Goal: Transaction & Acquisition: Obtain resource

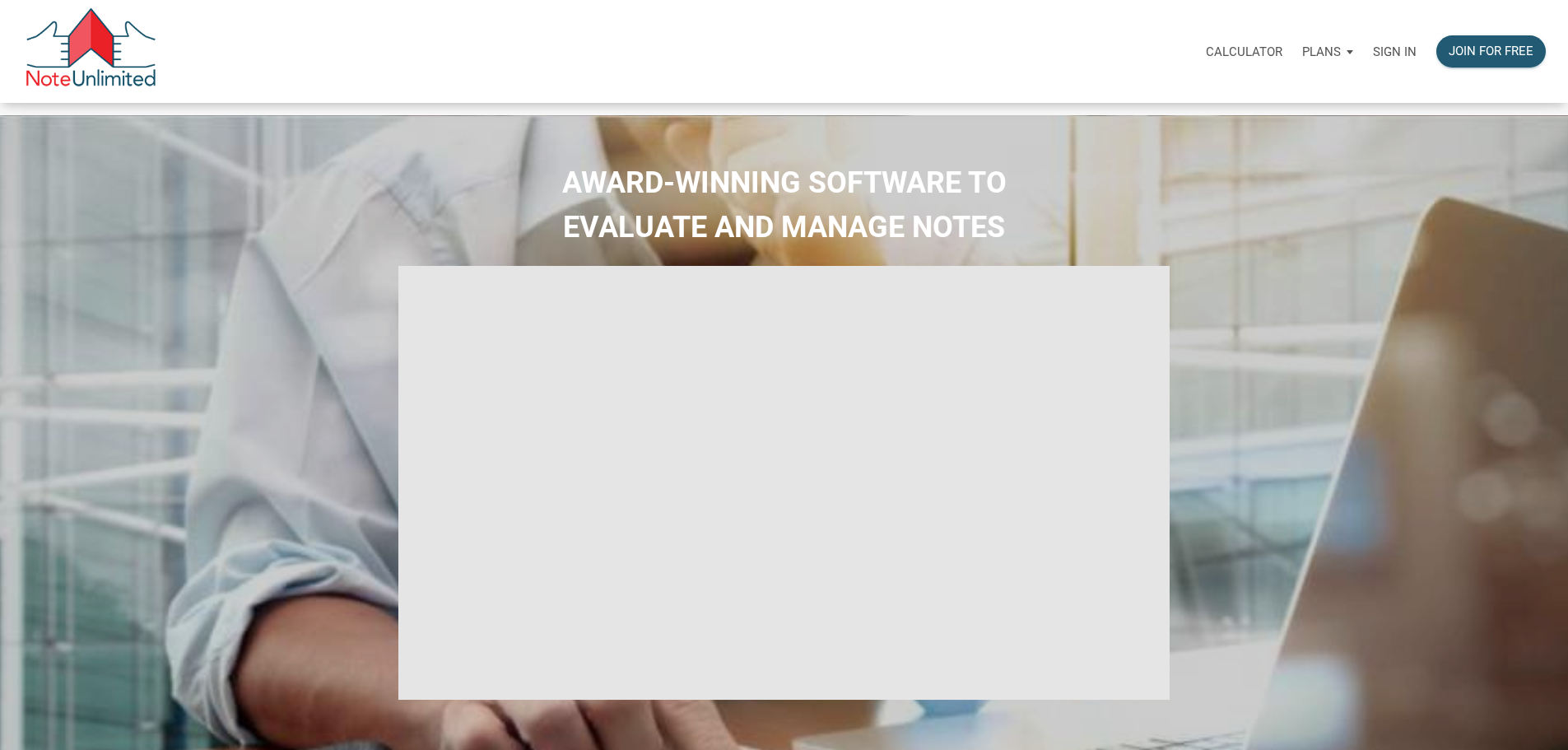
type input "Introduction to new features"
select select
click at [1373, 50] on p "Sign in" at bounding box center [1394, 52] width 43 height 15
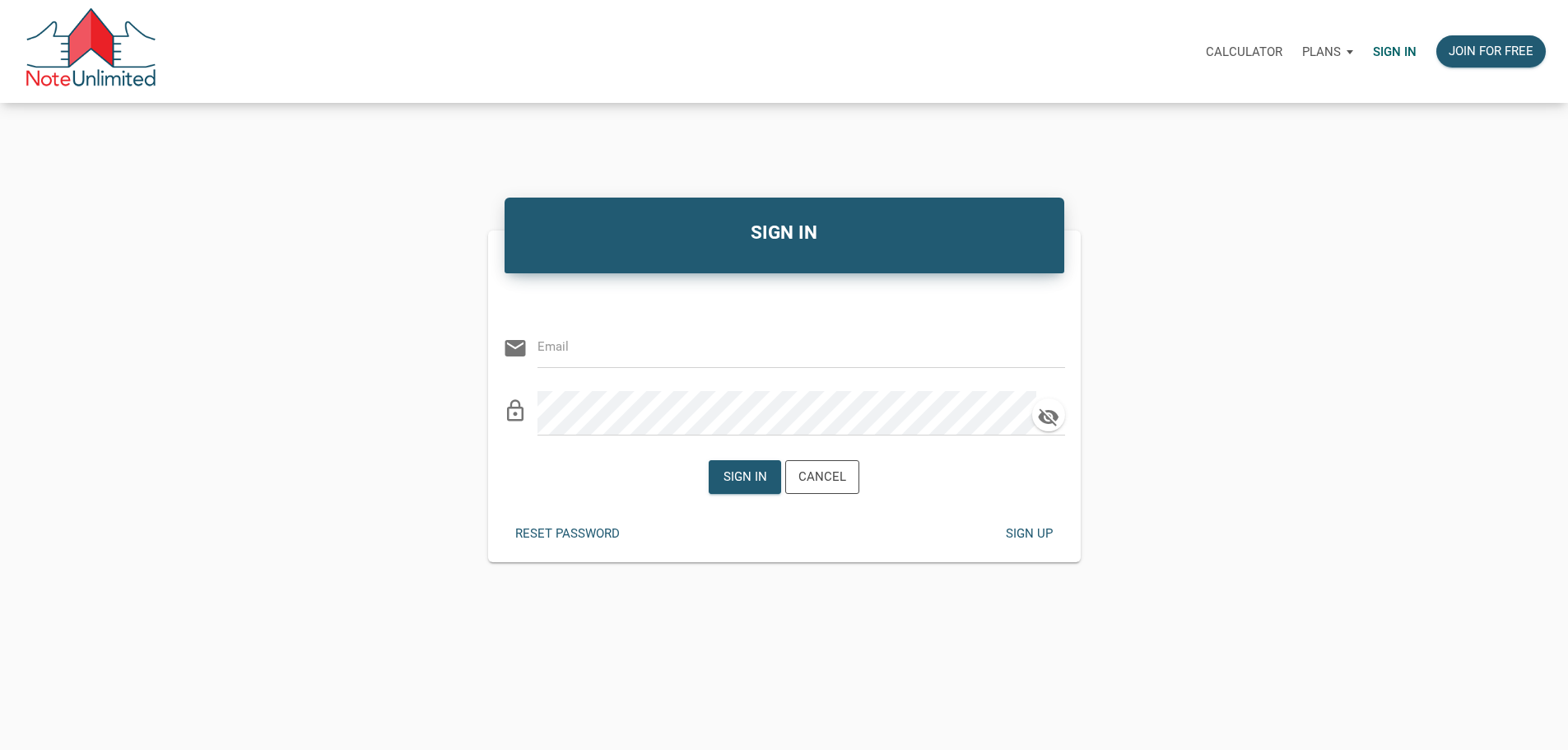
click at [631, 360] on input "email" at bounding box center [789, 347] width 503 height 37
paste input "[PERSON_NAME][EMAIL_ADDRESS][DOMAIN_NAME]"
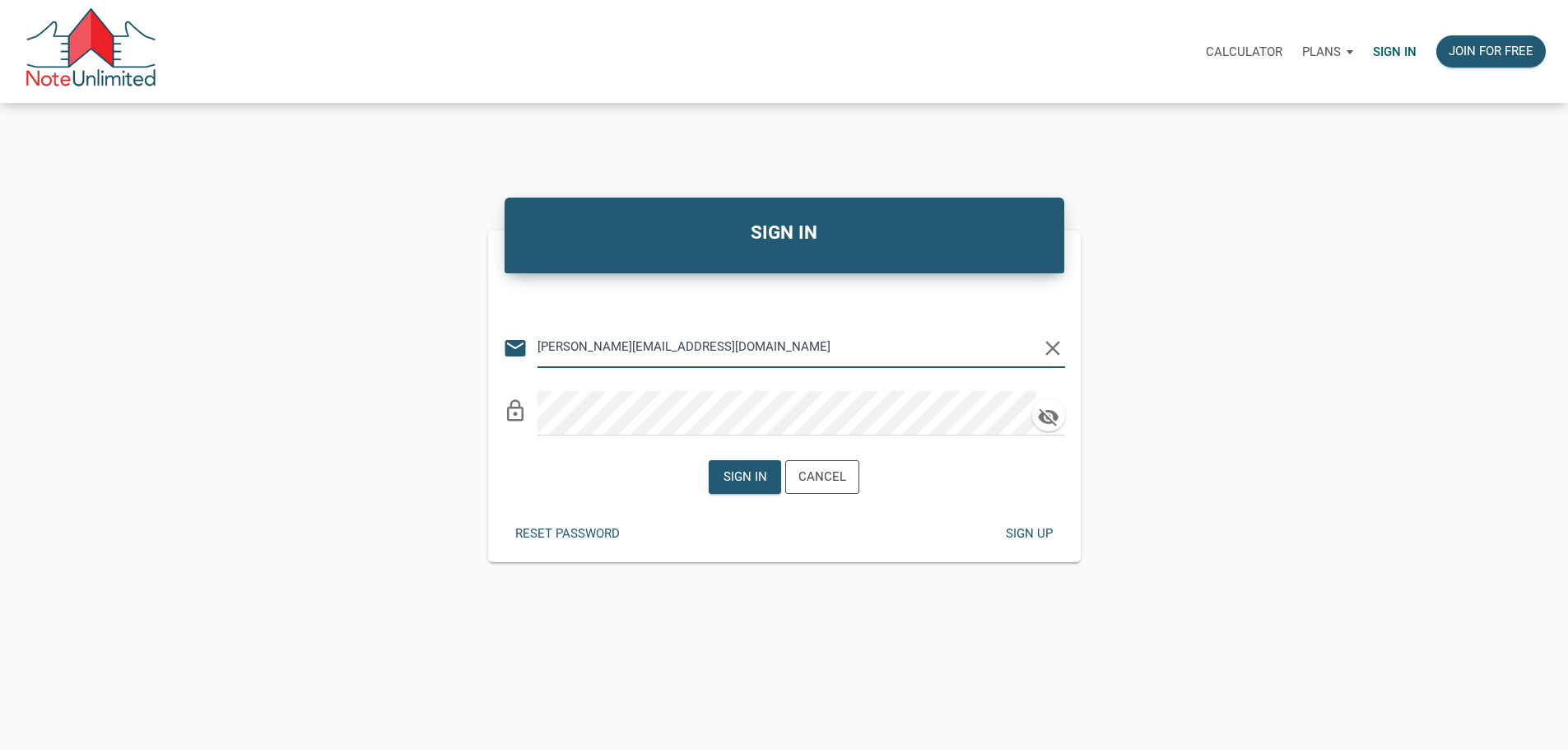
type input "[PERSON_NAME][EMAIL_ADDRESS][DOMAIN_NAME]"
click at [737, 487] on div "Sign in" at bounding box center [744, 477] width 43 height 19
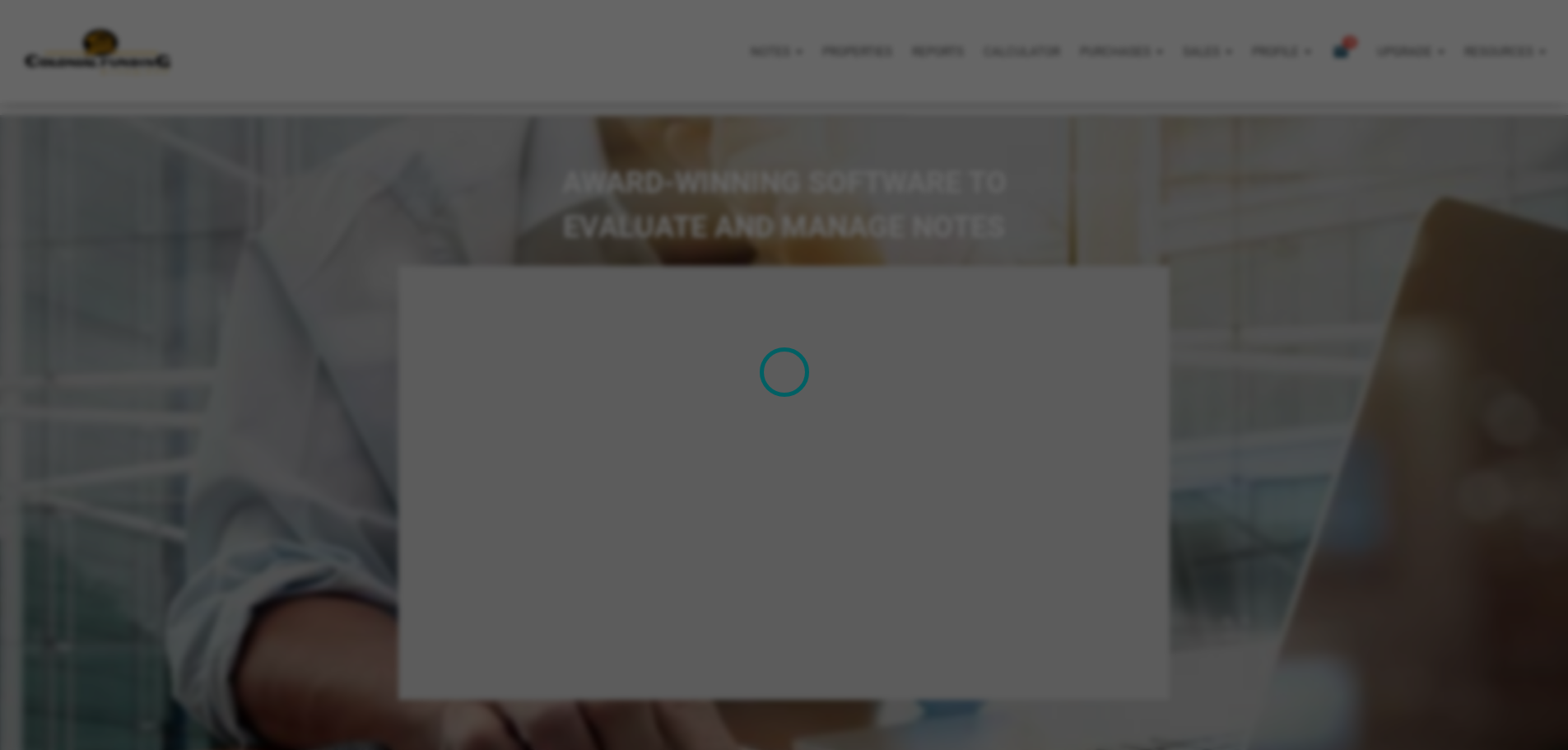
type input "Introduction to new features"
select select
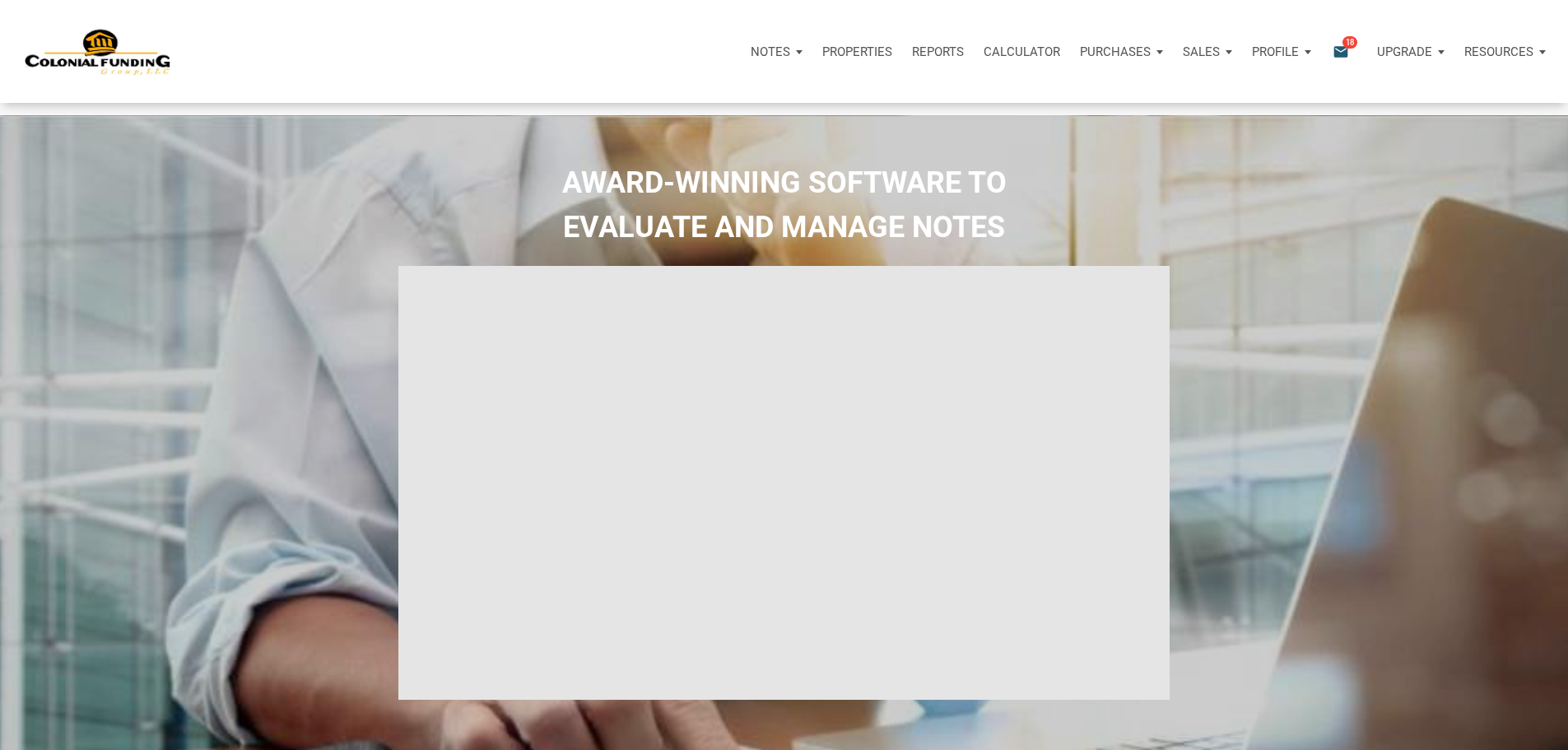
click at [1331, 57] on icon "email" at bounding box center [1340, 51] width 19 height 19
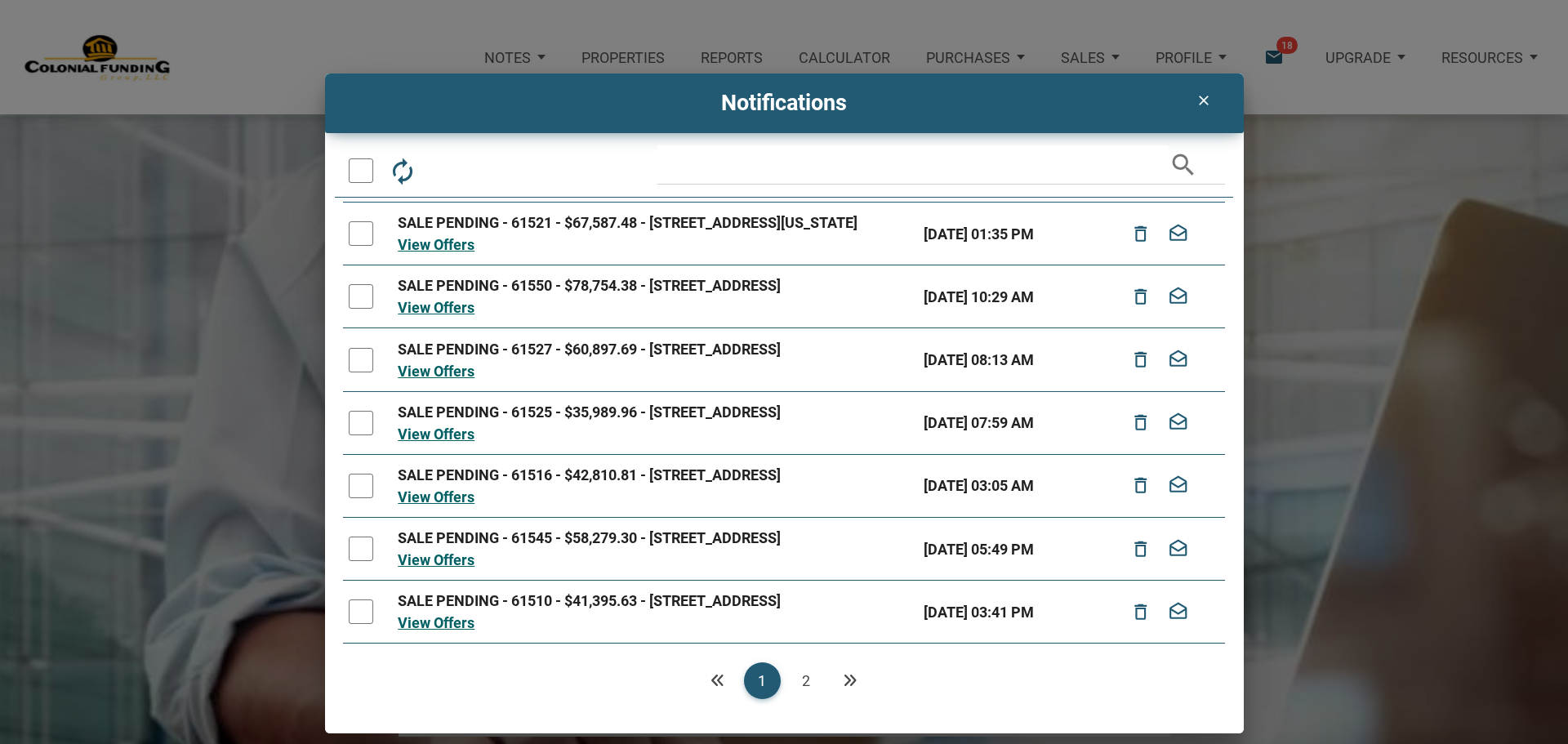
scroll to position [339, 0]
click at [805, 679] on link "2" at bounding box center [806, 681] width 37 height 37
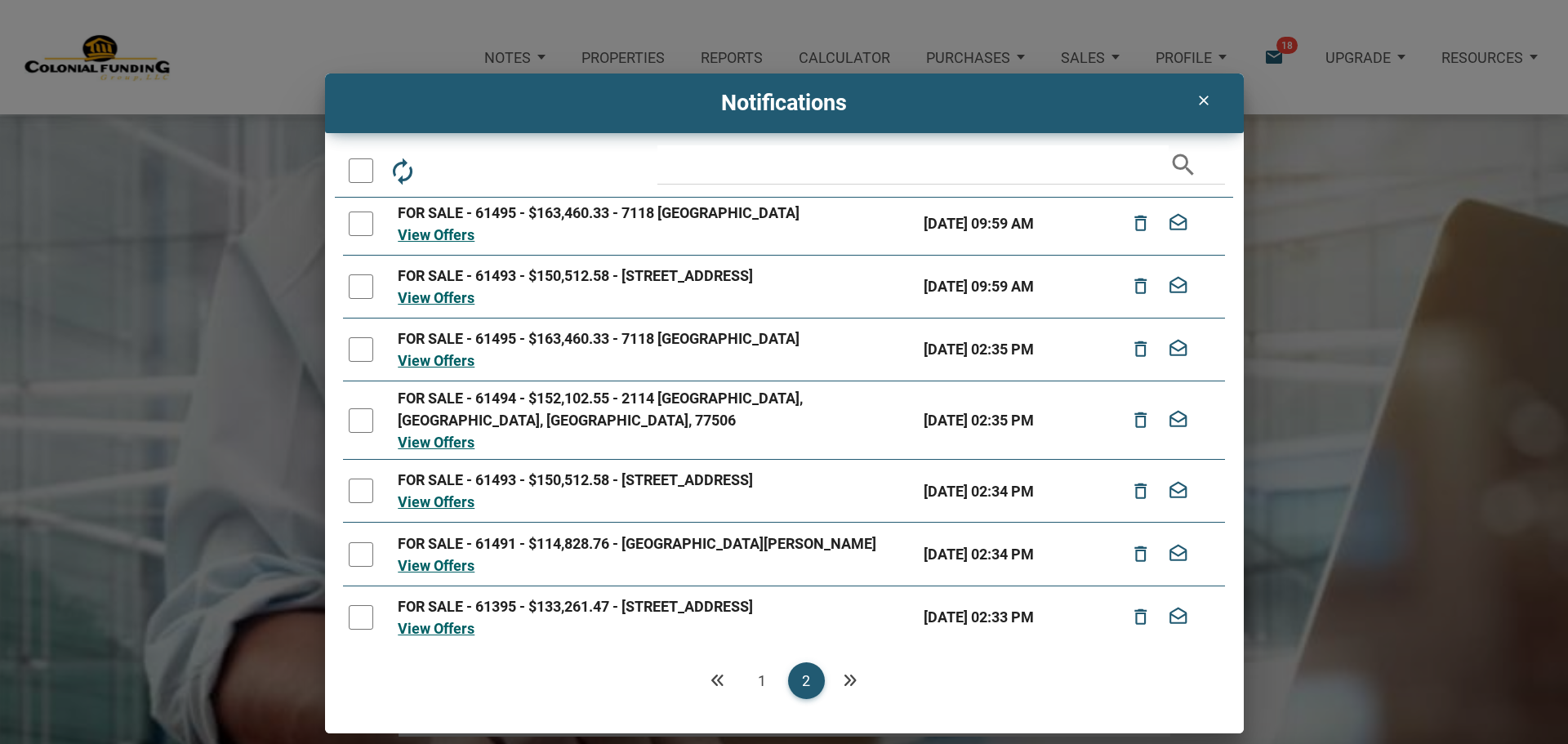
scroll to position [73, 0]
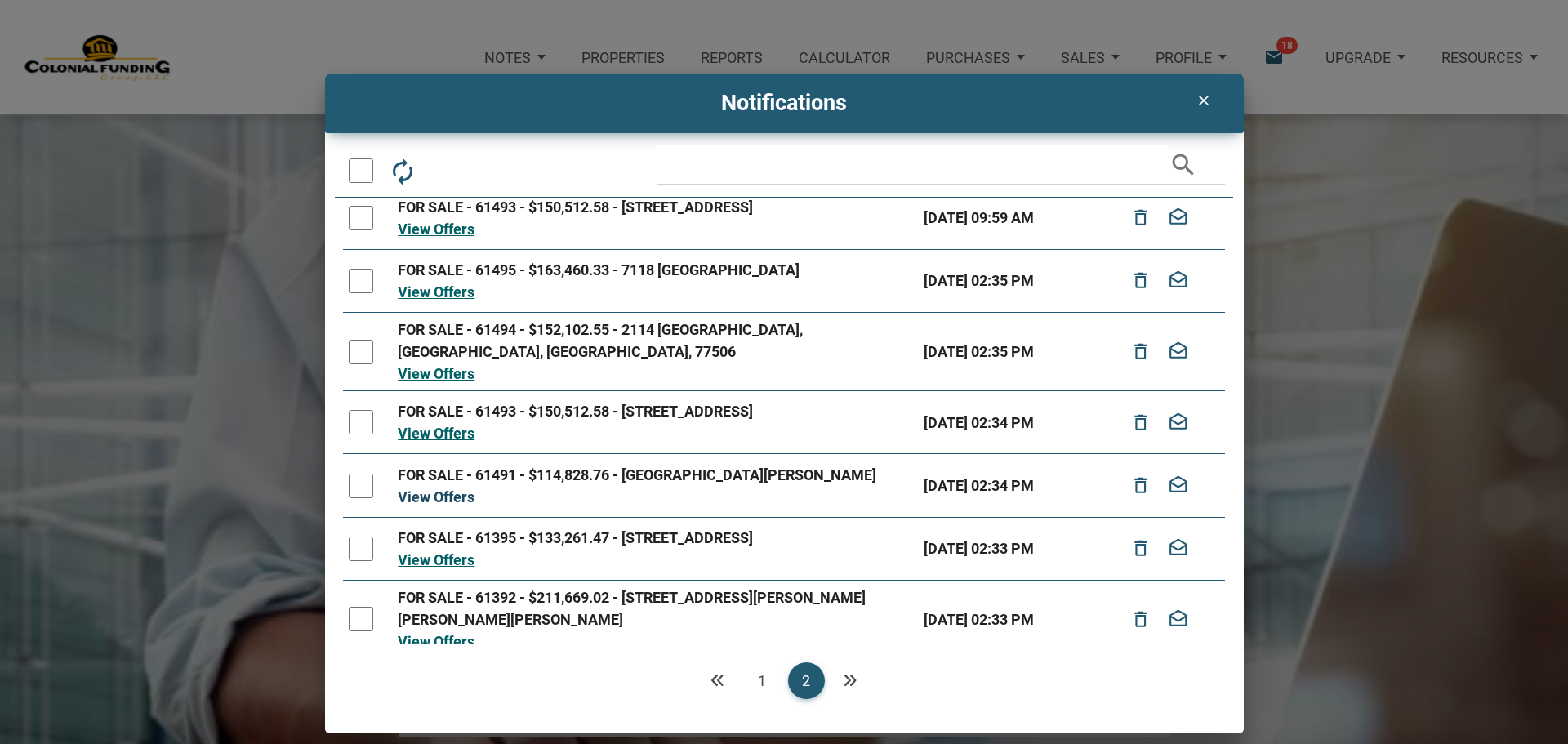
click at [429, 488] on link "View Offers" at bounding box center [436, 497] width 77 height 17
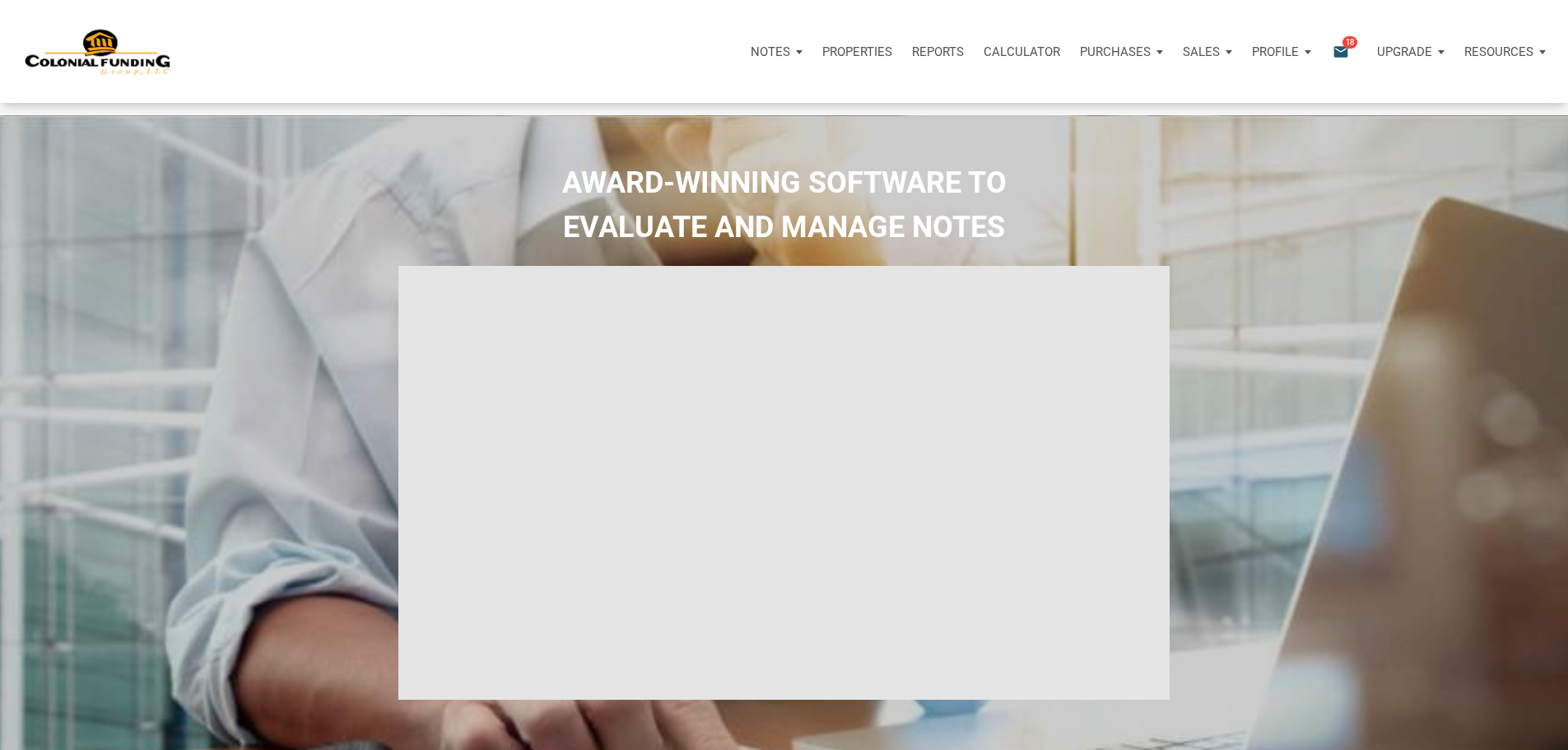
click at [1331, 56] on icon "email" at bounding box center [1340, 51] width 19 height 19
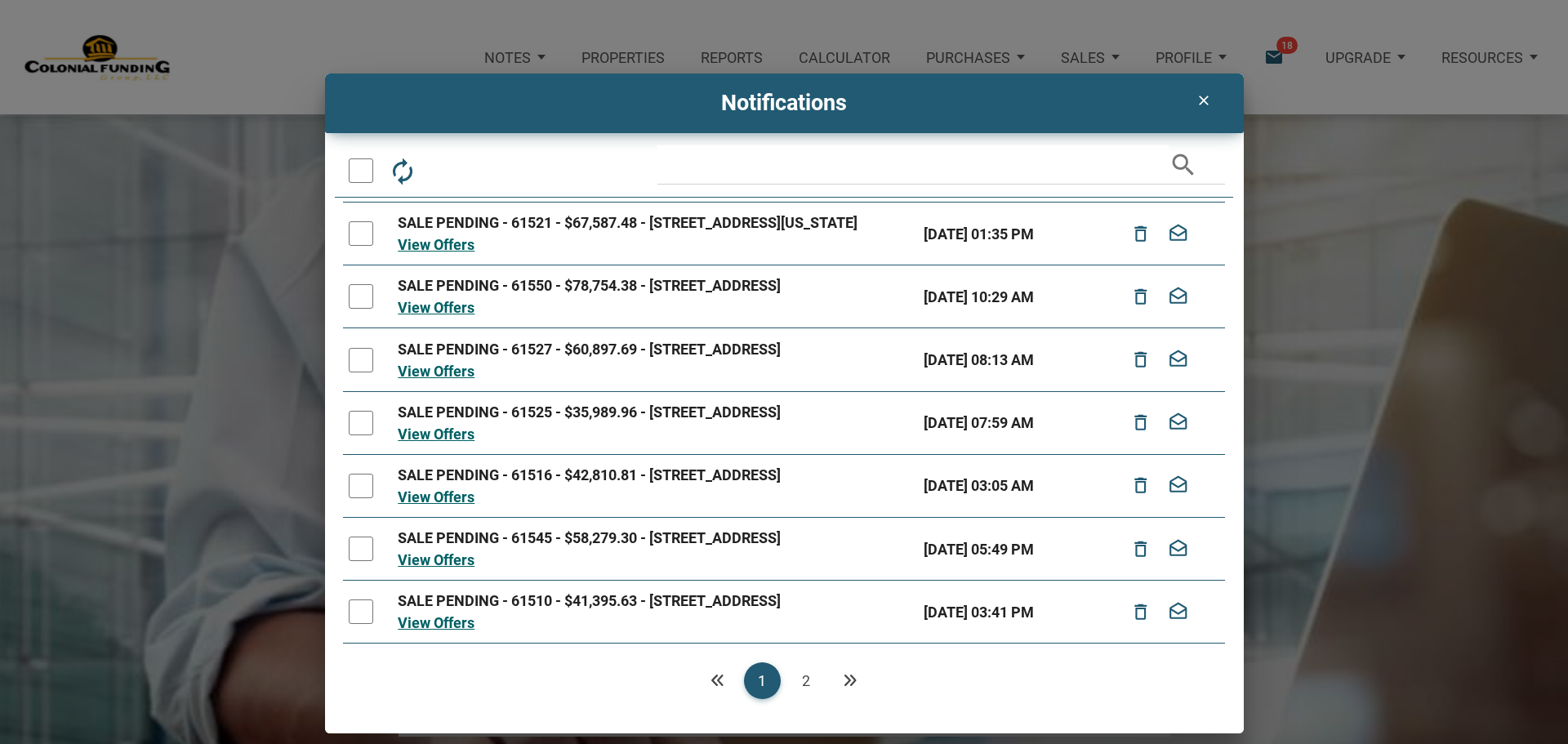
scroll to position [339, 0]
click at [807, 687] on link "2" at bounding box center [806, 681] width 37 height 37
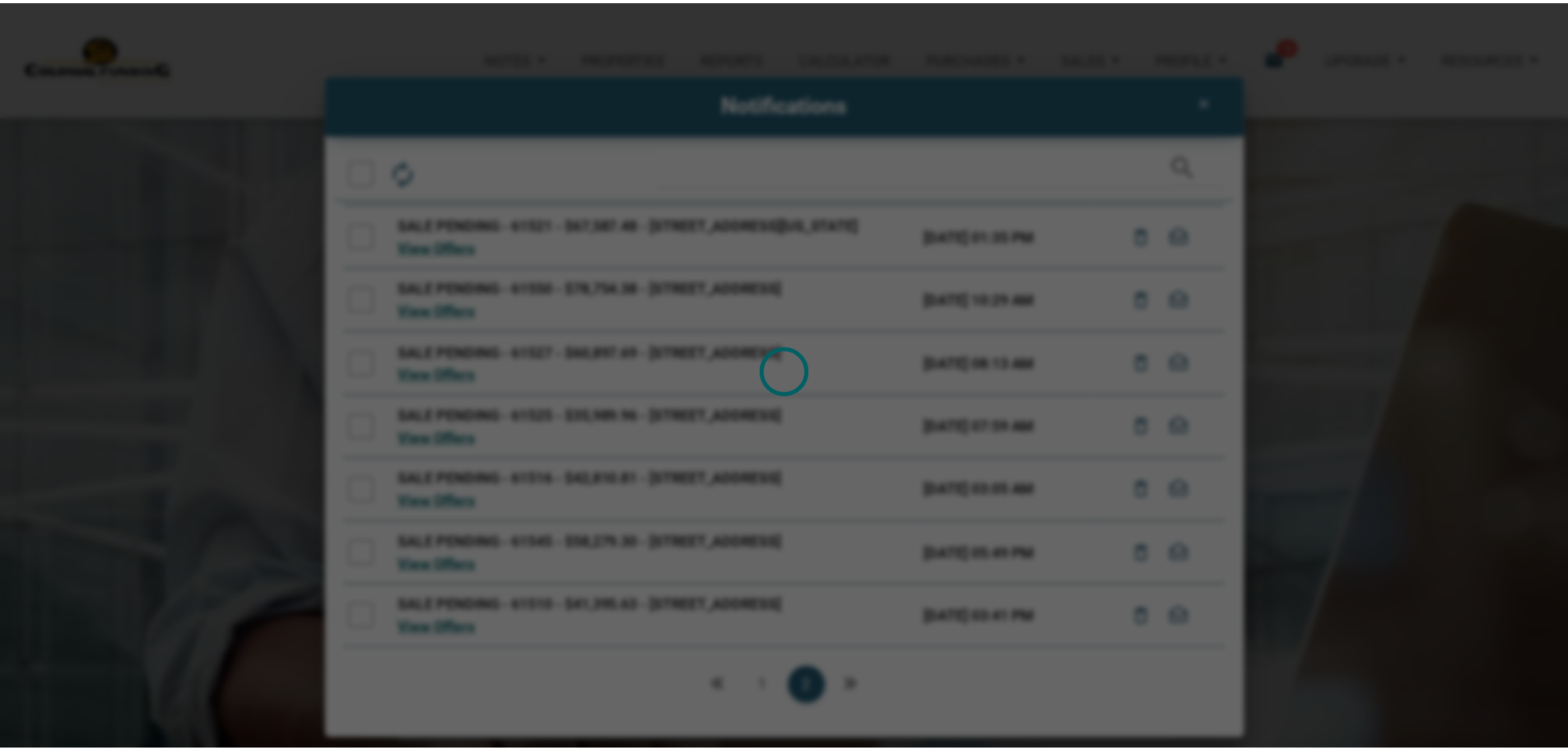
scroll to position [0, 0]
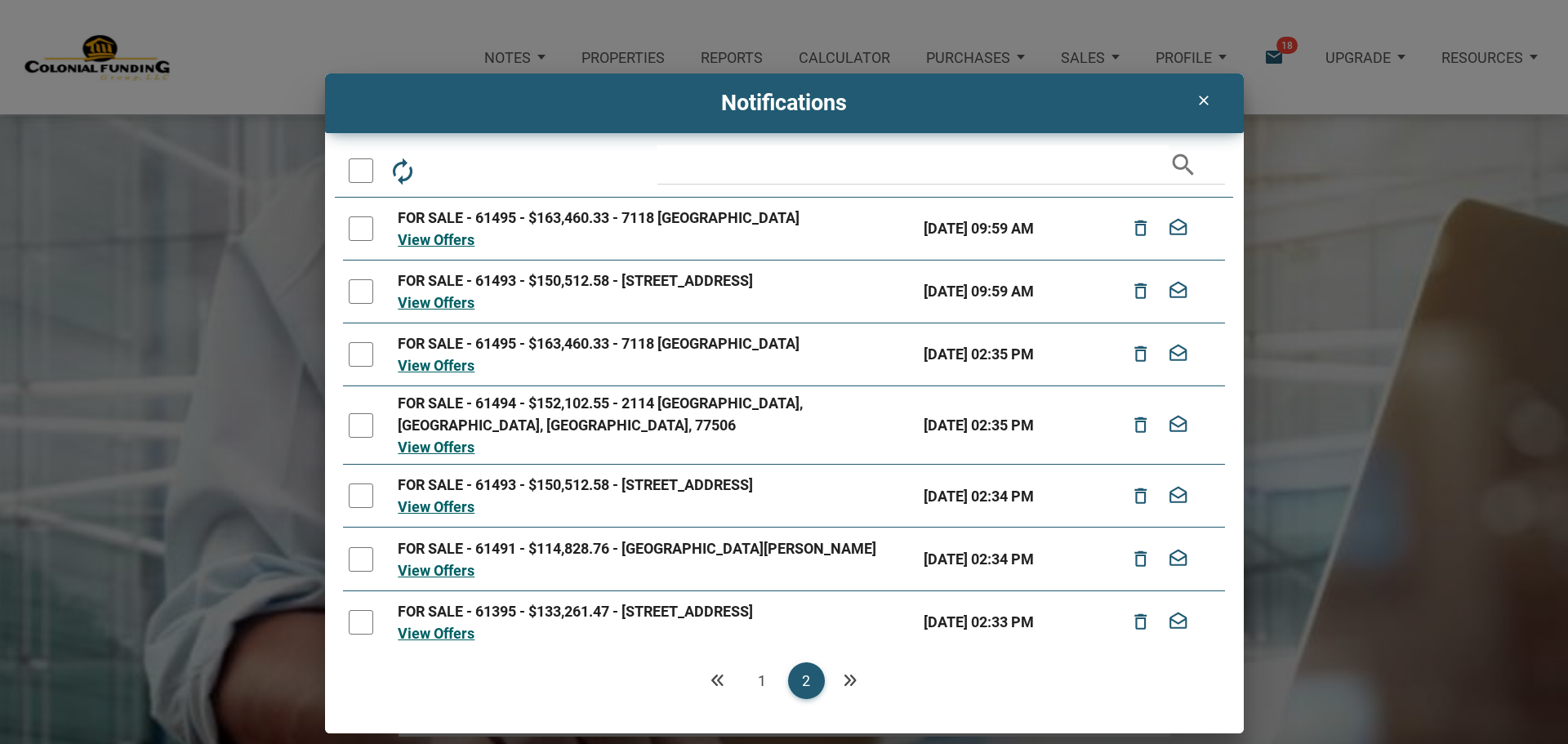
click at [365, 354] on div at bounding box center [361, 354] width 25 height 25
click at [444, 363] on link "View Offers" at bounding box center [436, 366] width 77 height 17
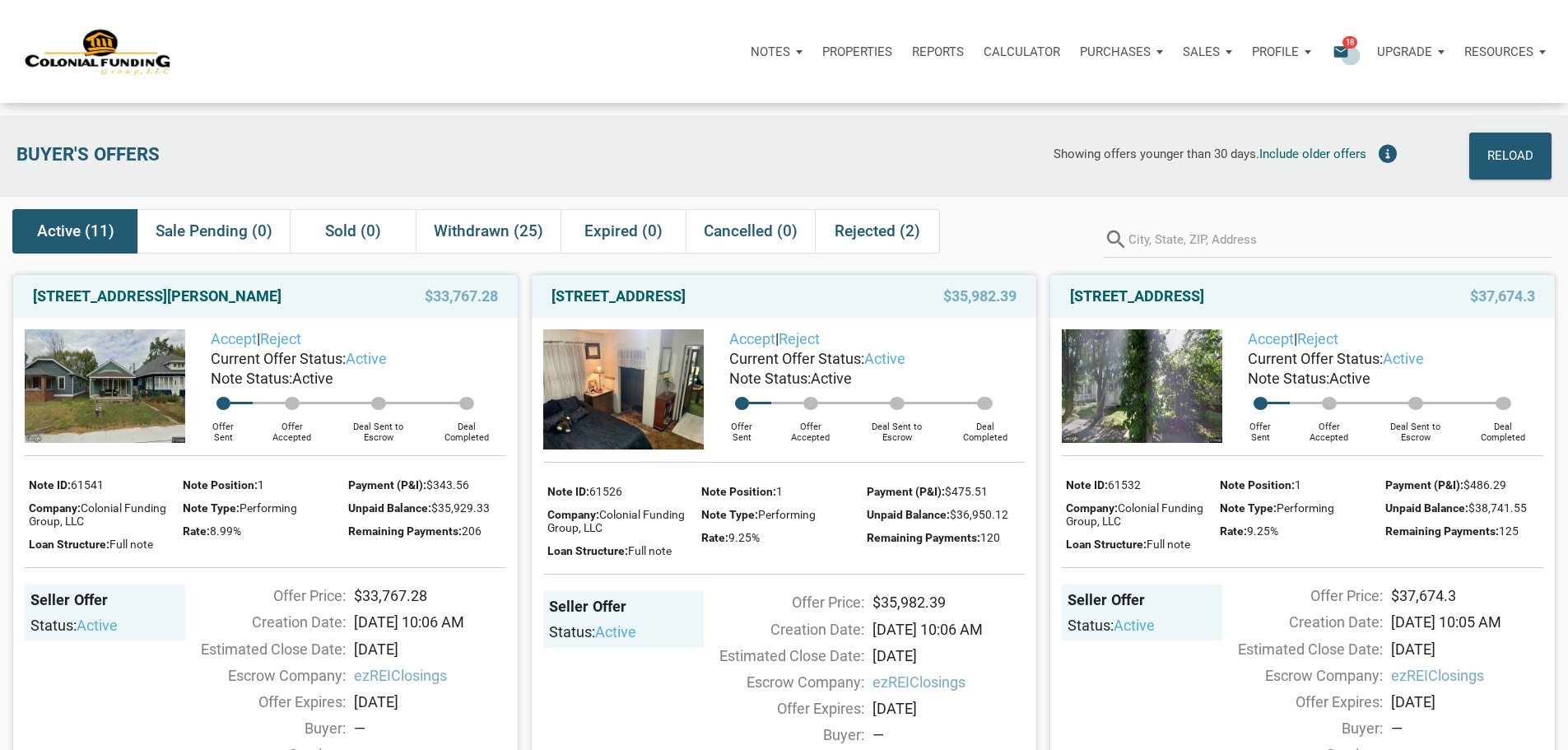
click at [1331, 50] on icon "email" at bounding box center [1340, 51] width 19 height 19
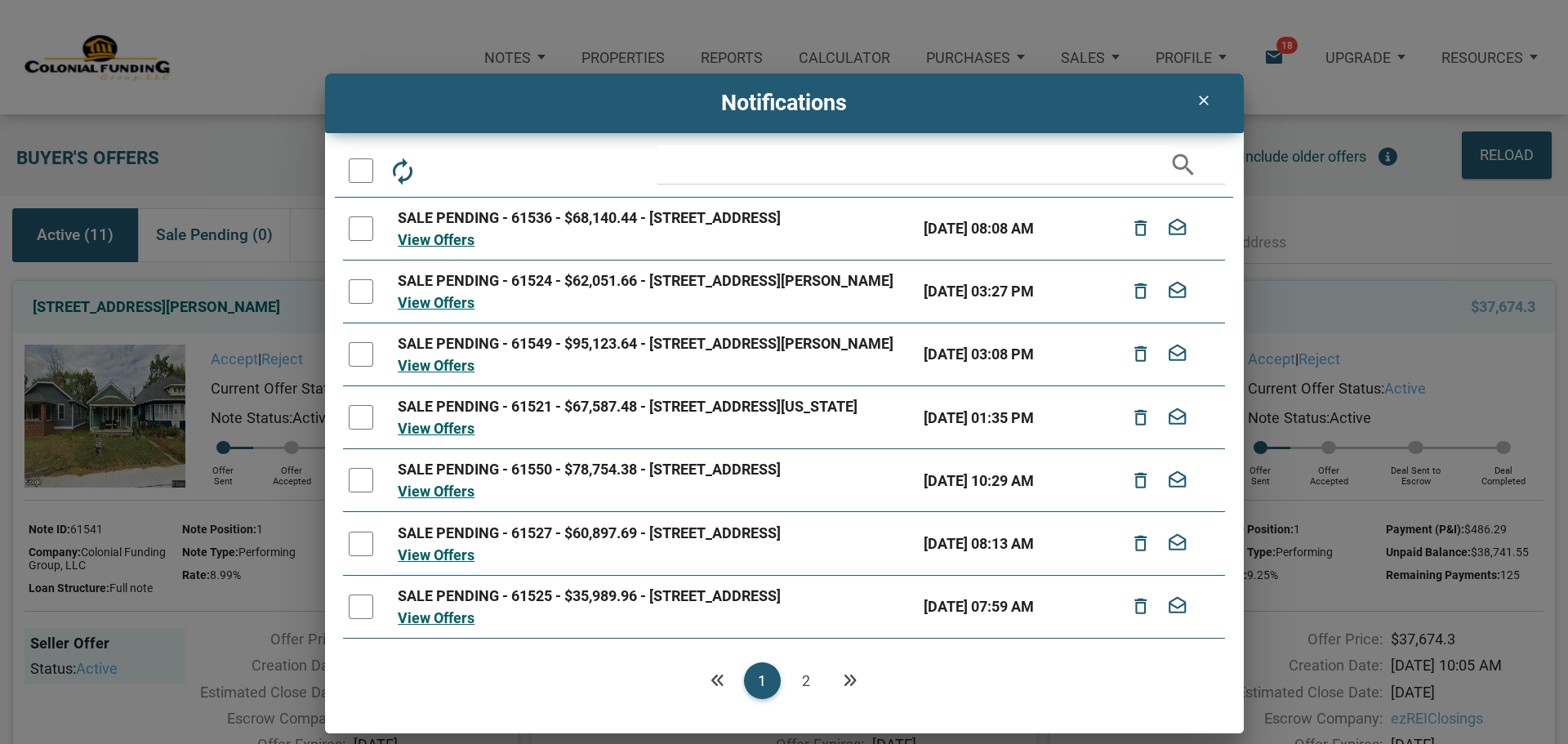
click at [810, 678] on link "2" at bounding box center [806, 681] width 37 height 37
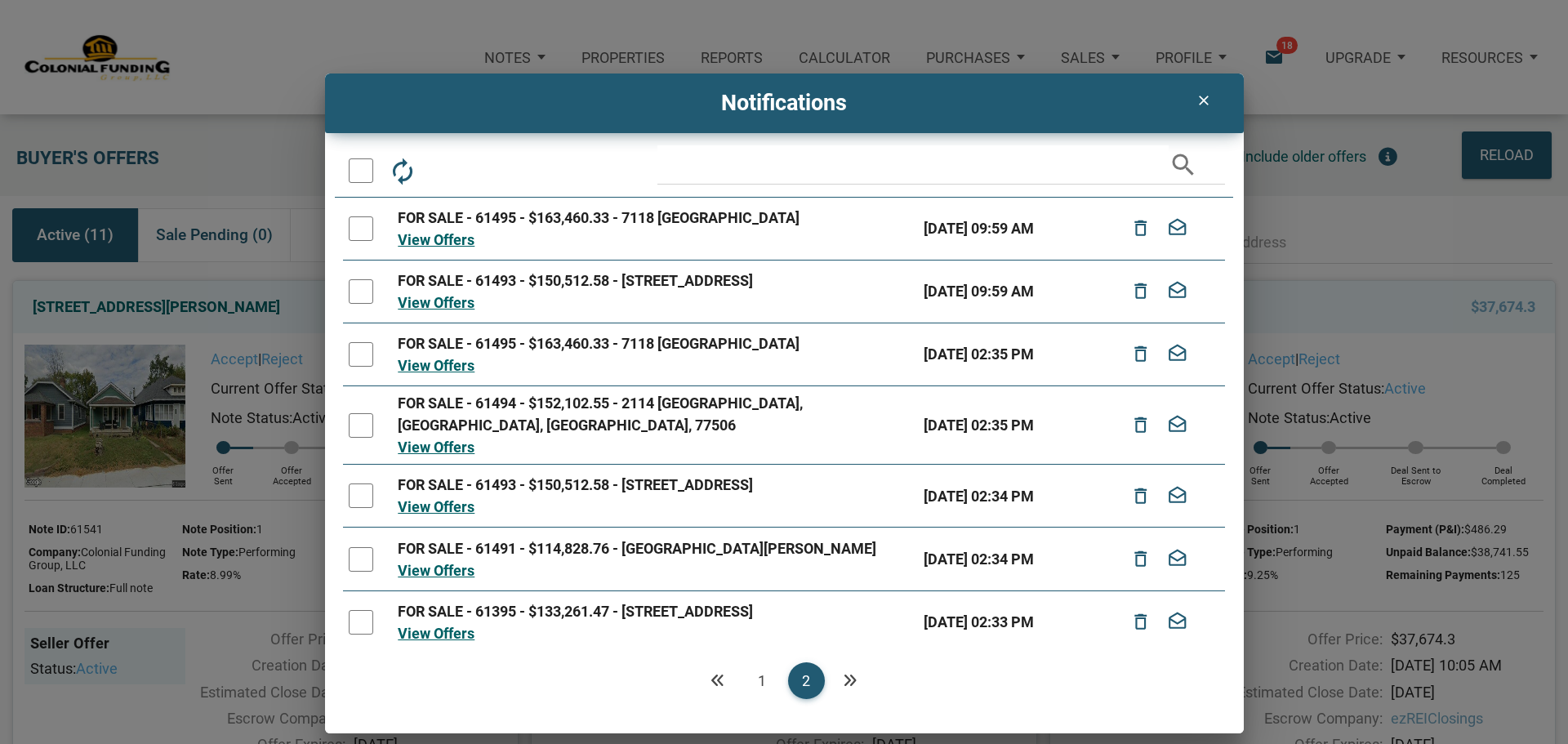
click at [357, 484] on div at bounding box center [361, 496] width 25 height 25
click at [448, 498] on link "View Offers" at bounding box center [436, 507] width 77 height 17
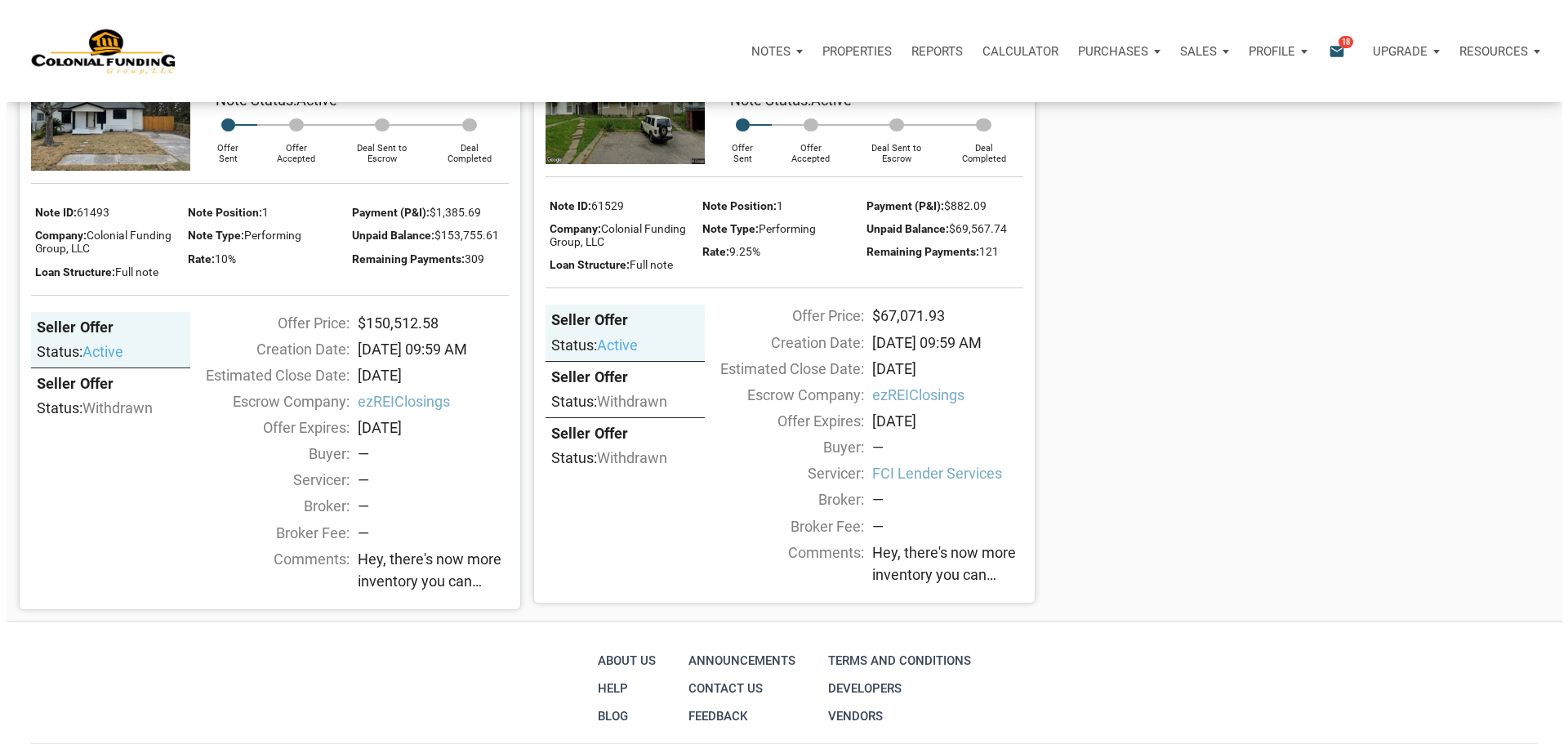
scroll to position [2140, 0]
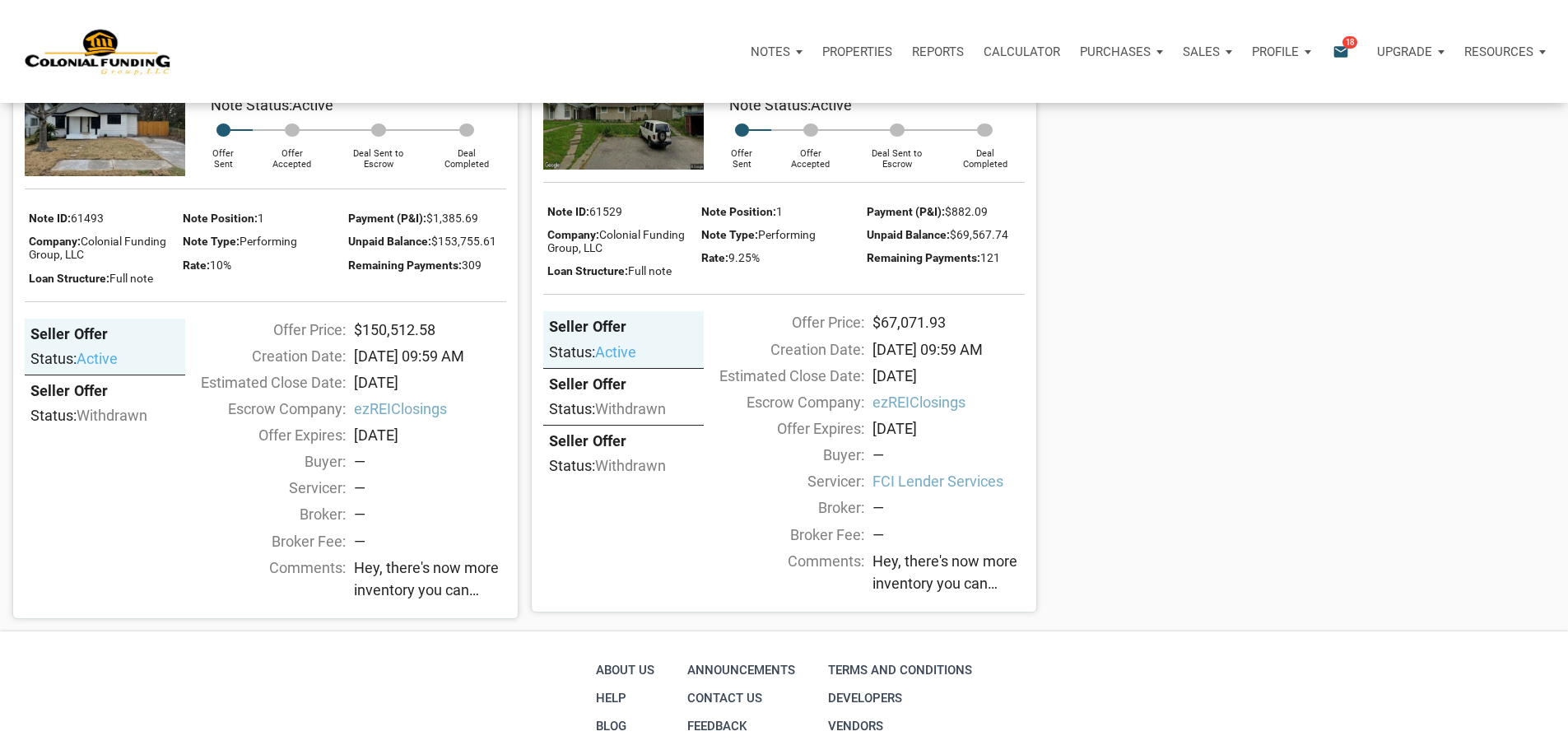
click at [1343, 47] on span "18" at bounding box center [1350, 42] width 15 height 13
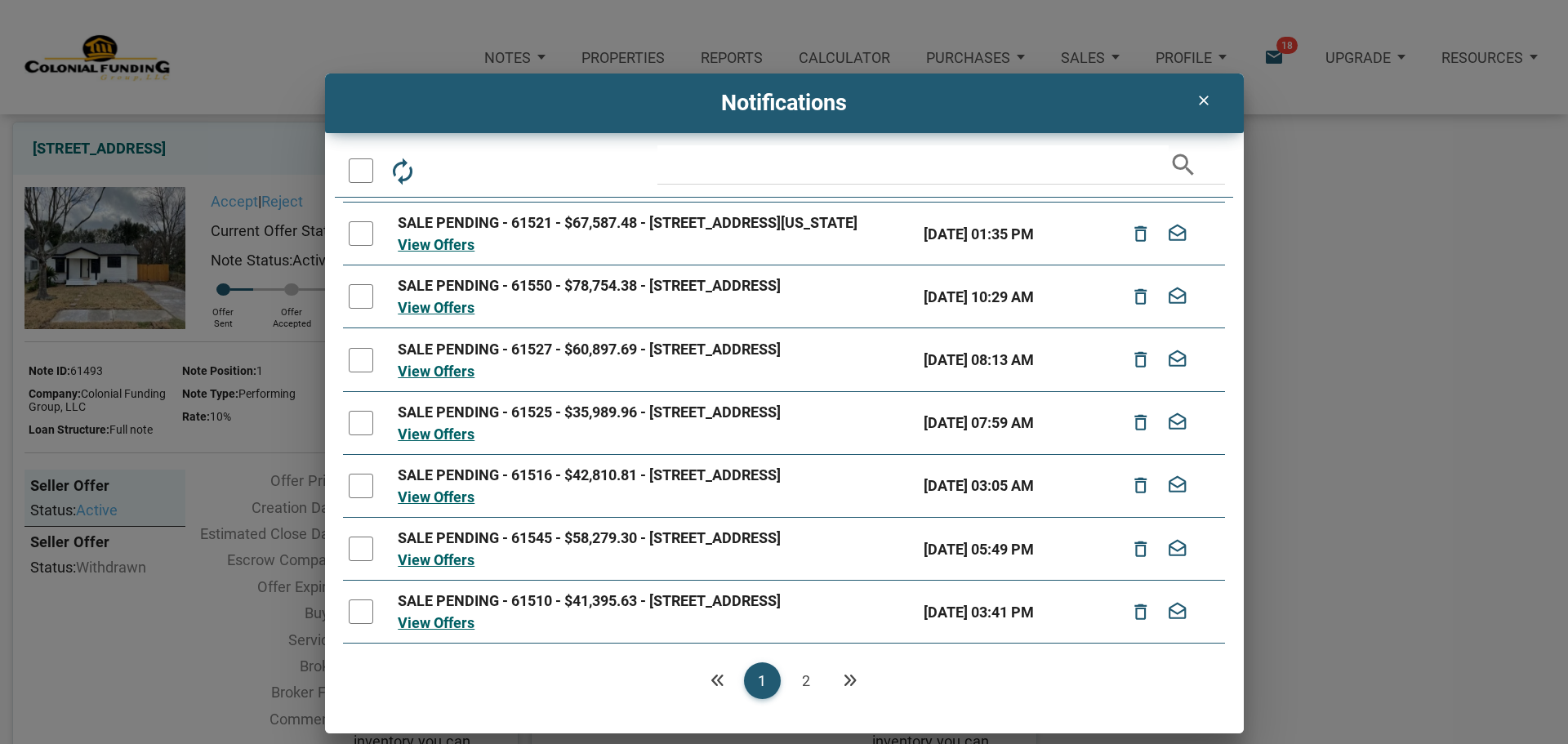
scroll to position [339, 0]
click at [808, 676] on link "2" at bounding box center [806, 681] width 37 height 37
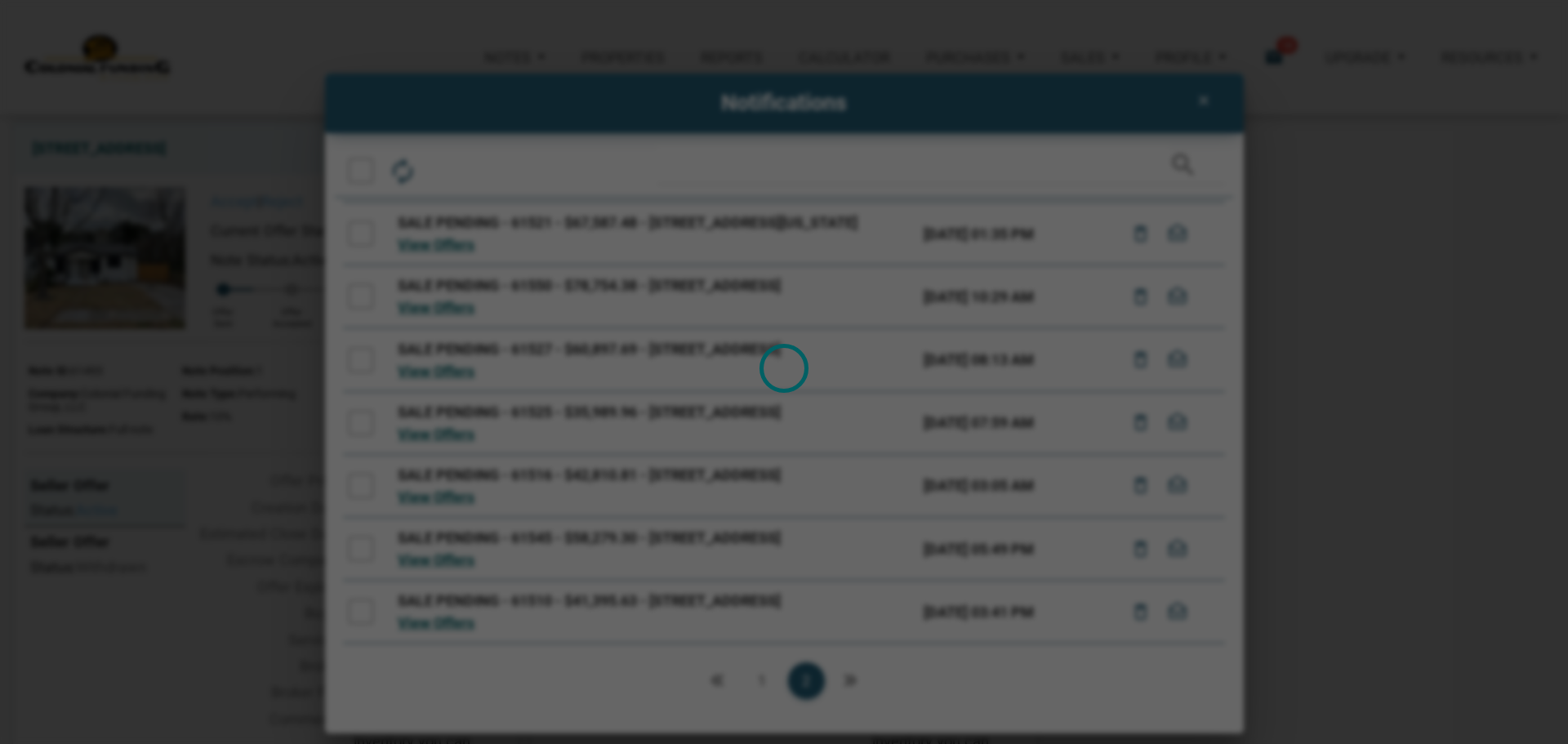
scroll to position [0, 0]
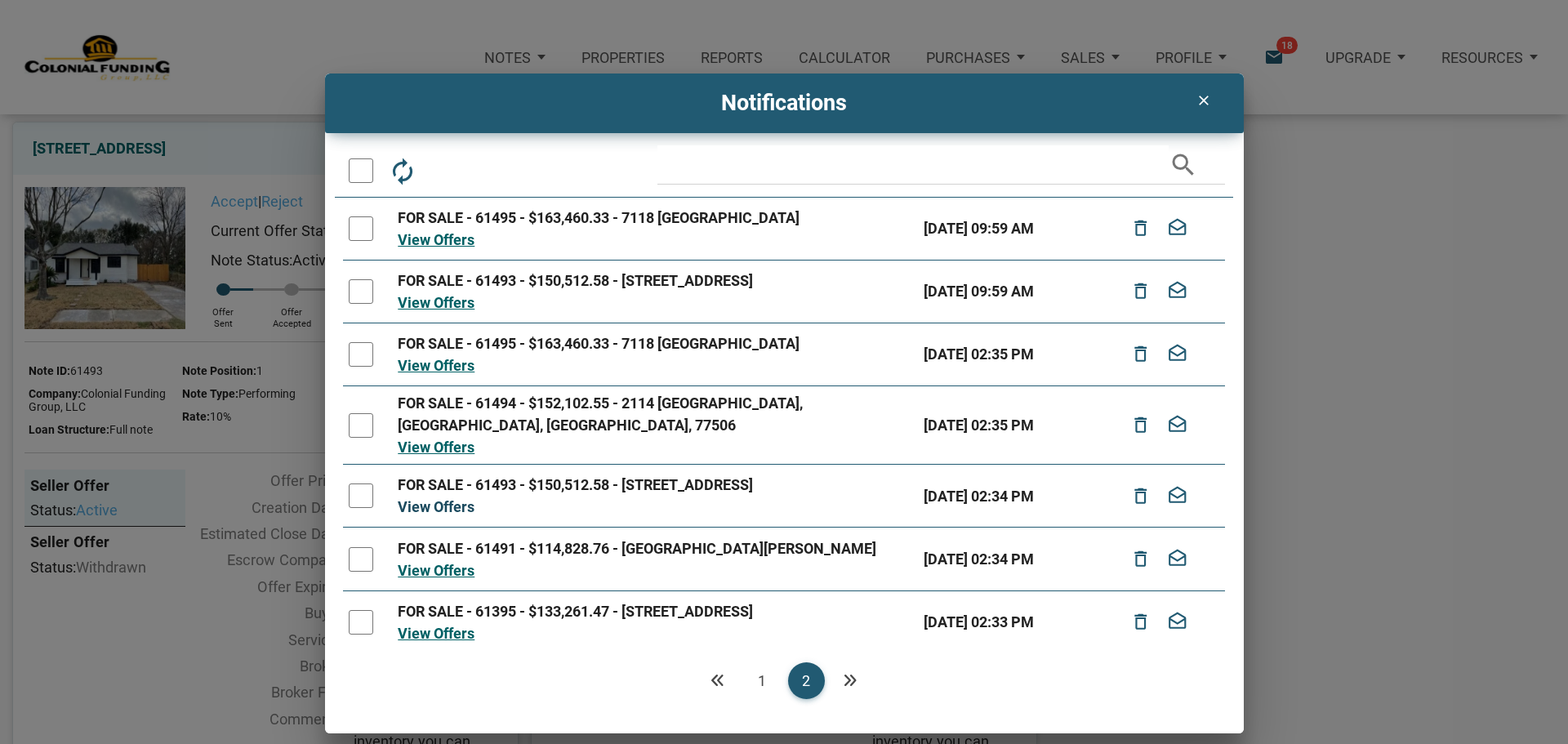
click at [434, 498] on link "View Offers" at bounding box center [436, 507] width 77 height 17
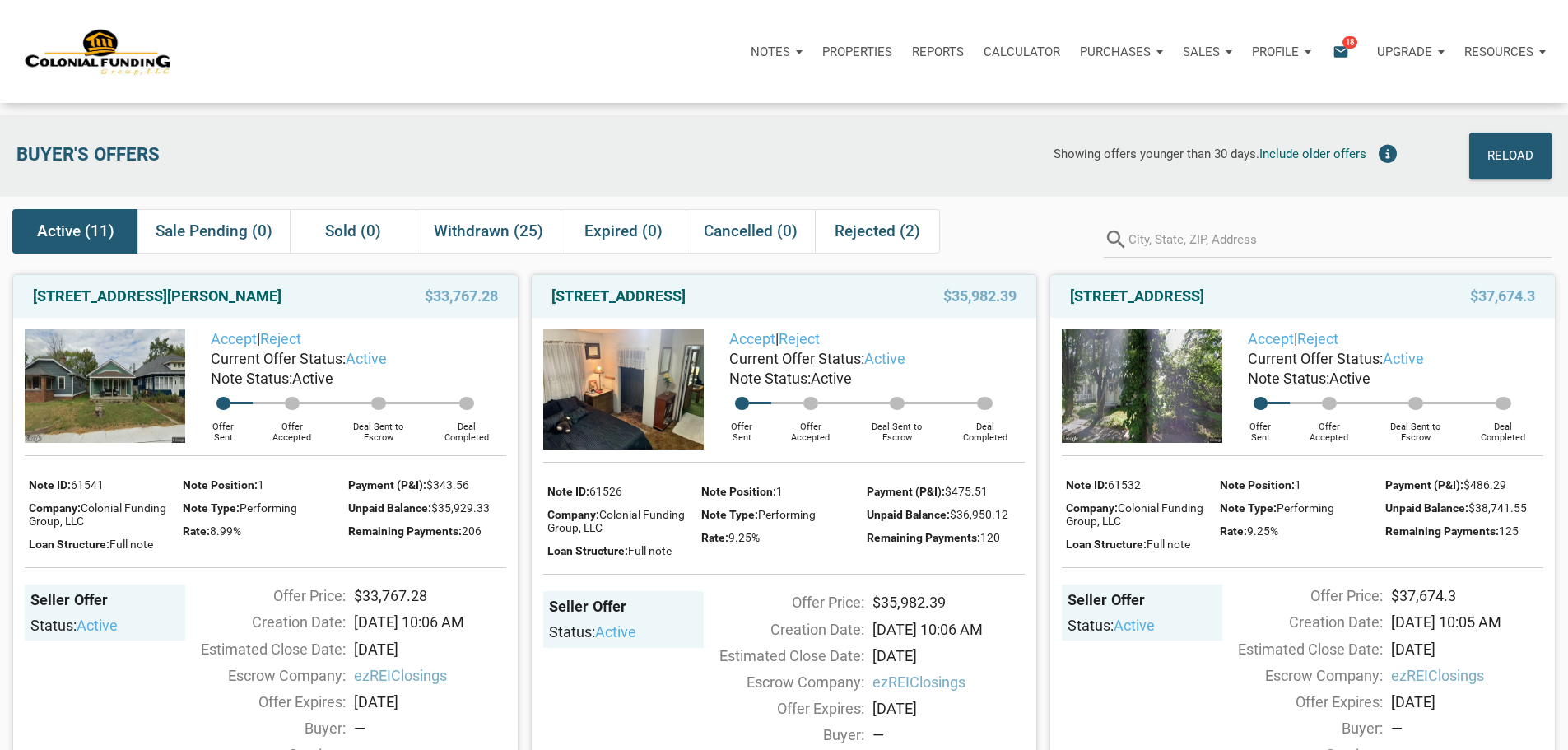
click at [1331, 54] on icon "email" at bounding box center [1340, 51] width 19 height 19
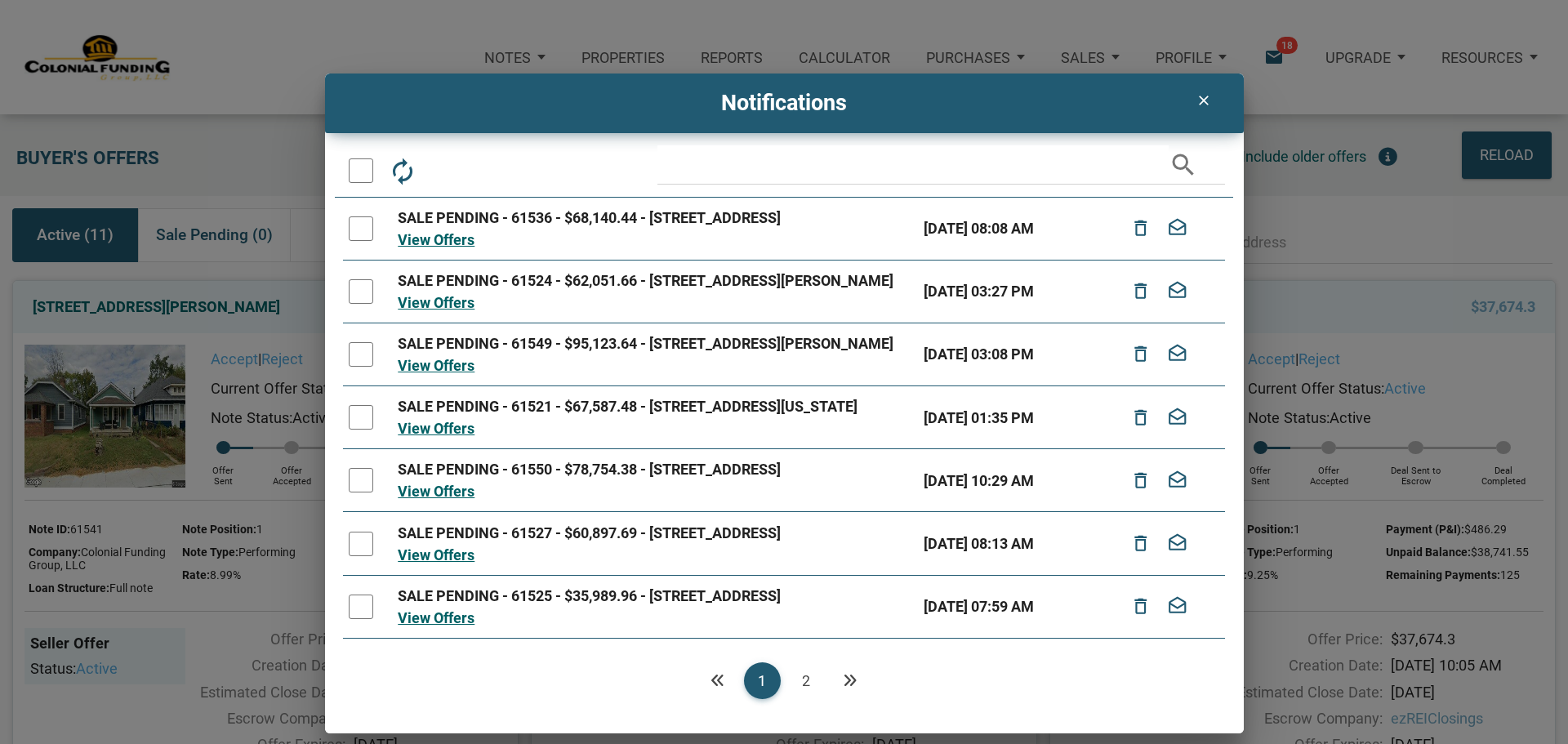
click at [803, 679] on link "2" at bounding box center [806, 681] width 37 height 37
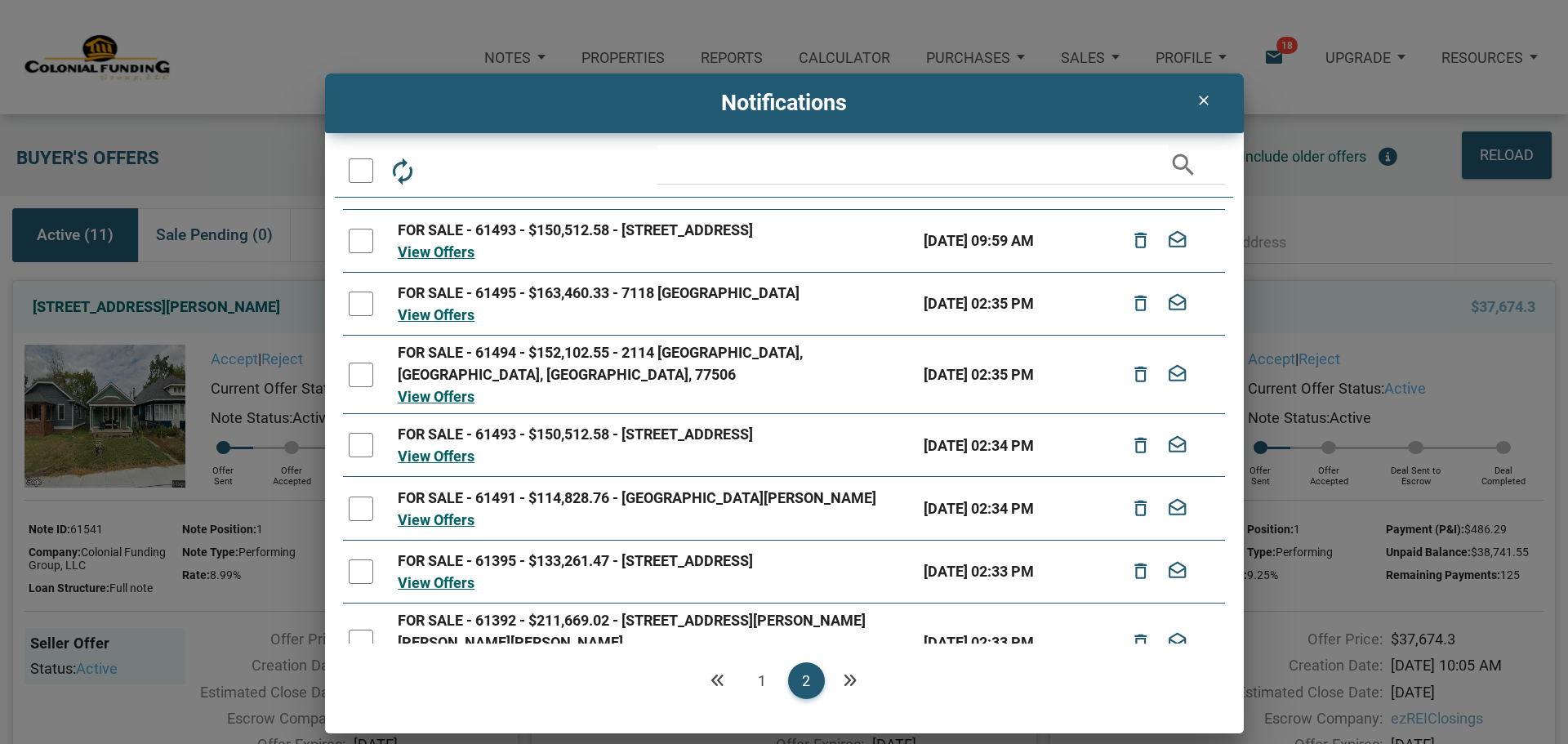
scroll to position [73, 0]
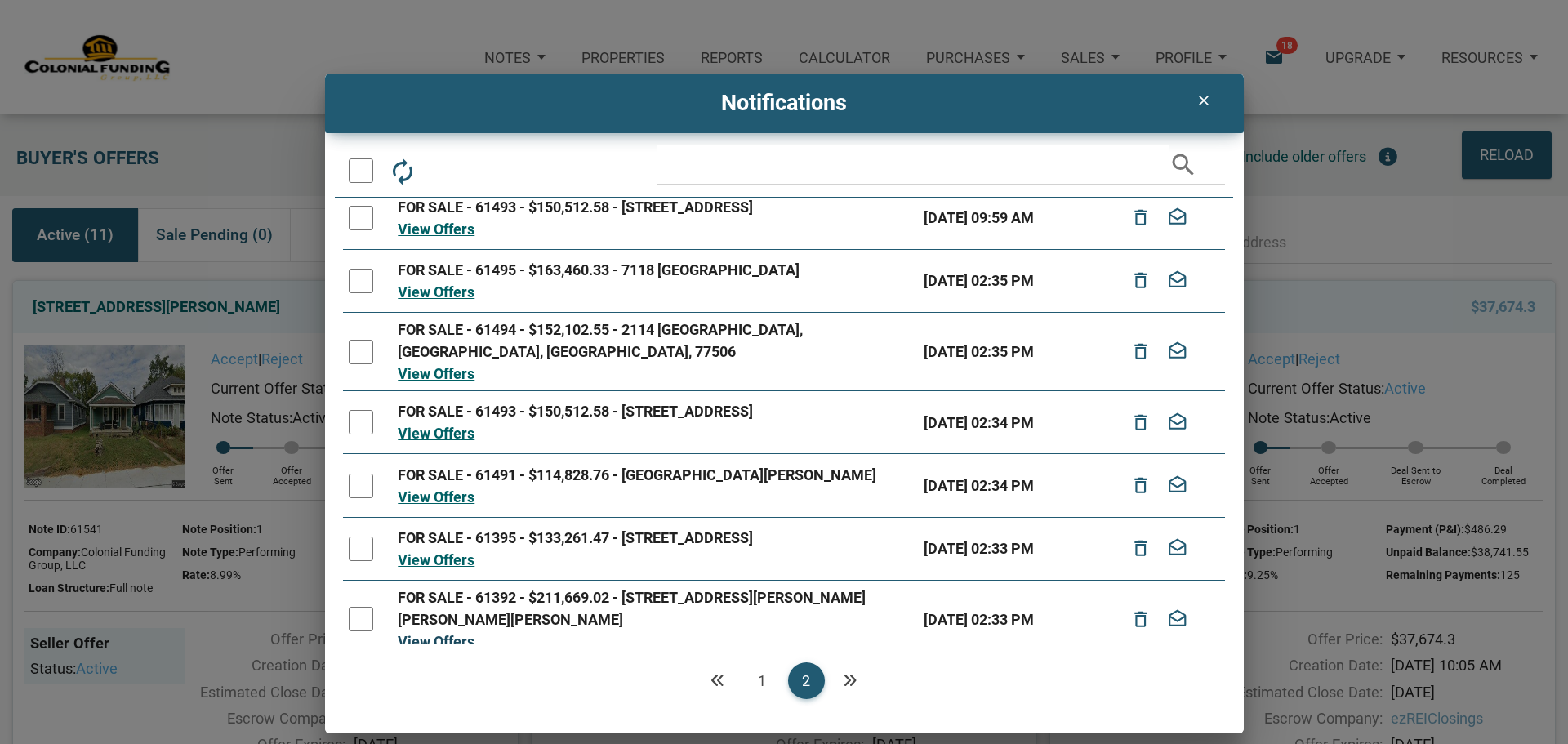
click at [438, 633] on link "View Offers" at bounding box center [436, 641] width 77 height 17
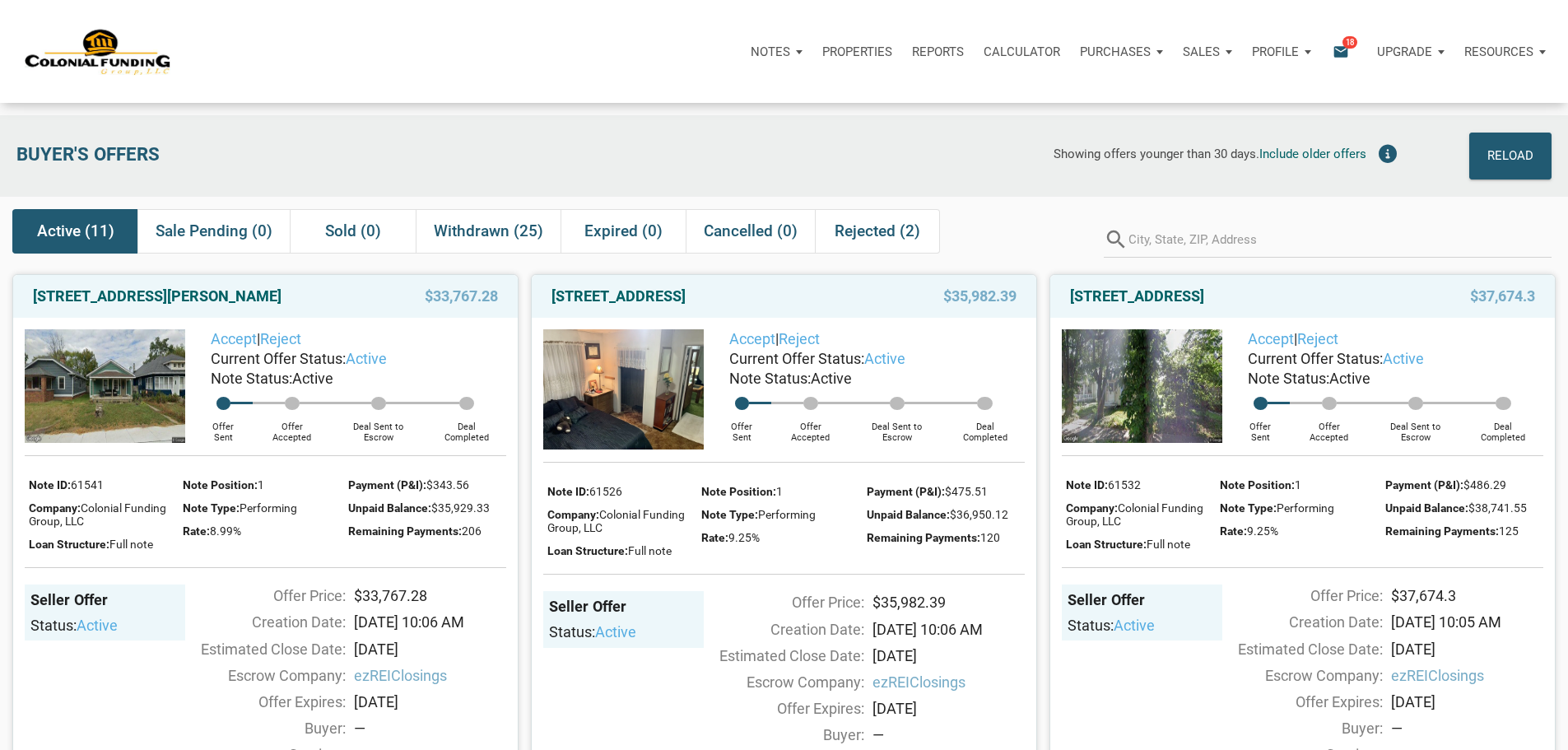
click at [1331, 55] on icon "email" at bounding box center [1340, 51] width 19 height 19
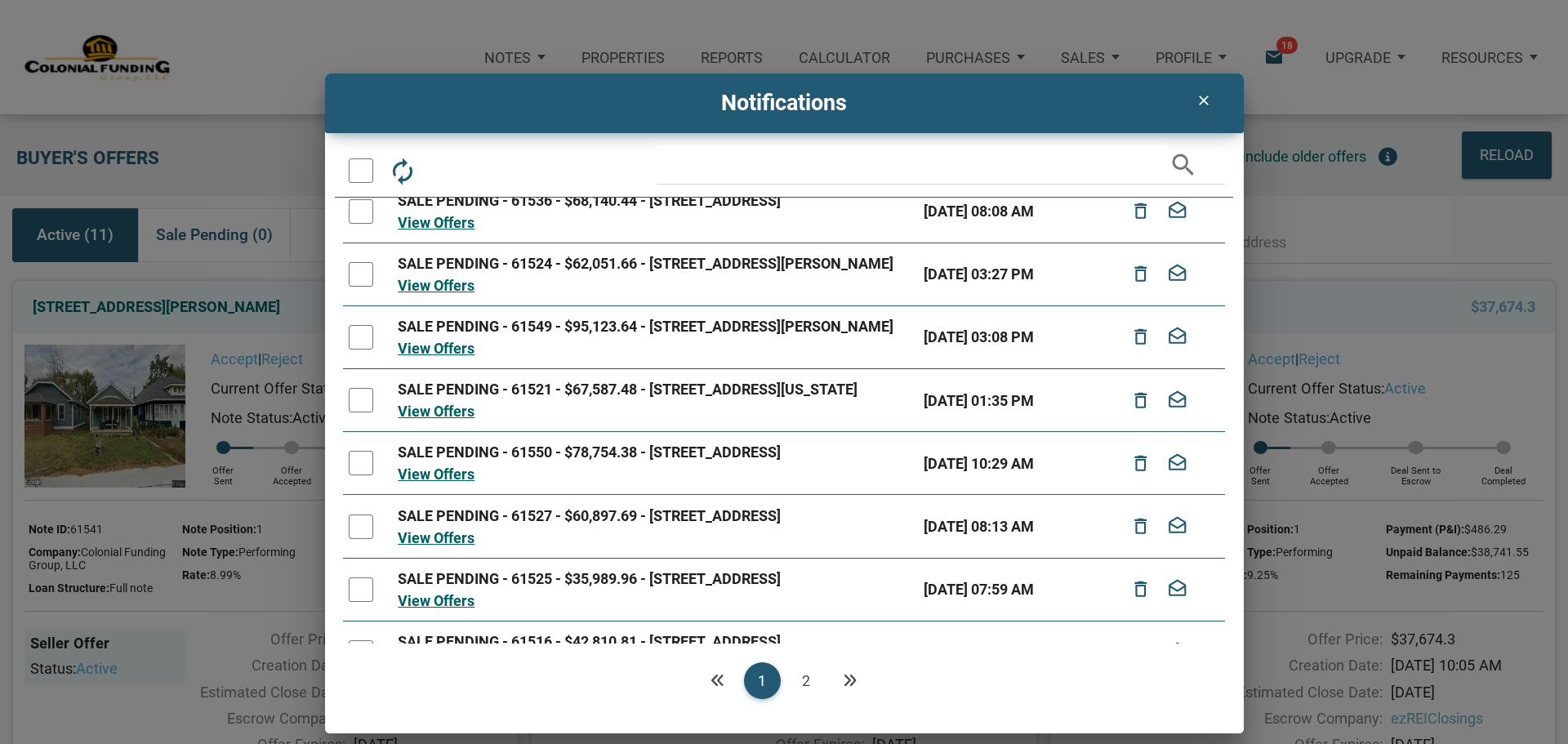
scroll to position [34, 0]
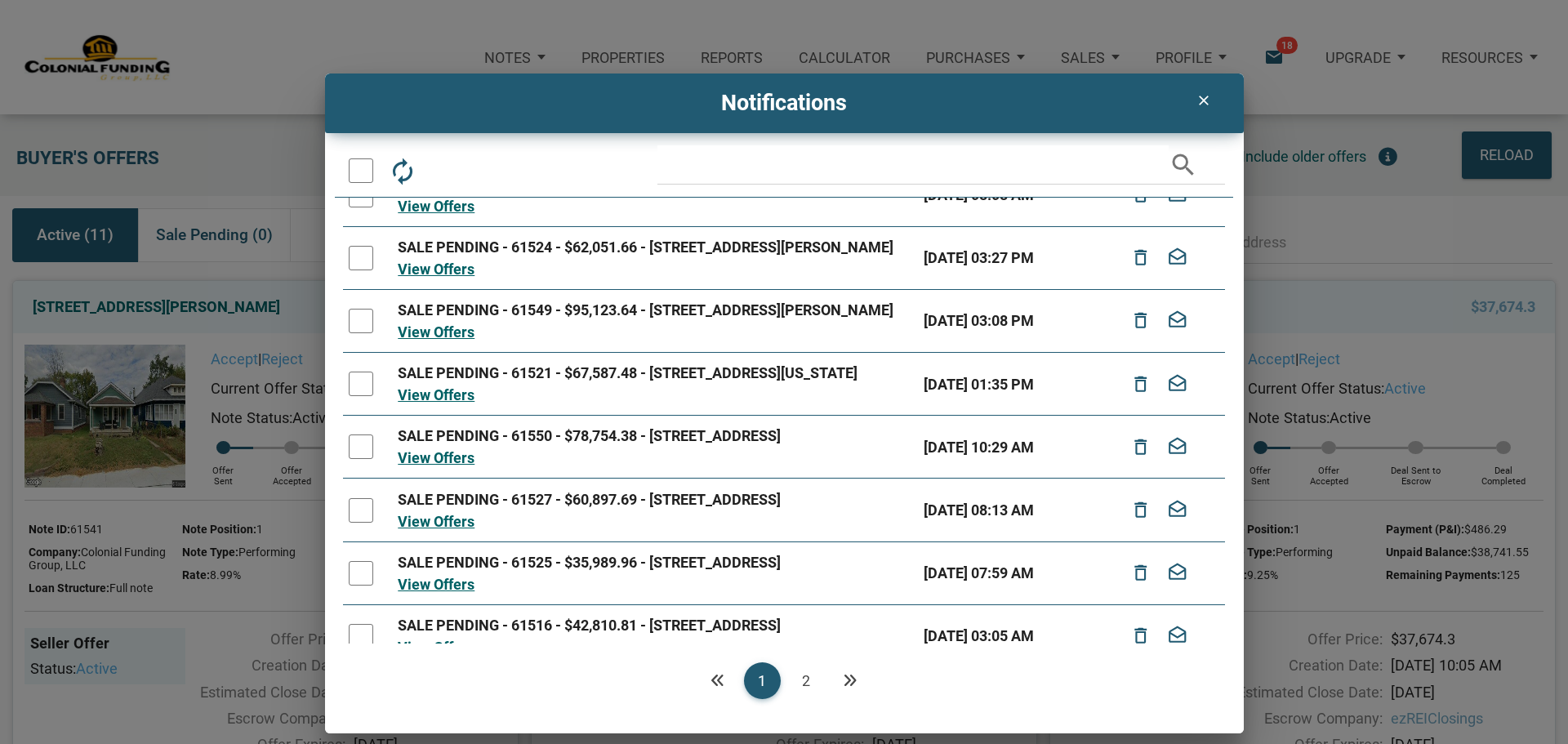
click at [808, 676] on link "2" at bounding box center [806, 681] width 37 height 37
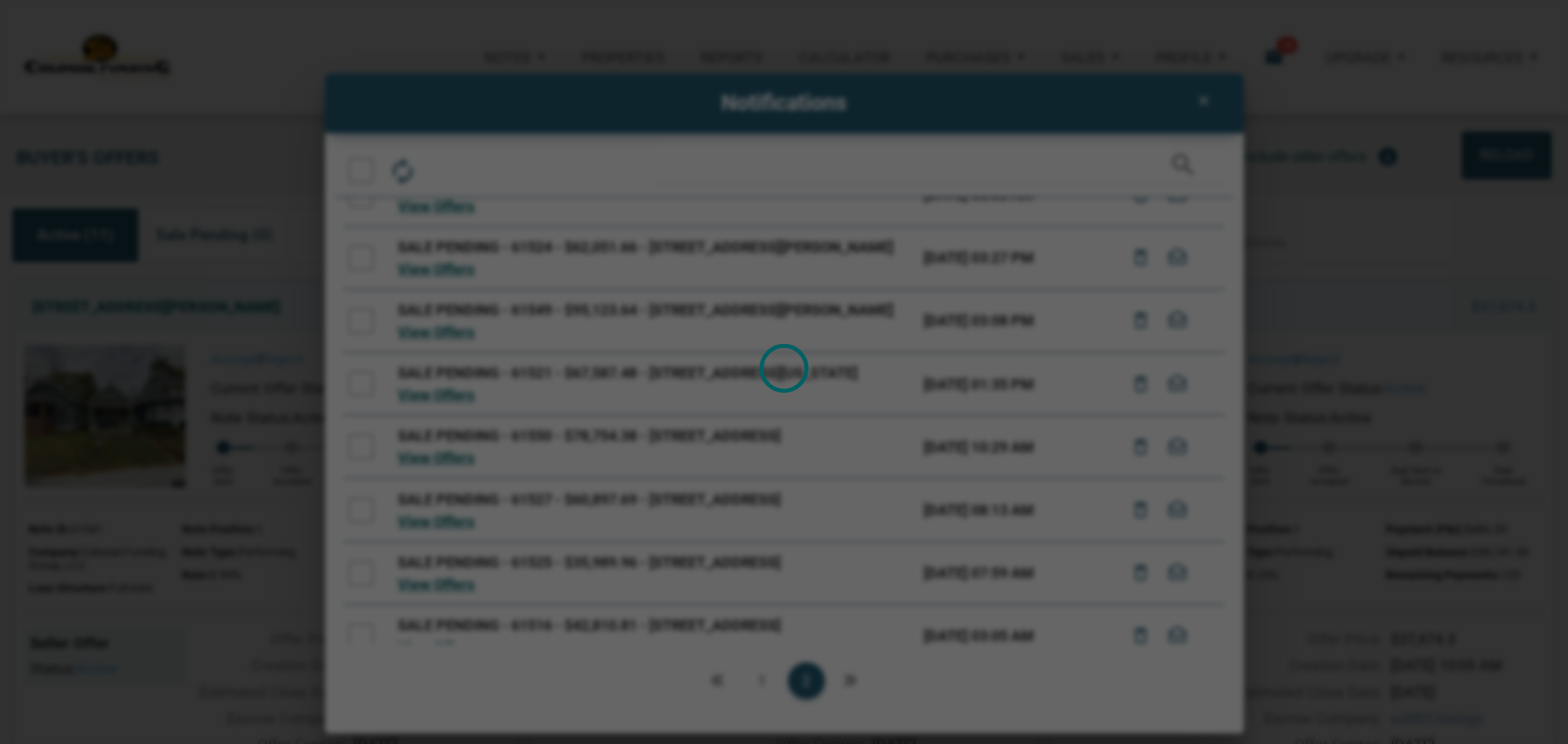
scroll to position [0, 0]
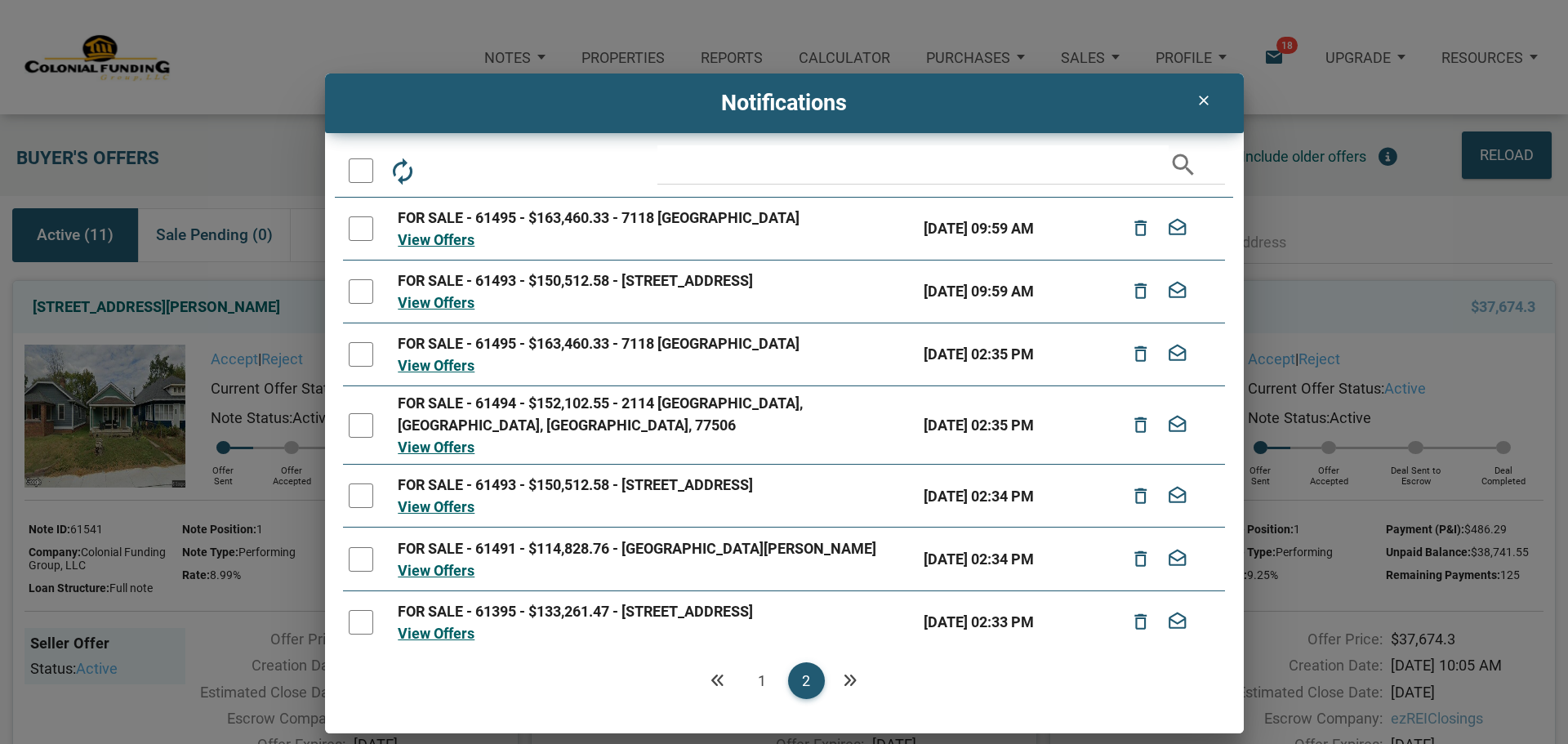
drag, startPoint x: 1225, startPoint y: 282, endPoint x: 1223, endPoint y: 297, distance: 15.1
click at [1223, 297] on div "autorenew delete_outline drafts email search FOR SALE - 61495 - $163,460.33 - 7…" at bounding box center [784, 440] width 919 height 589
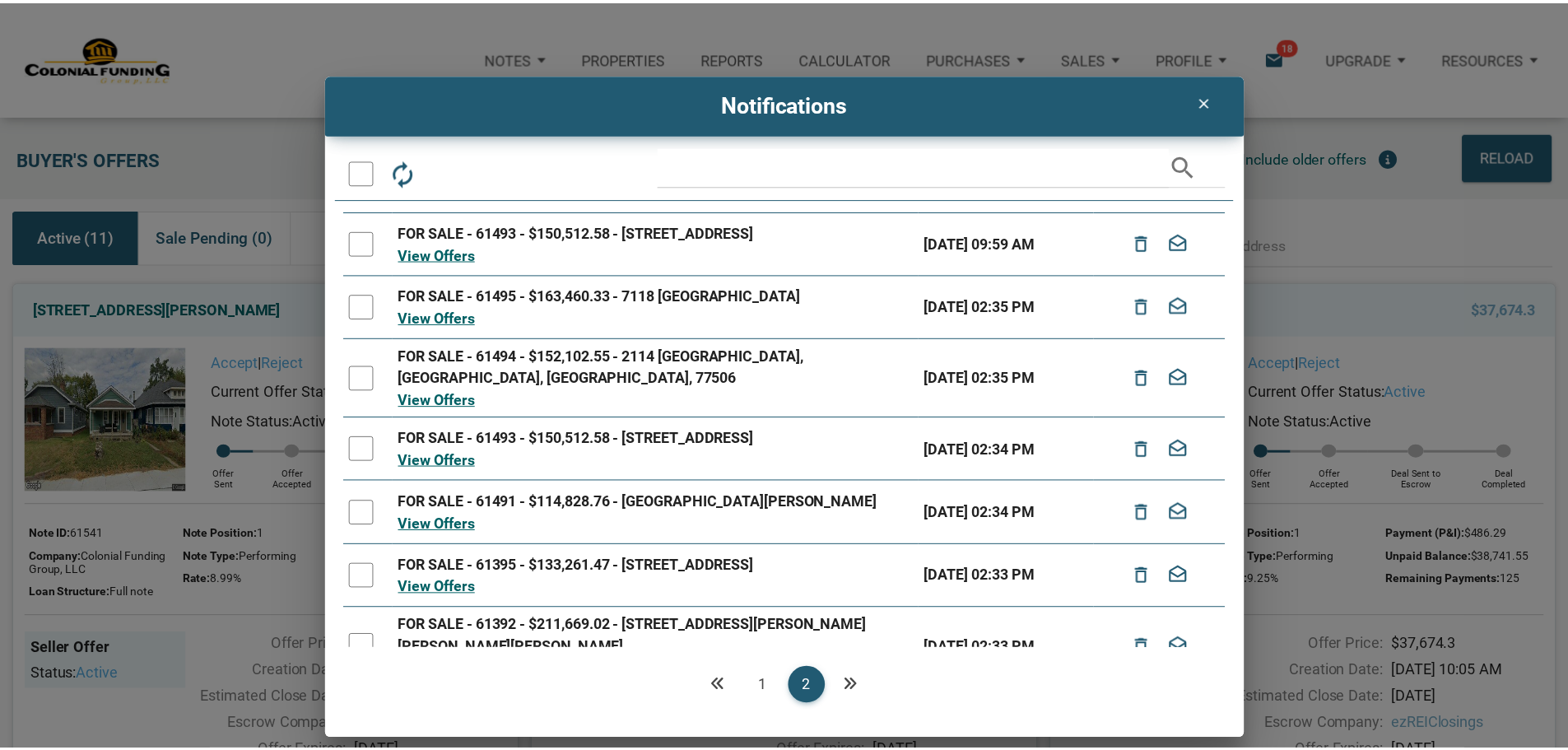
scroll to position [74, 0]
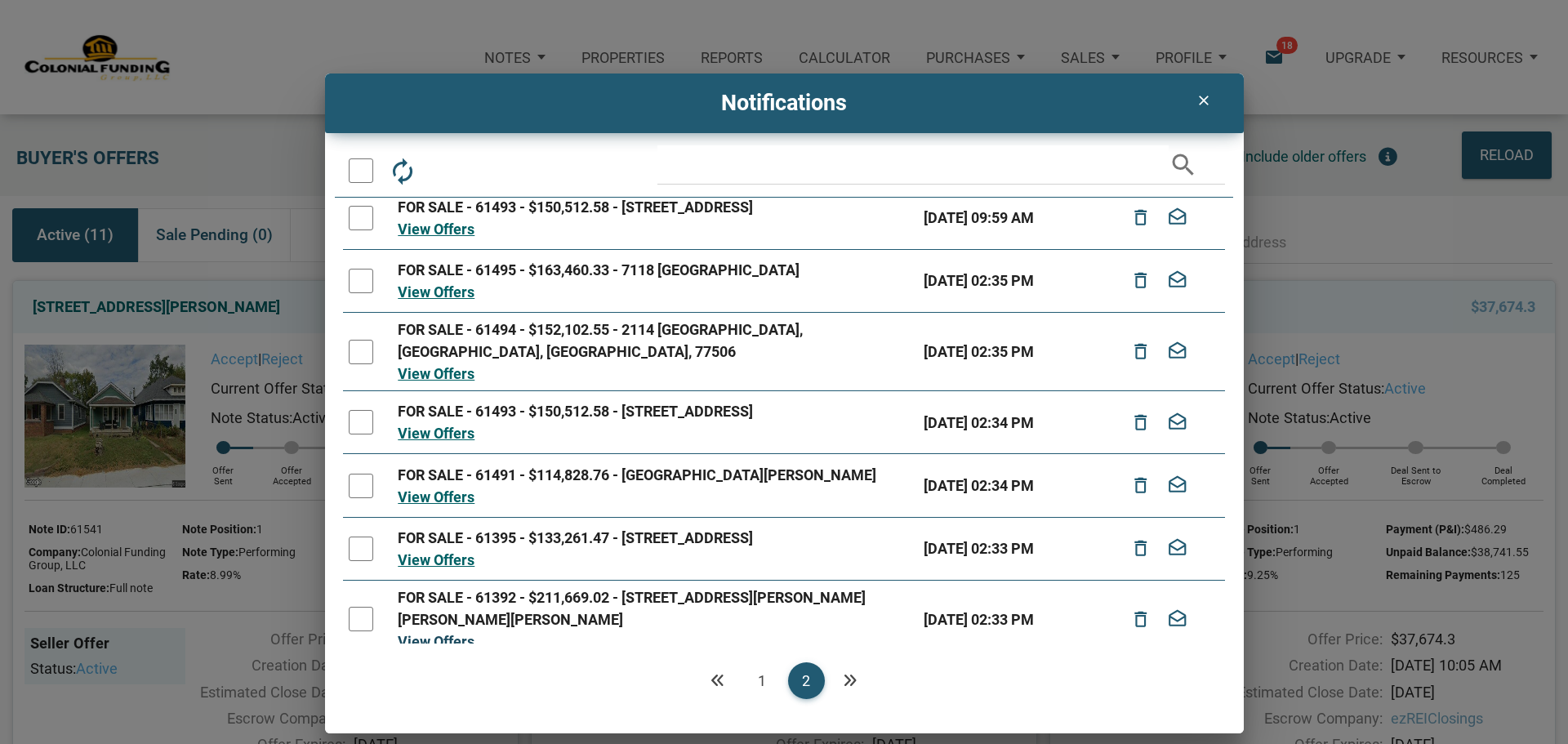
click at [444, 633] on link "View Offers" at bounding box center [436, 641] width 77 height 17
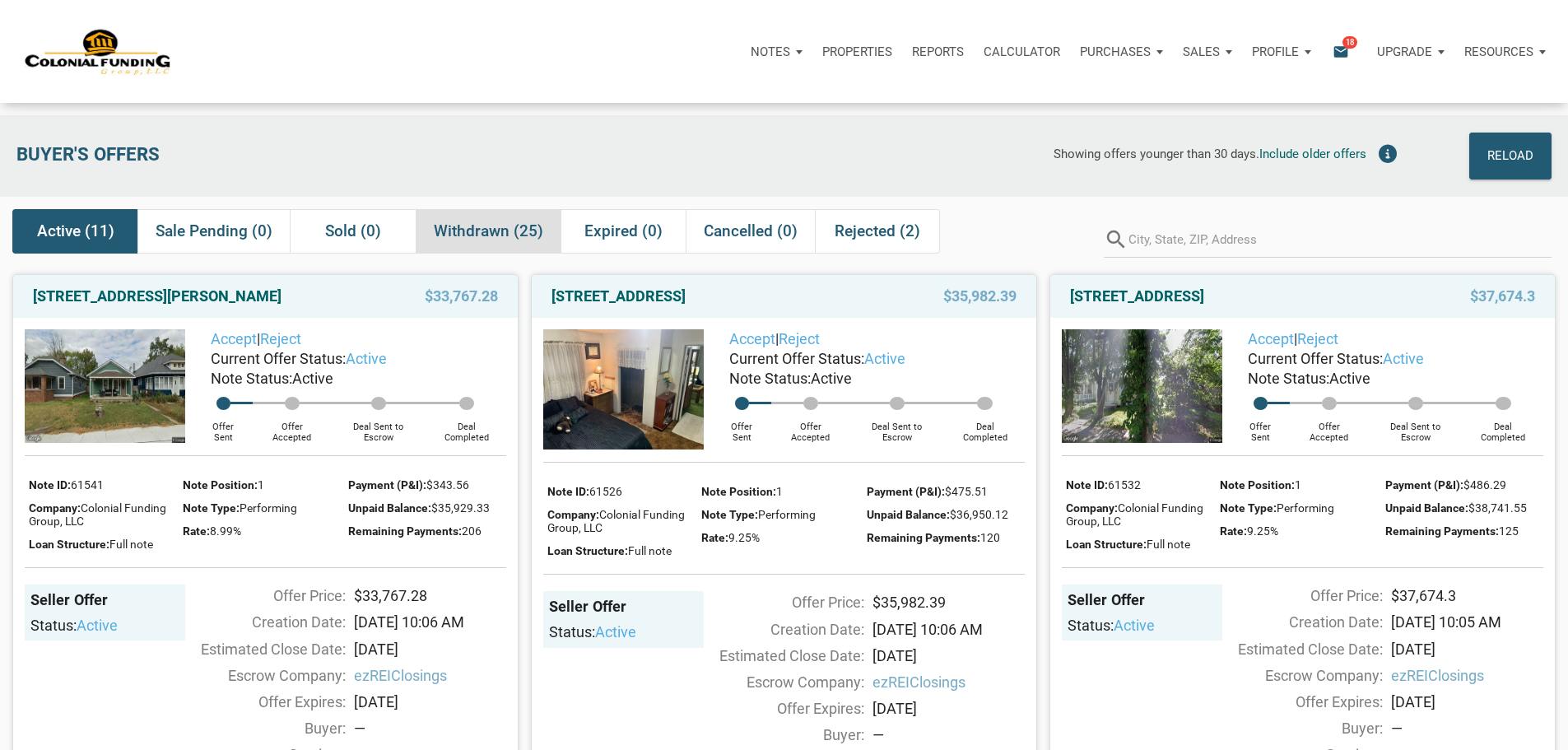
click at [489, 233] on span "Withdrawn (25)" at bounding box center [488, 231] width 110 height 19
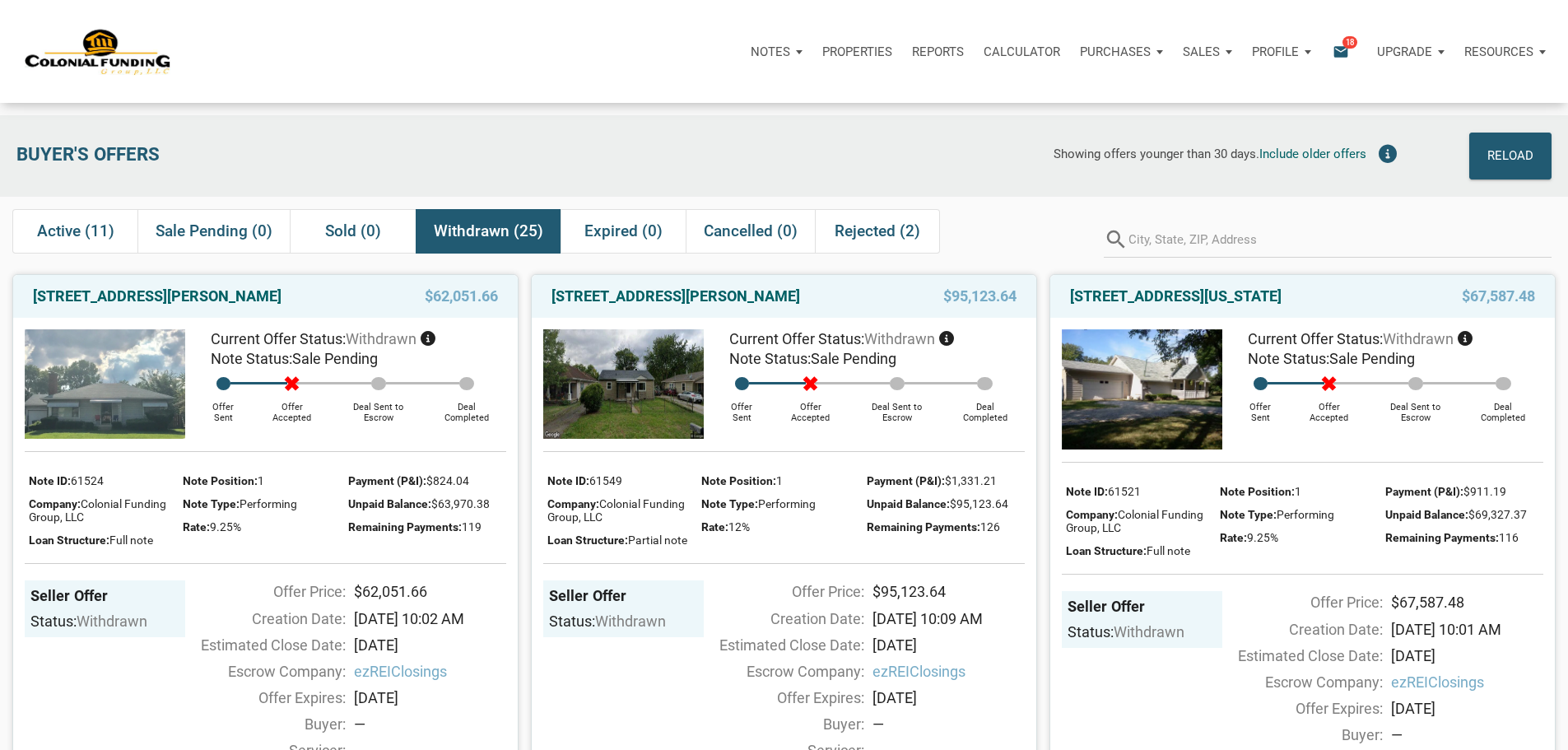
click at [1331, 49] on icon "email" at bounding box center [1340, 51] width 19 height 19
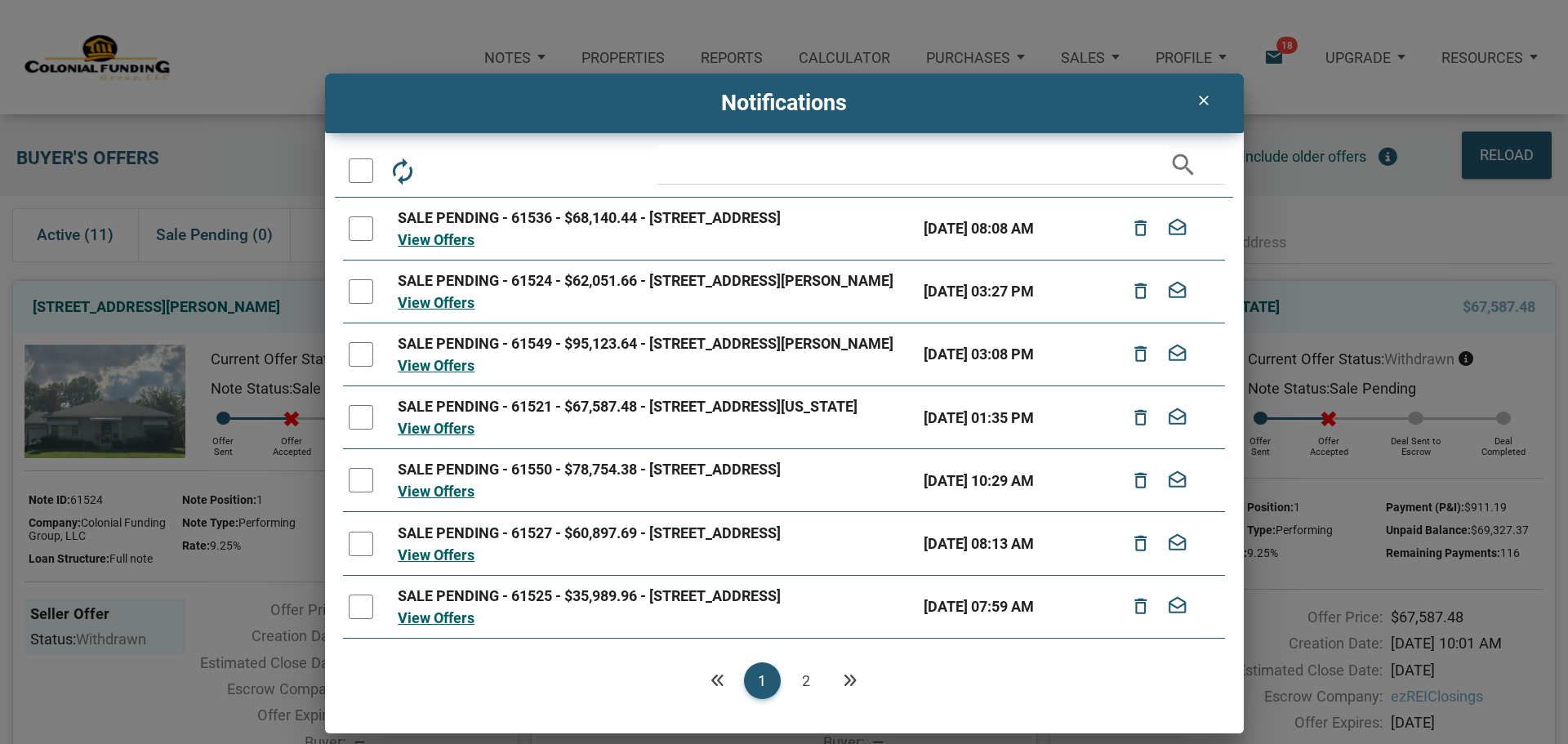
drag, startPoint x: 1225, startPoint y: 253, endPoint x: 1229, endPoint y: 272, distance: 19.4
click at [1229, 272] on div "autorenew delete_outline drafts email search SALE PENDING - 61536 - $68,140.44 …" at bounding box center [784, 440] width 919 height 589
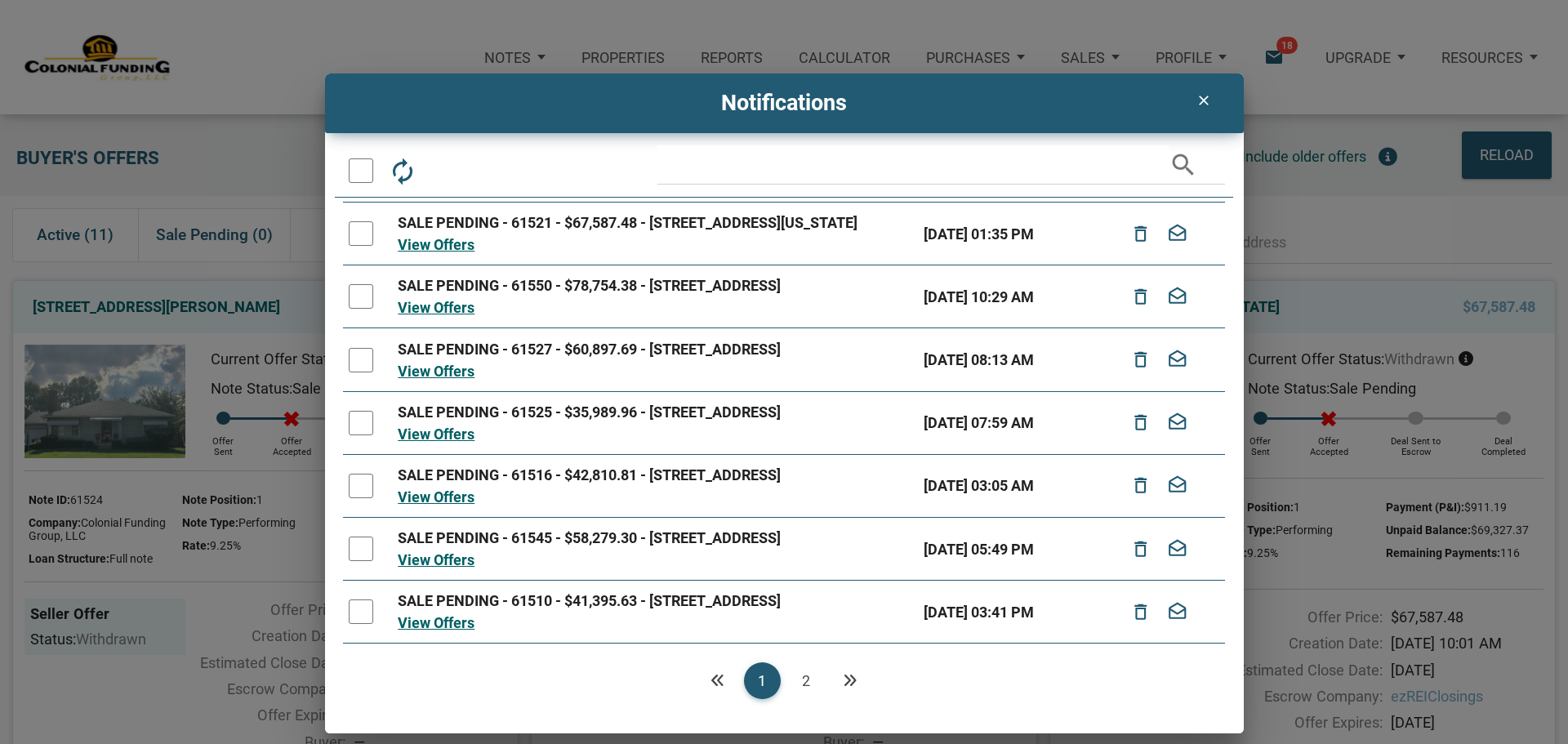
scroll to position [339, 0]
click at [450, 299] on link "View Offers" at bounding box center [436, 307] width 77 height 17
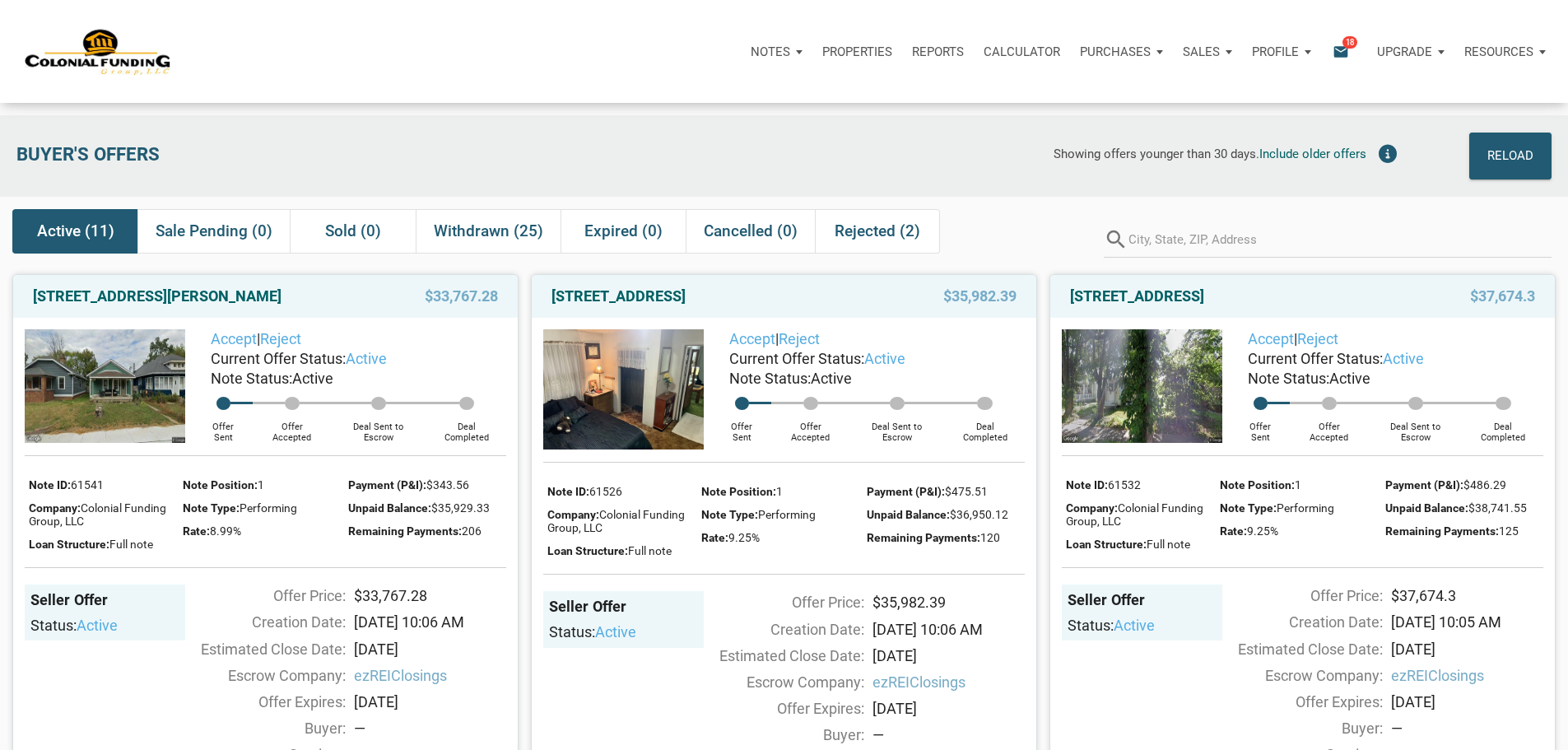
click at [56, 233] on span "Active (11)" at bounding box center [76, 231] width 78 height 19
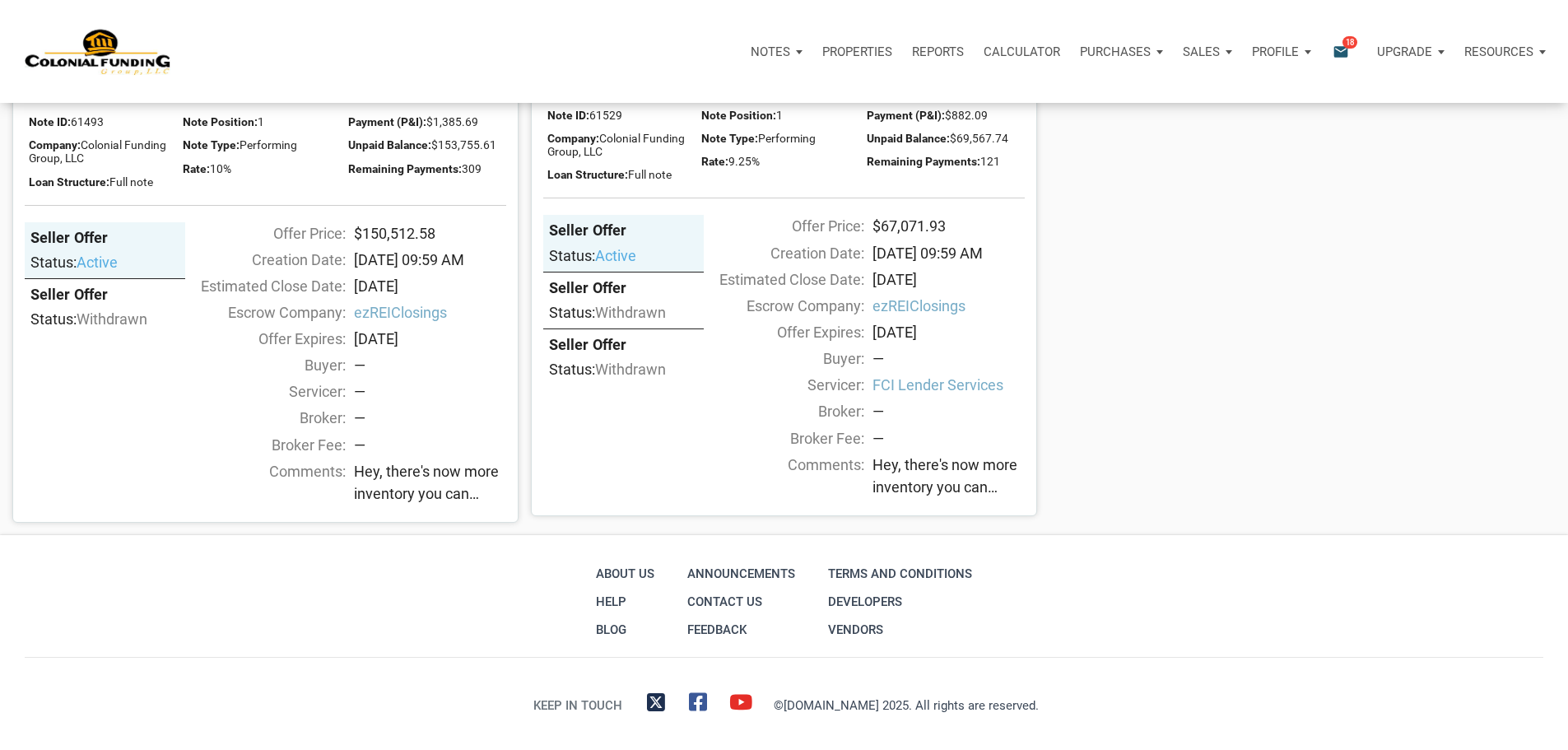
scroll to position [2246, 0]
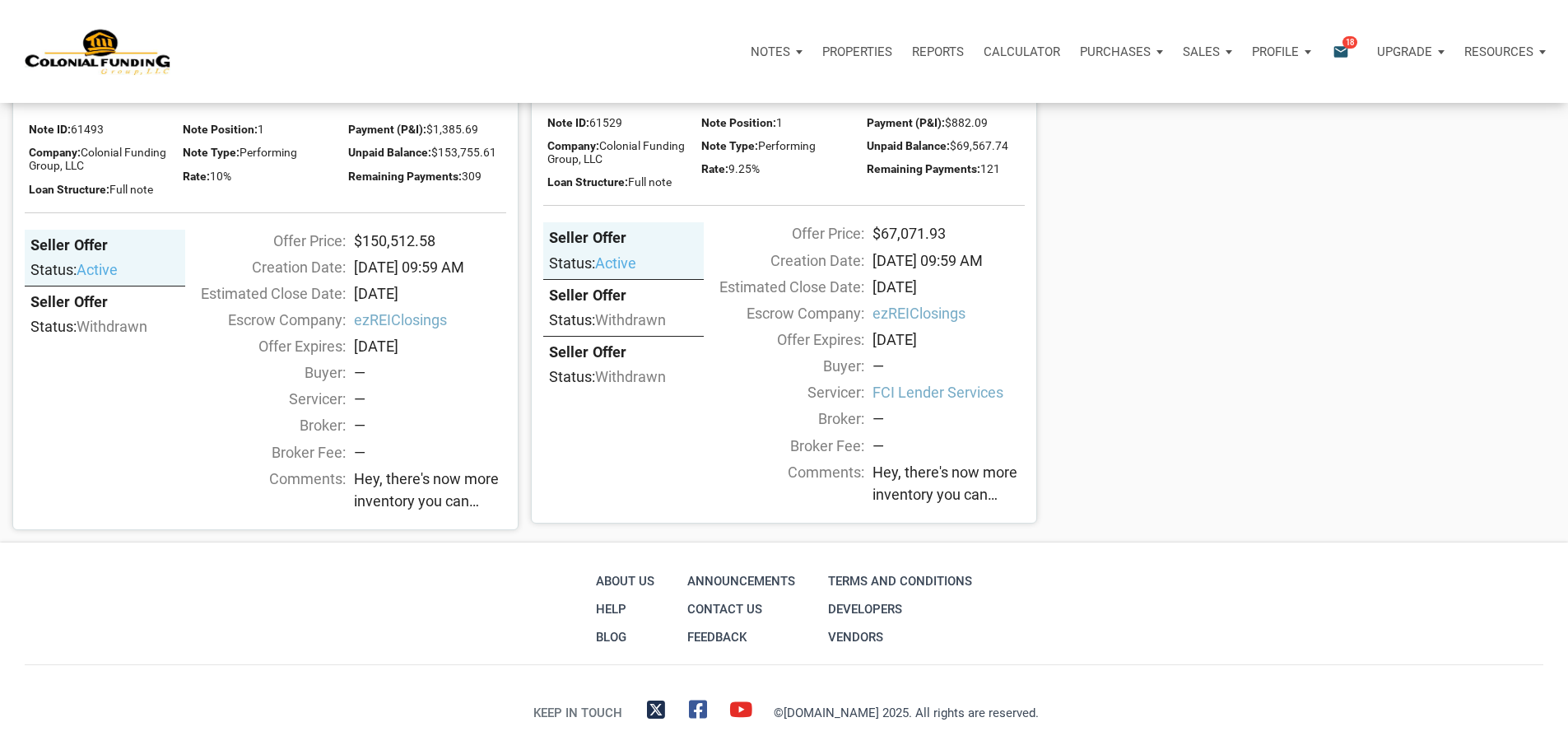
drag, startPoint x: 84, startPoint y: 236, endPoint x: 85, endPoint y: 216, distance: 20.0
click at [85, 87] on img at bounding box center [105, 27] width 161 height 120
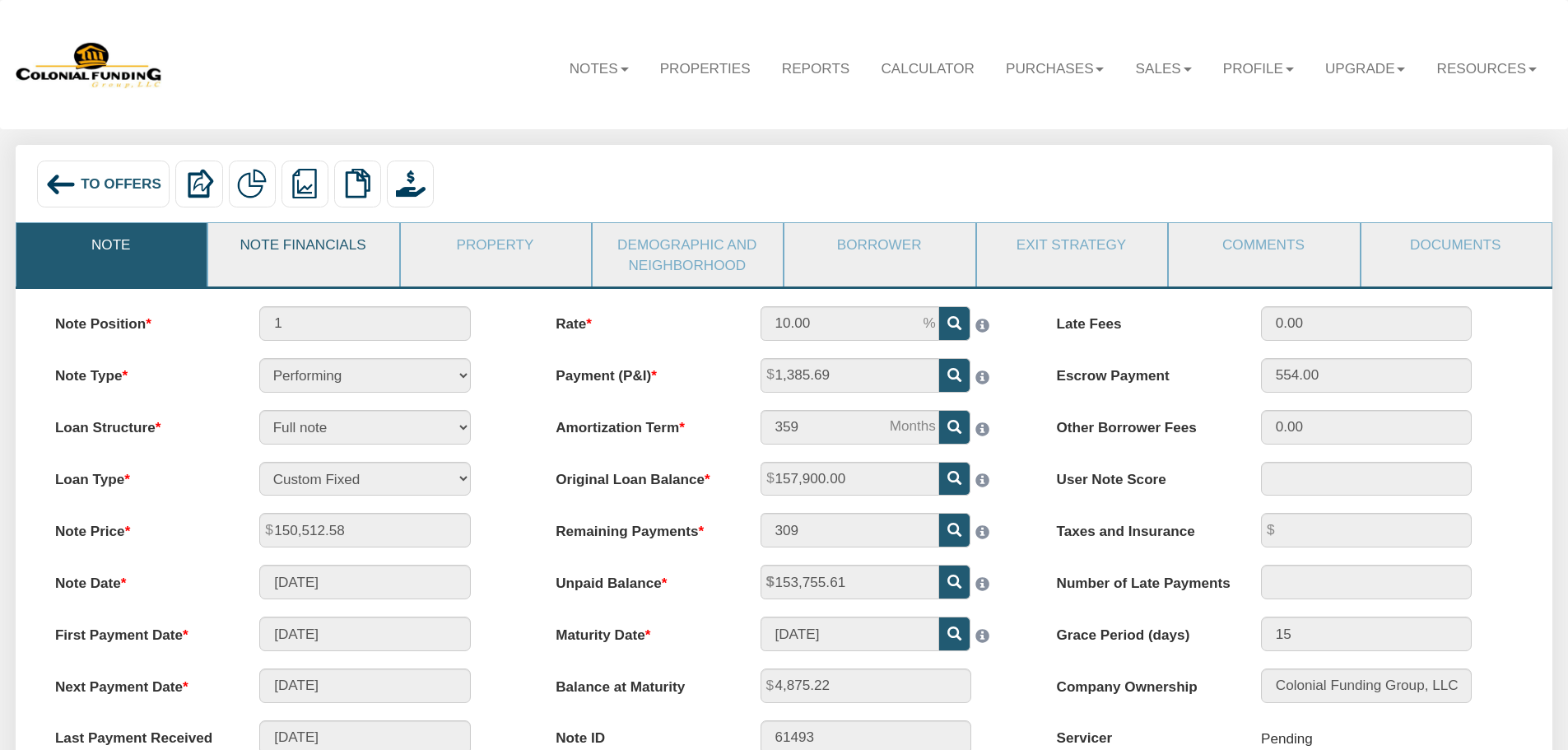
drag, startPoint x: 313, startPoint y: 240, endPoint x: 335, endPoint y: 247, distance: 23.1
click at [313, 240] on link "Note Financials" at bounding box center [303, 245] width 188 height 42
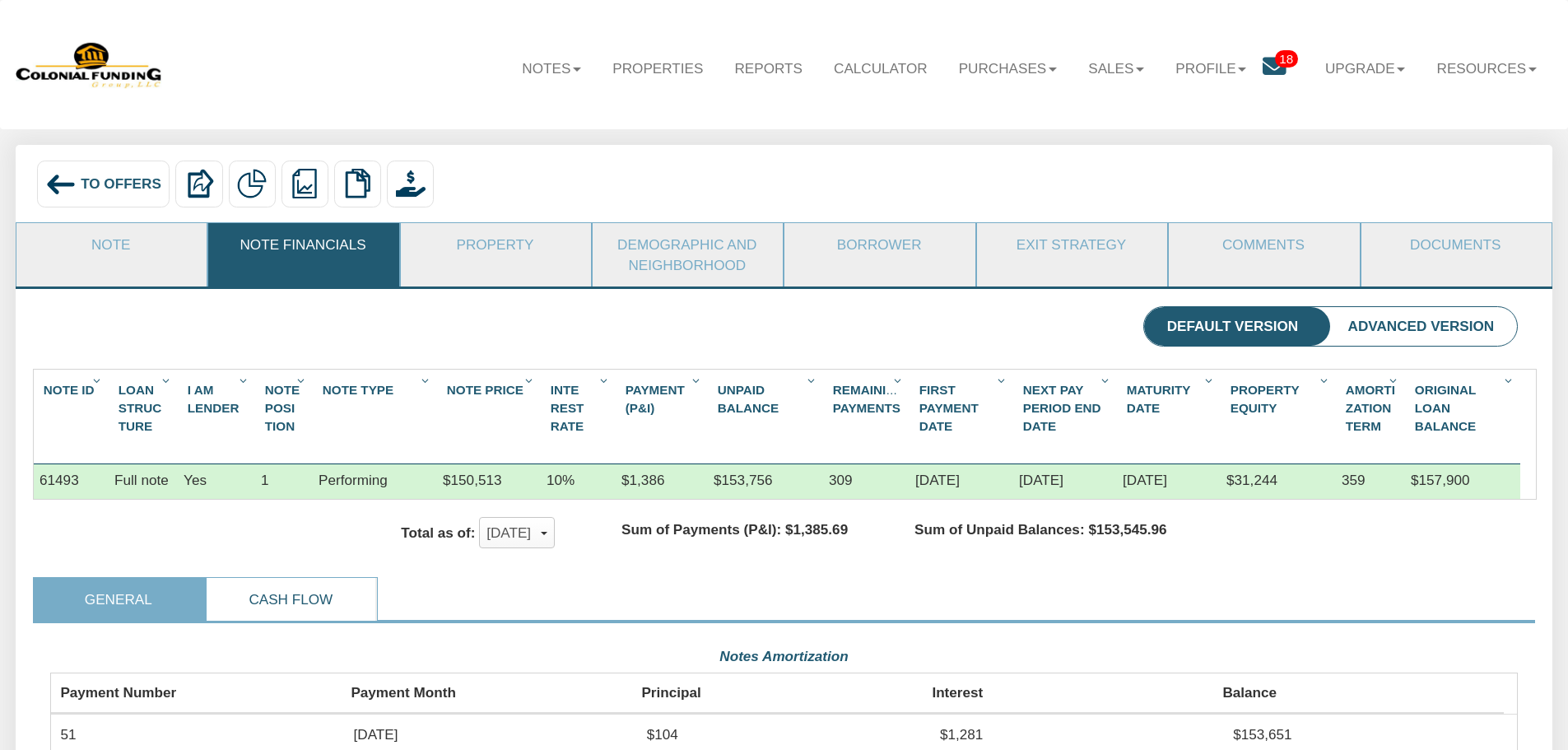
drag, startPoint x: 301, startPoint y: 611, endPoint x: 314, endPoint y: 605, distance: 14.3
click at [301, 611] on link "Cash Flow" at bounding box center [292, 599] width 170 height 42
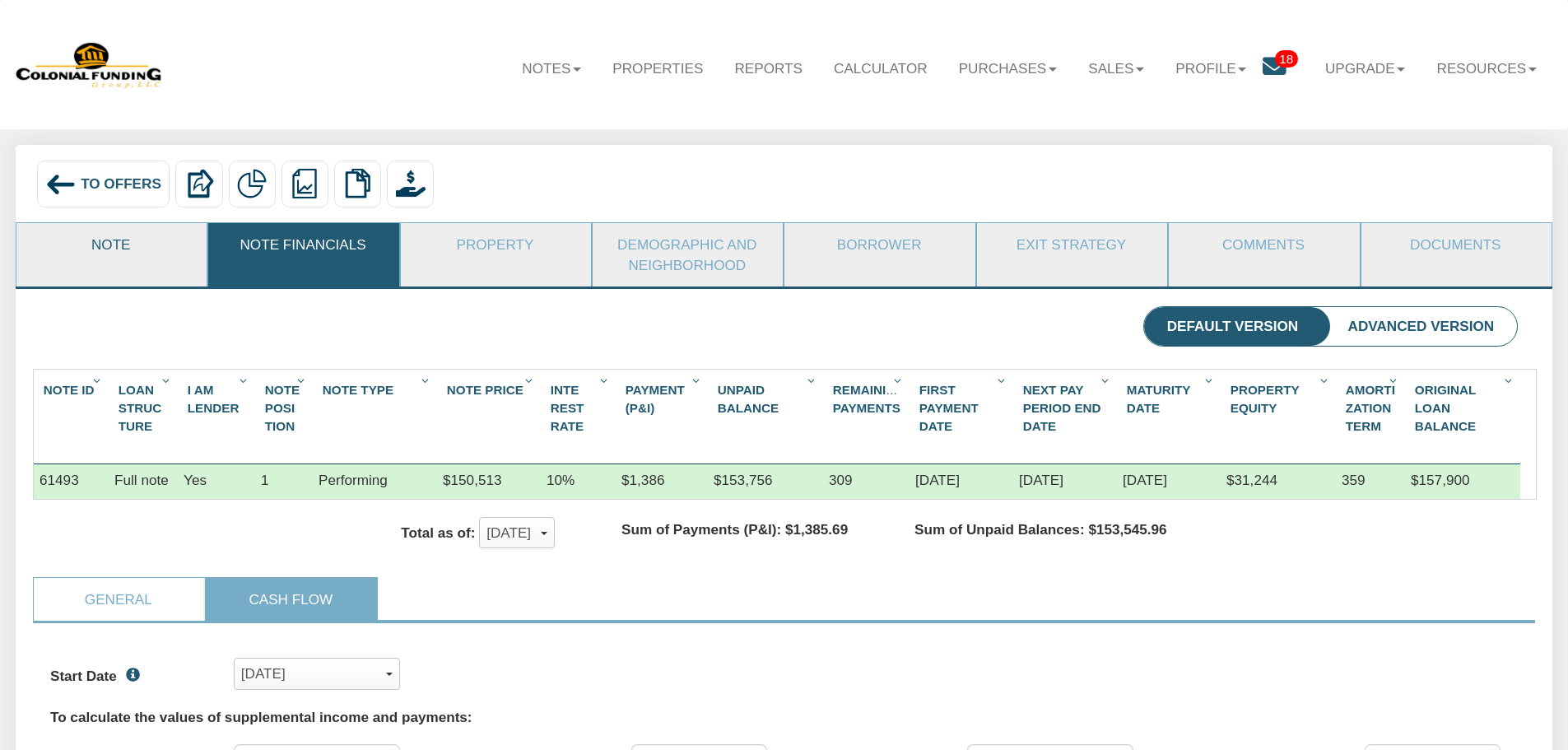
click at [110, 248] on link "Note" at bounding box center [111, 245] width 188 height 42
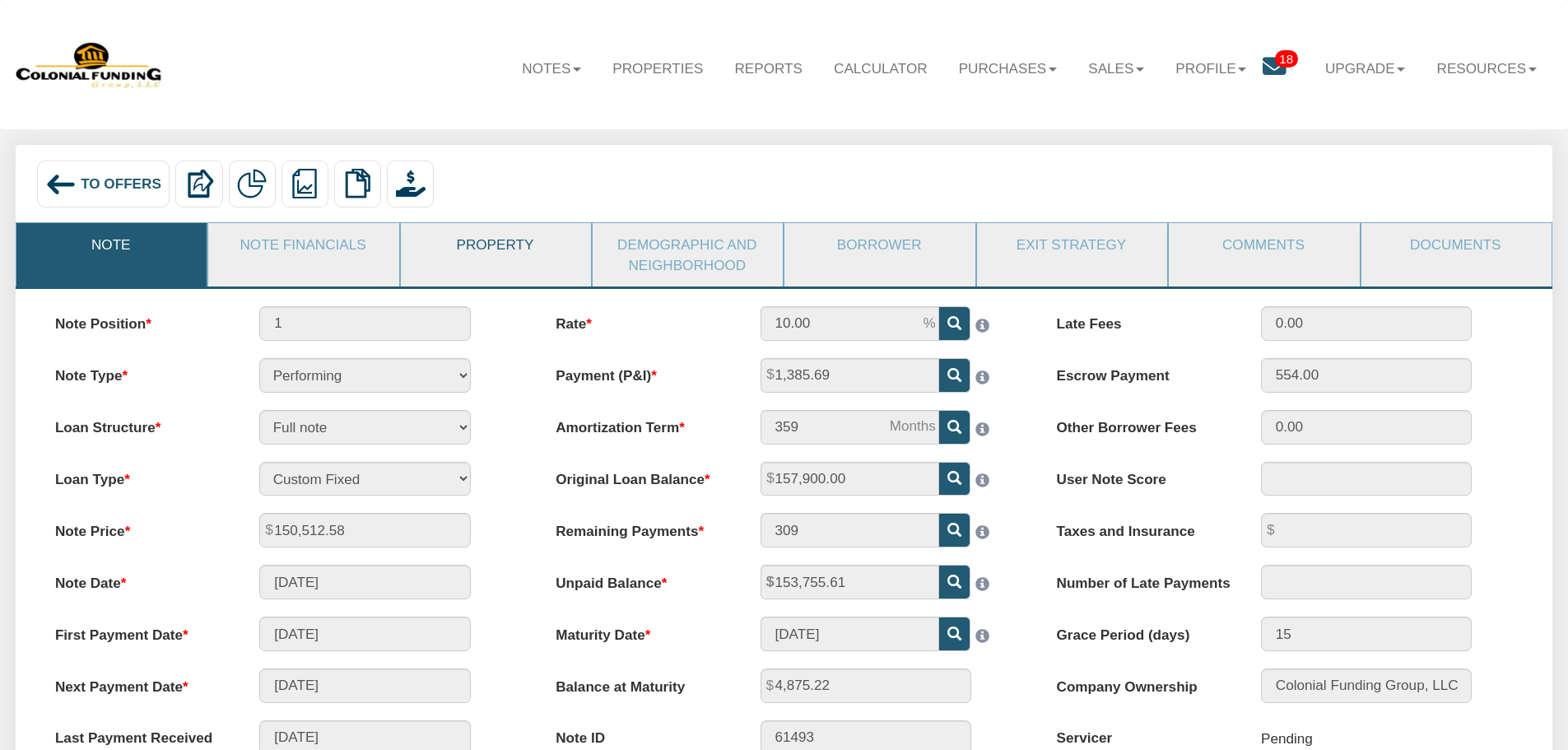
click at [496, 250] on link "Property" at bounding box center [495, 245] width 188 height 42
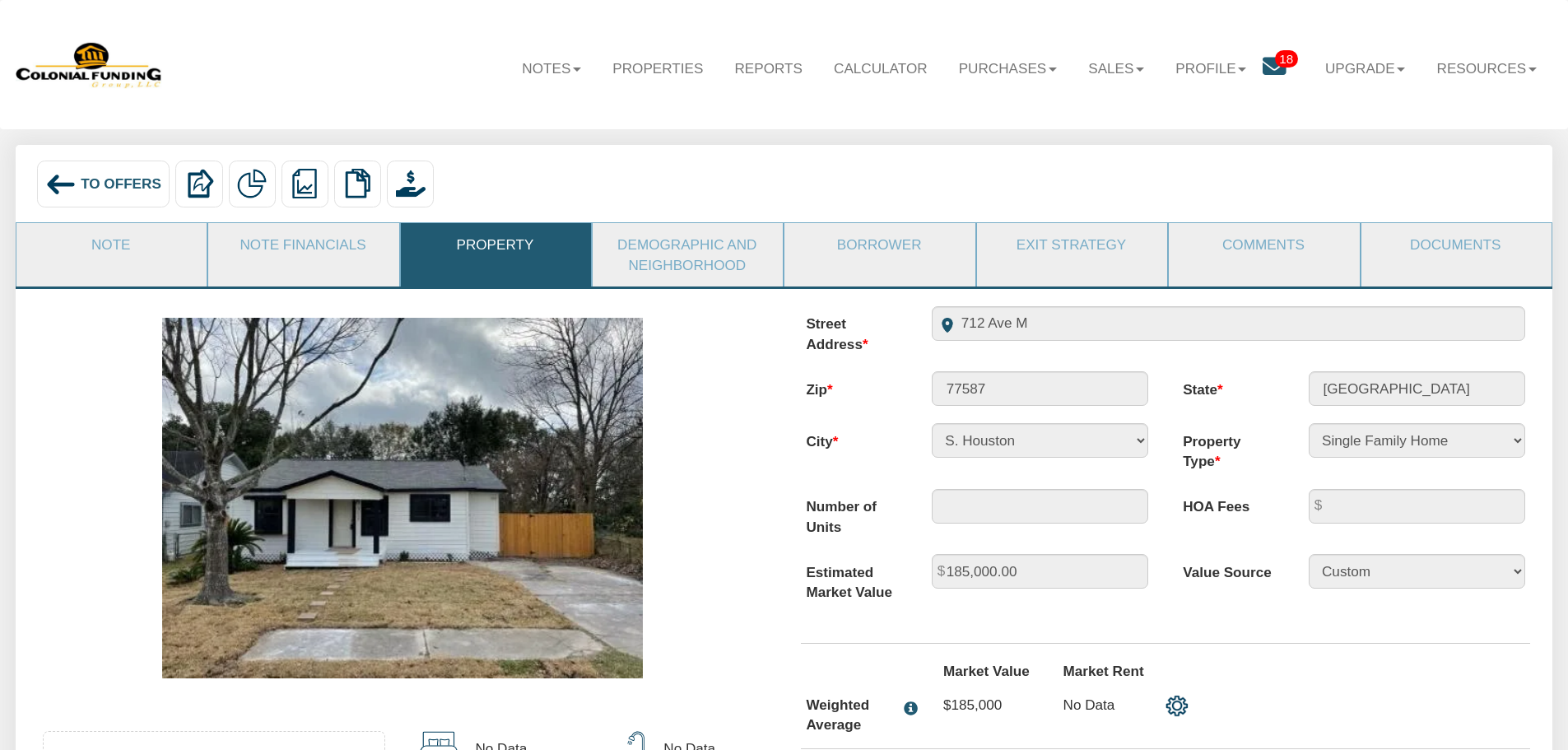
click at [1026, 354] on div "Street Address 712 Ave M" at bounding box center [1165, 331] width 754 height 48
click at [107, 248] on link "Note" at bounding box center [111, 245] width 188 height 42
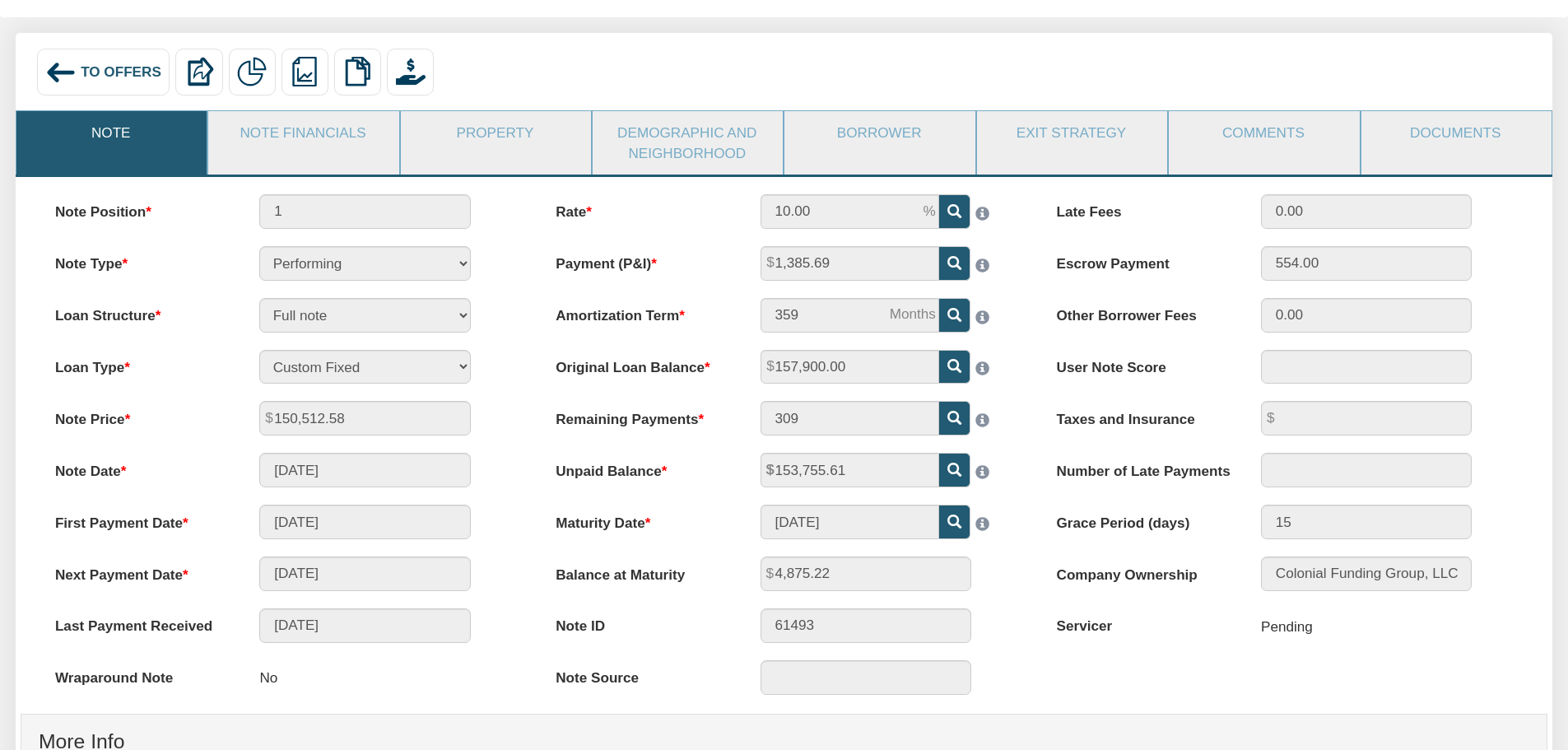
scroll to position [82, 0]
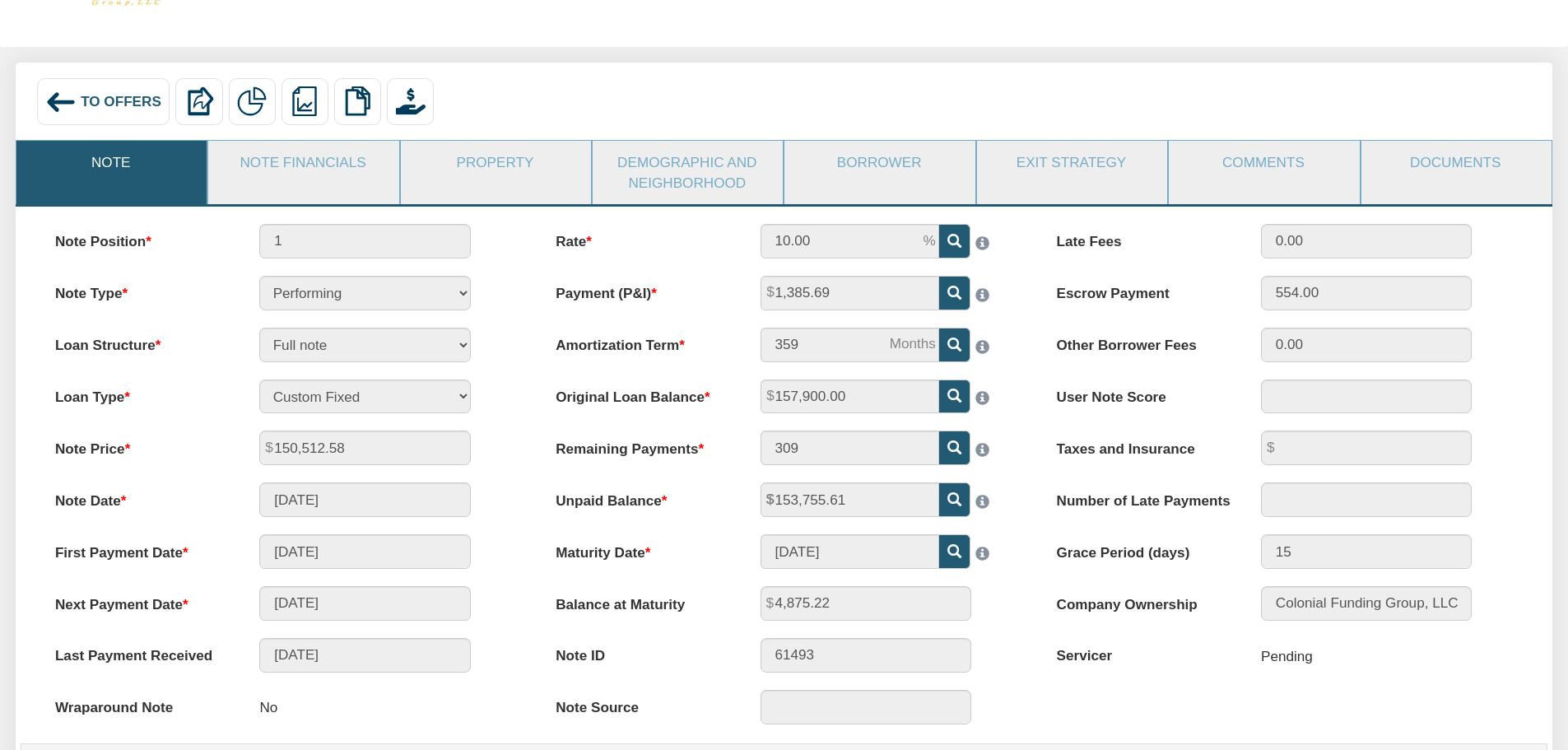
click at [106, 100] on span "To Offers" at bounding box center [120, 102] width 80 height 17
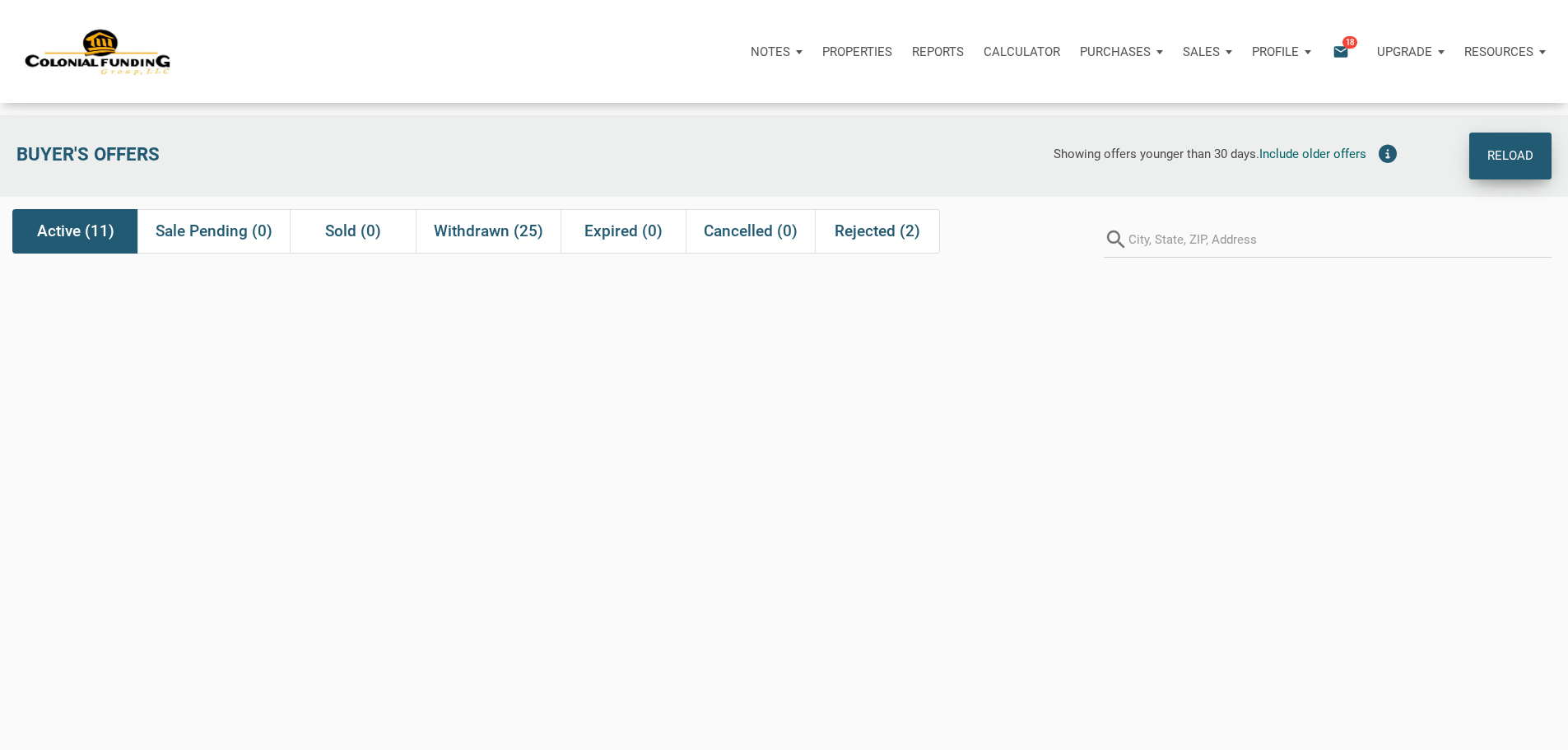
click at [1512, 159] on div "Reload" at bounding box center [1511, 155] width 46 height 27
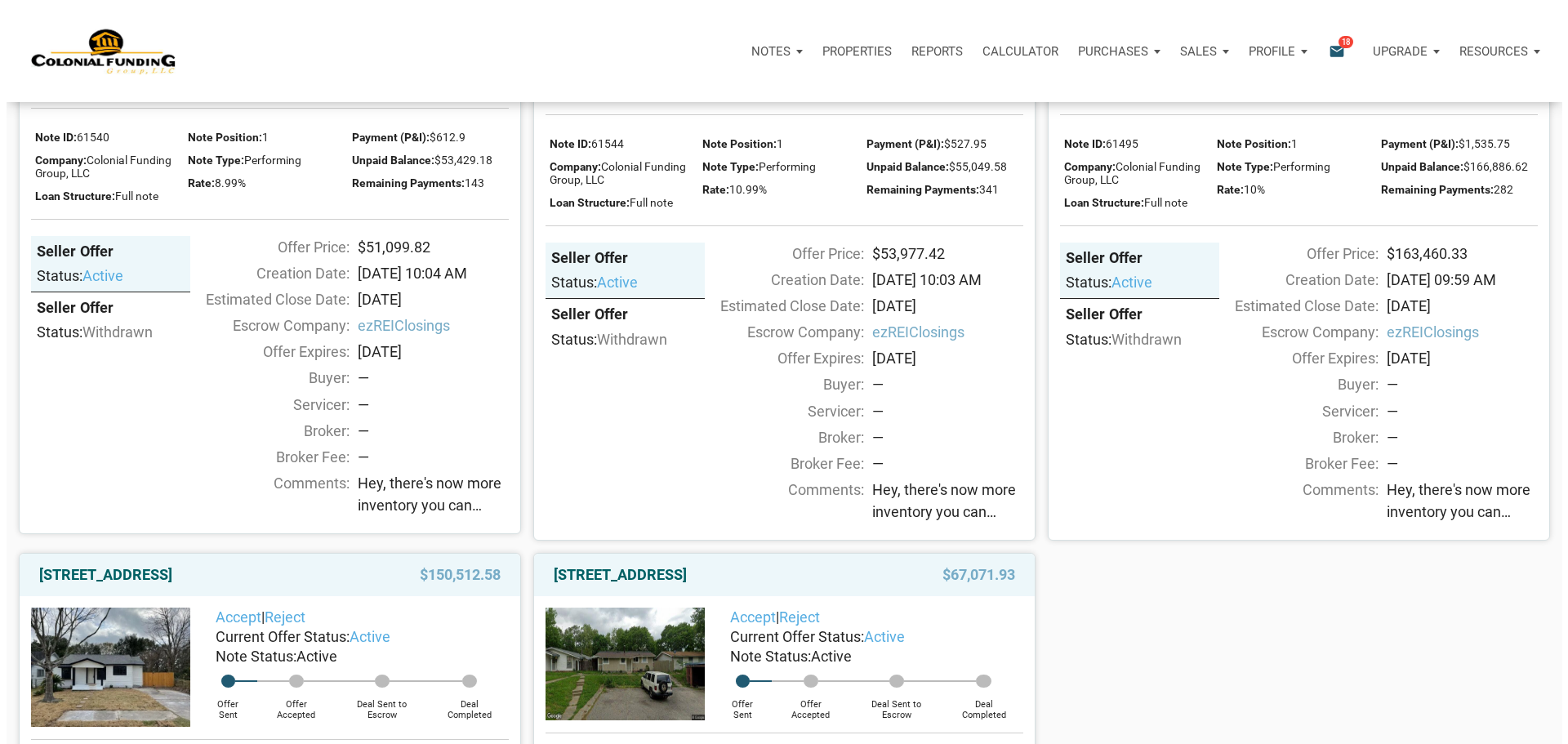
scroll to position [1552, 0]
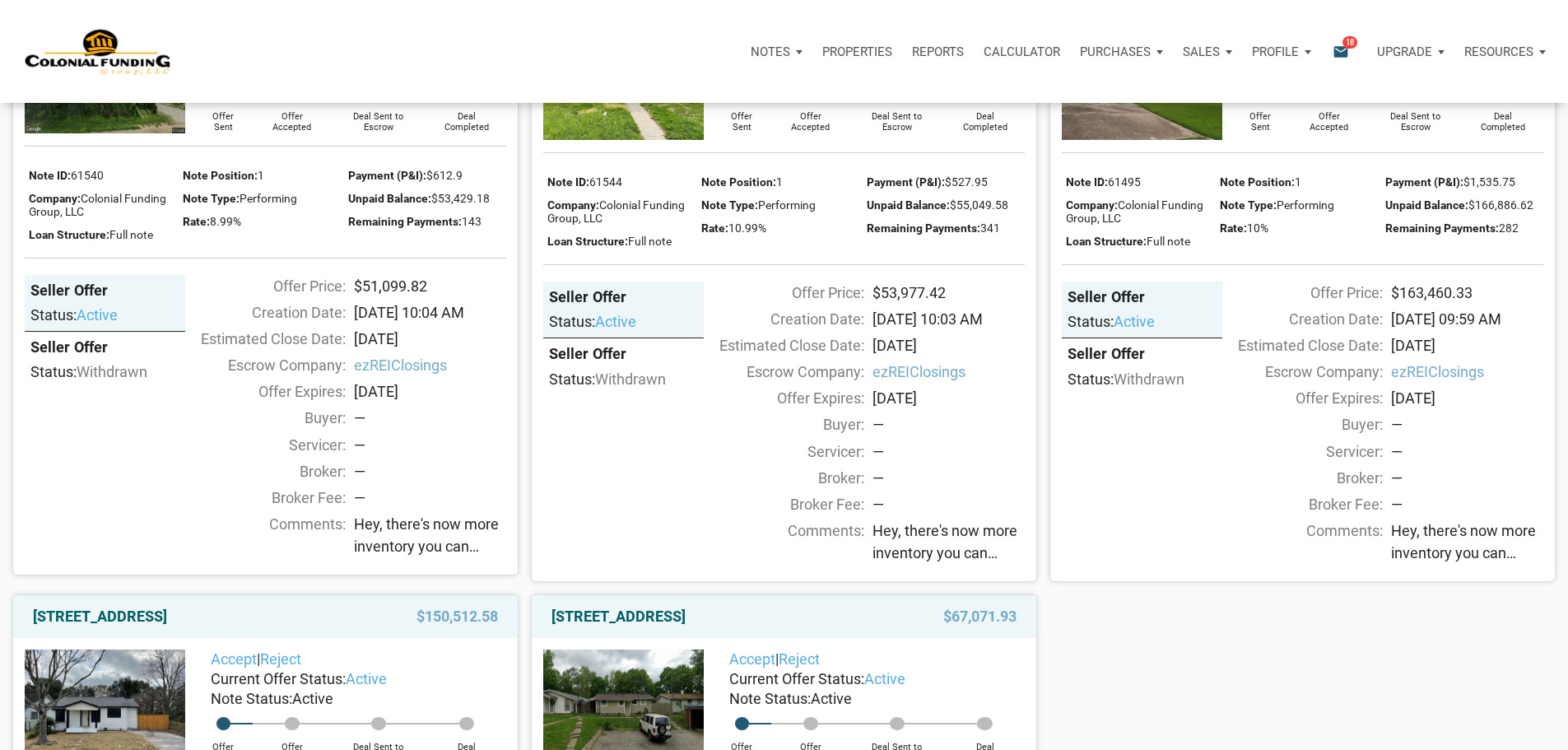
click at [1331, 57] on icon "email" at bounding box center [1340, 51] width 19 height 19
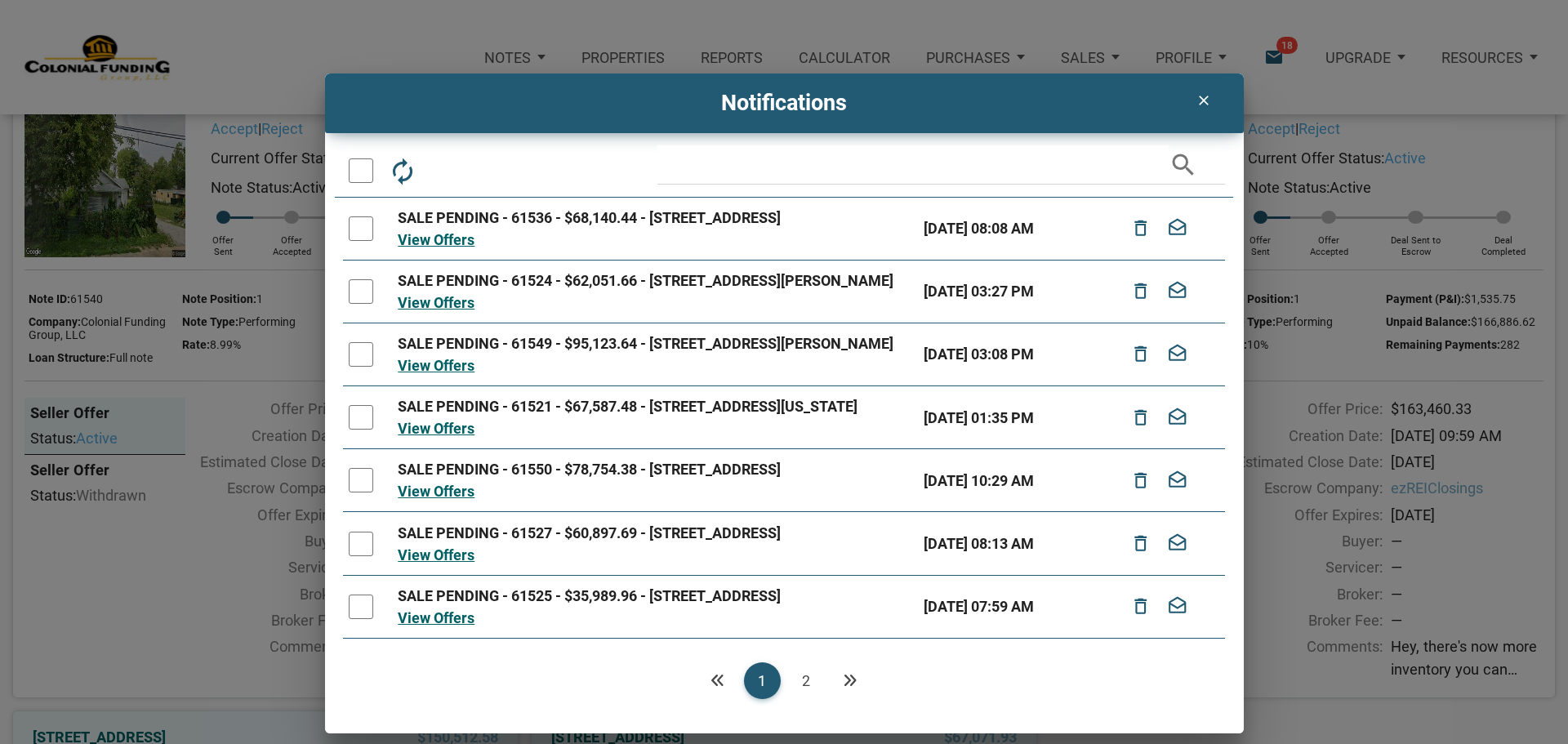
click at [357, 170] on div at bounding box center [361, 170] width 25 height 25
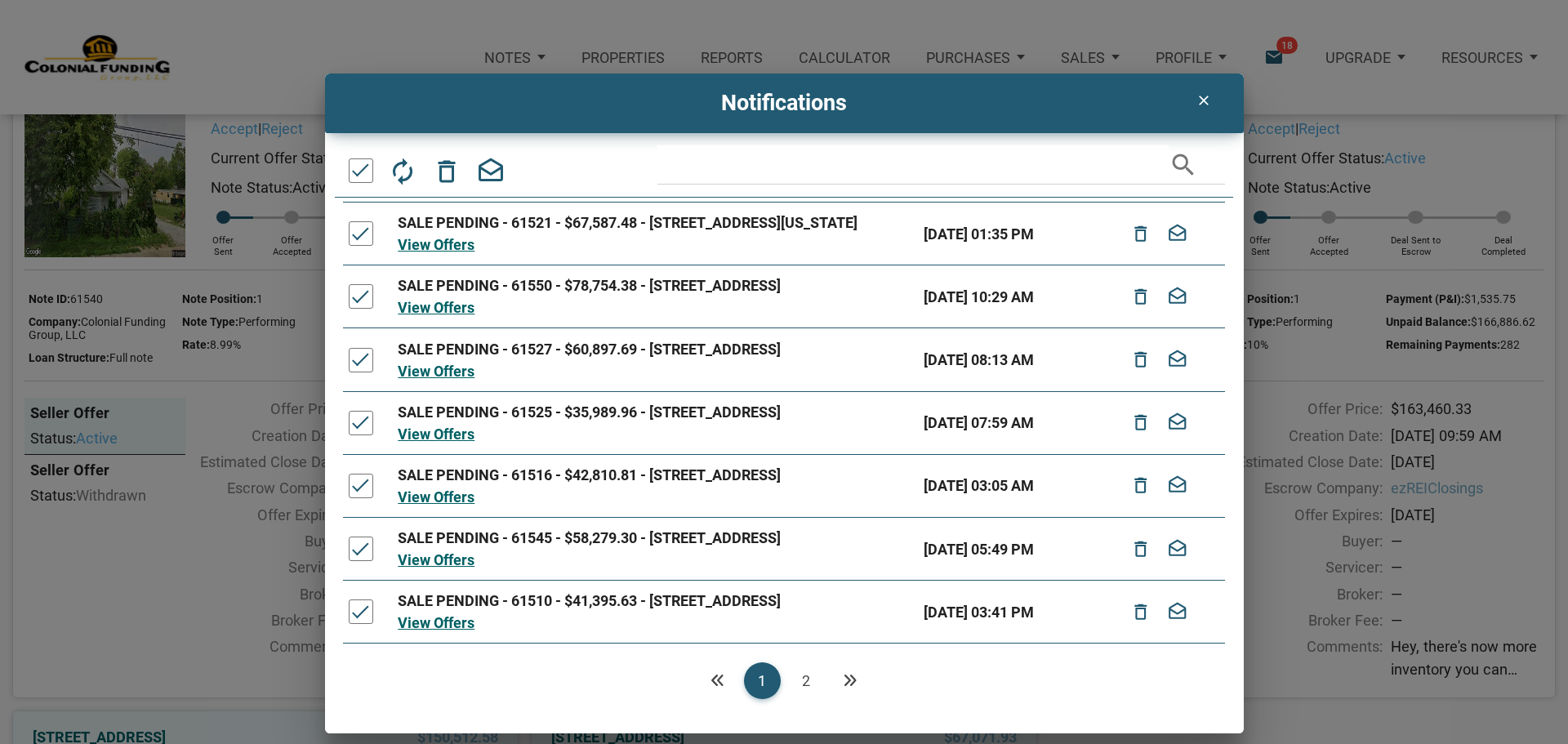
scroll to position [339, 0]
click at [806, 677] on link "2" at bounding box center [806, 681] width 37 height 37
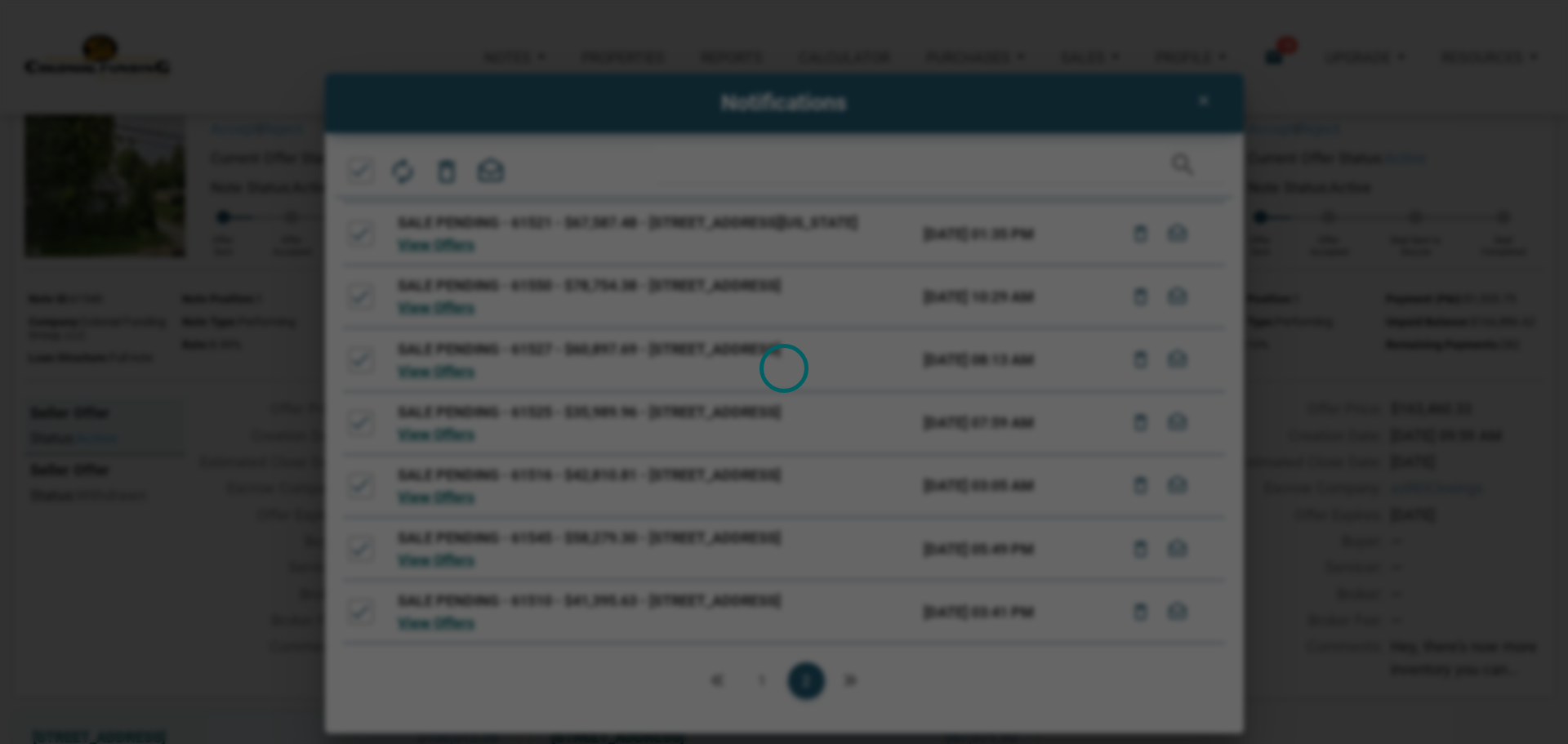
scroll to position [0, 0]
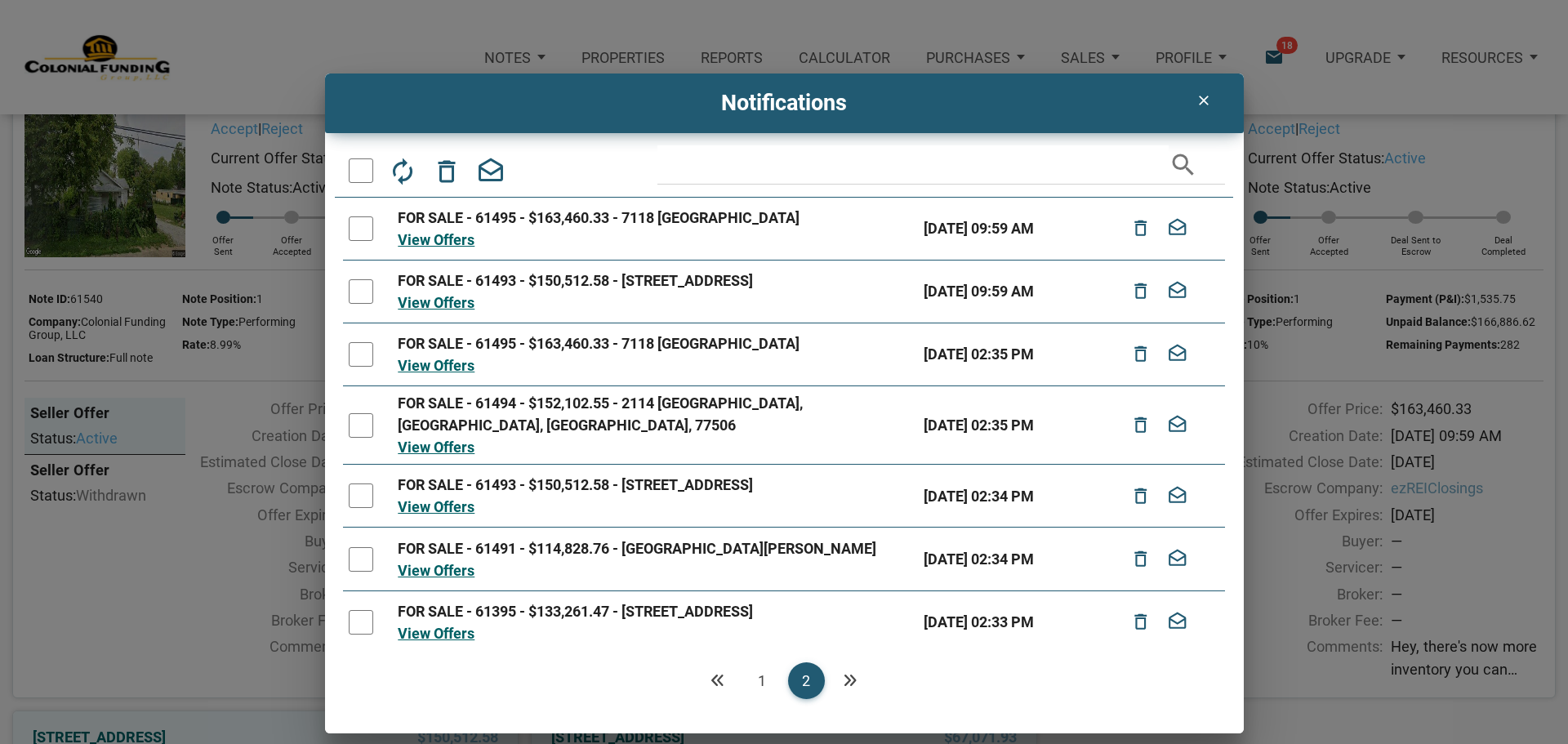
click at [755, 683] on link "1" at bounding box center [762, 681] width 37 height 37
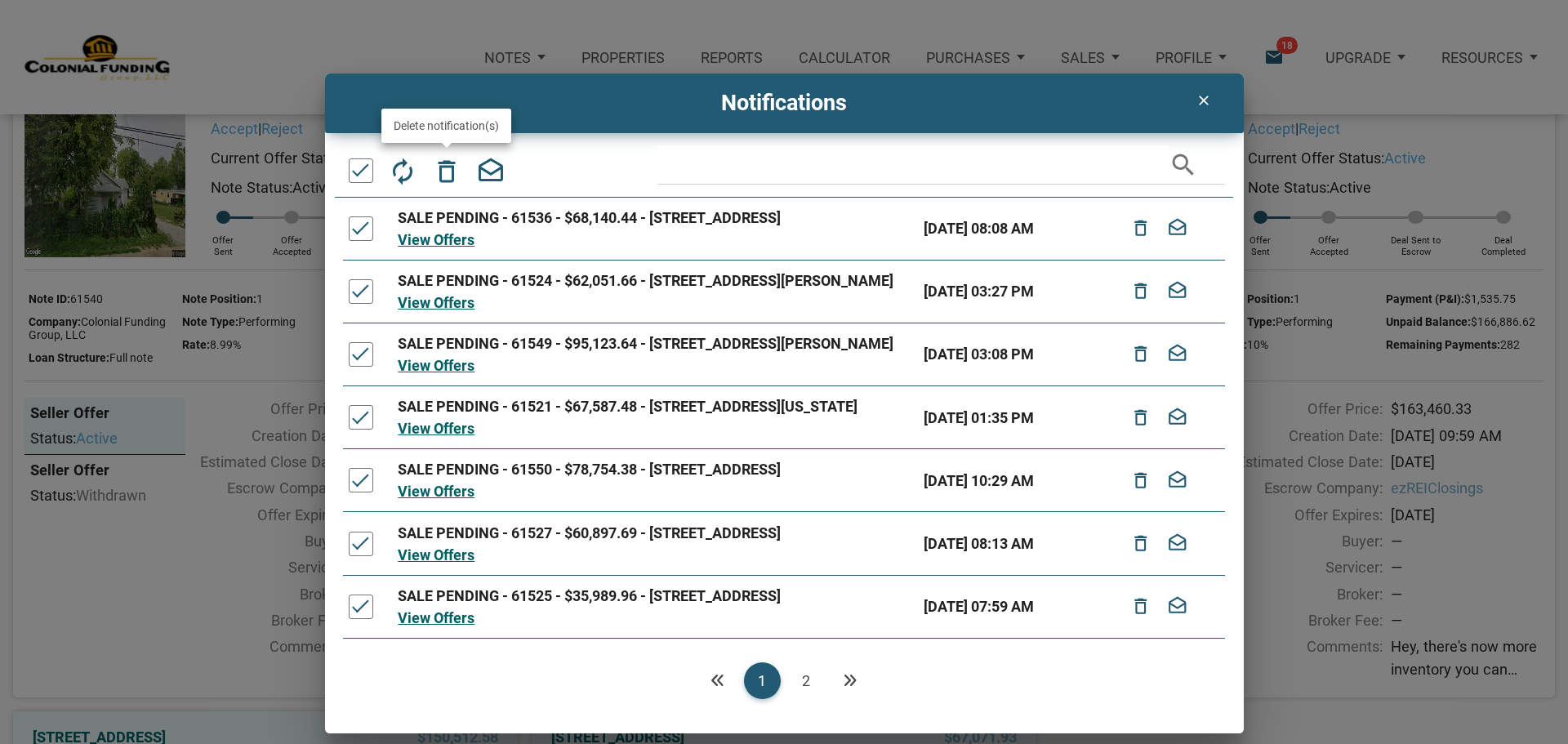
click at [449, 170] on icon "delete_outline" at bounding box center [447, 170] width 29 height 29
click at [363, 236] on div at bounding box center [361, 228] width 25 height 25
click at [364, 304] on div at bounding box center [361, 291] width 25 height 25
click at [372, 367] on div at bounding box center [361, 354] width 25 height 25
click at [360, 430] on div at bounding box center [361, 417] width 25 height 25
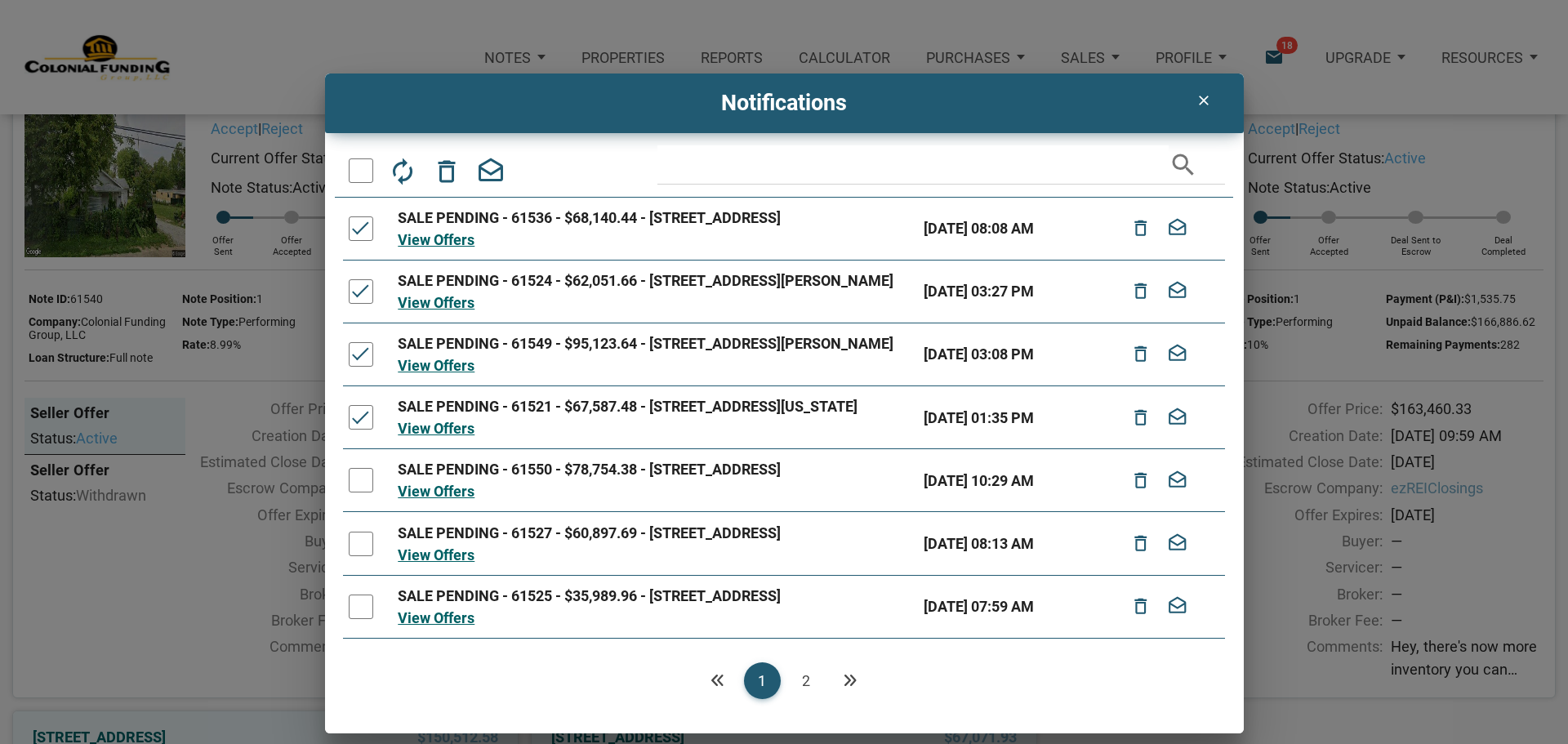
click at [364, 492] on div at bounding box center [361, 480] width 25 height 25
click at [364, 556] on div at bounding box center [361, 543] width 25 height 25
click at [449, 170] on icon "delete_outline" at bounding box center [447, 170] width 29 height 29
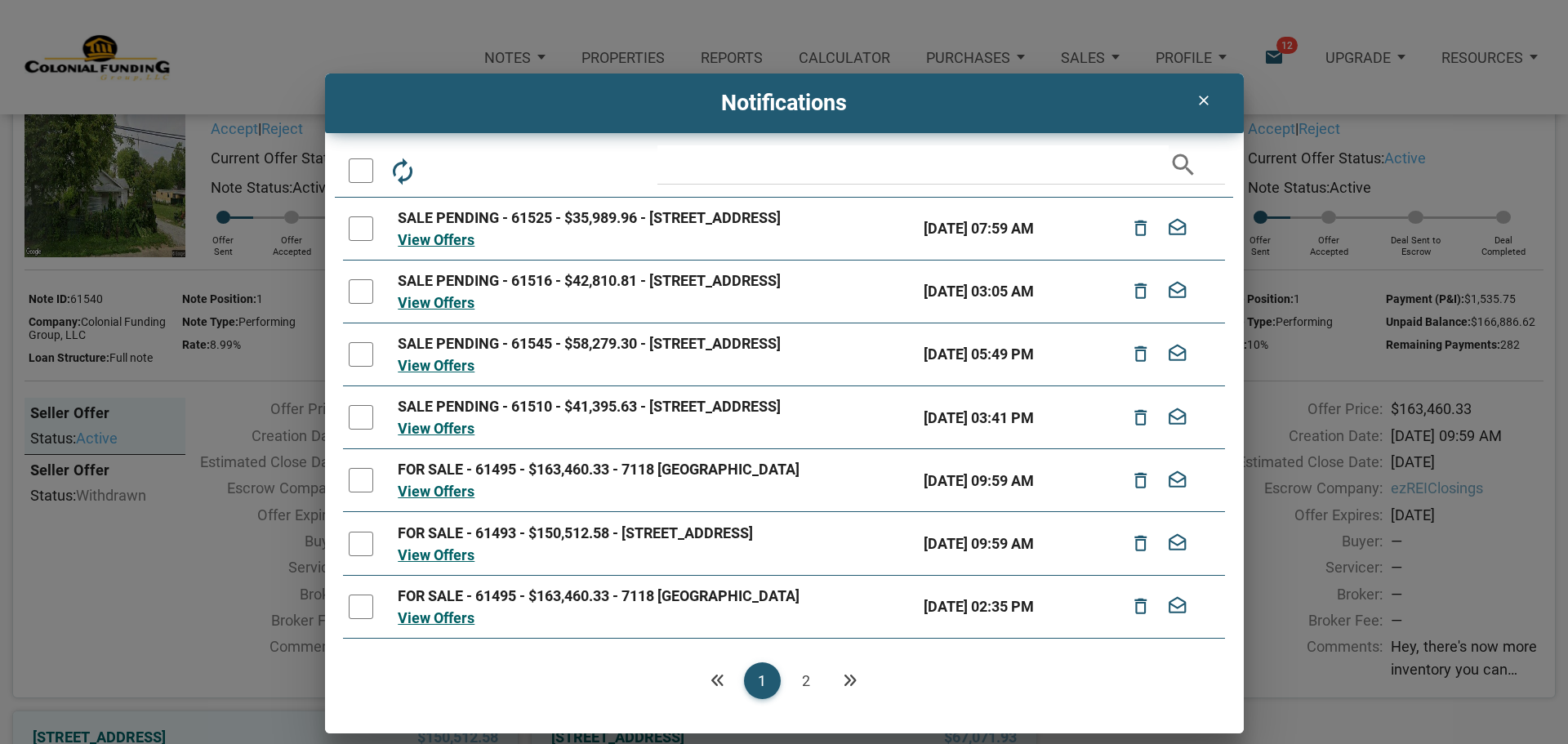
drag, startPoint x: 358, startPoint y: 473, endPoint x: 350, endPoint y: 412, distance: 61.5
click at [358, 430] on div at bounding box center [361, 417] width 25 height 25
drag, startPoint x: 357, startPoint y: 391, endPoint x: 359, endPoint y: 365, distance: 26.1
click at [359, 367] on div at bounding box center [361, 354] width 25 height 25
drag, startPoint x: 359, startPoint y: 316, endPoint x: 356, endPoint y: 260, distance: 56.1
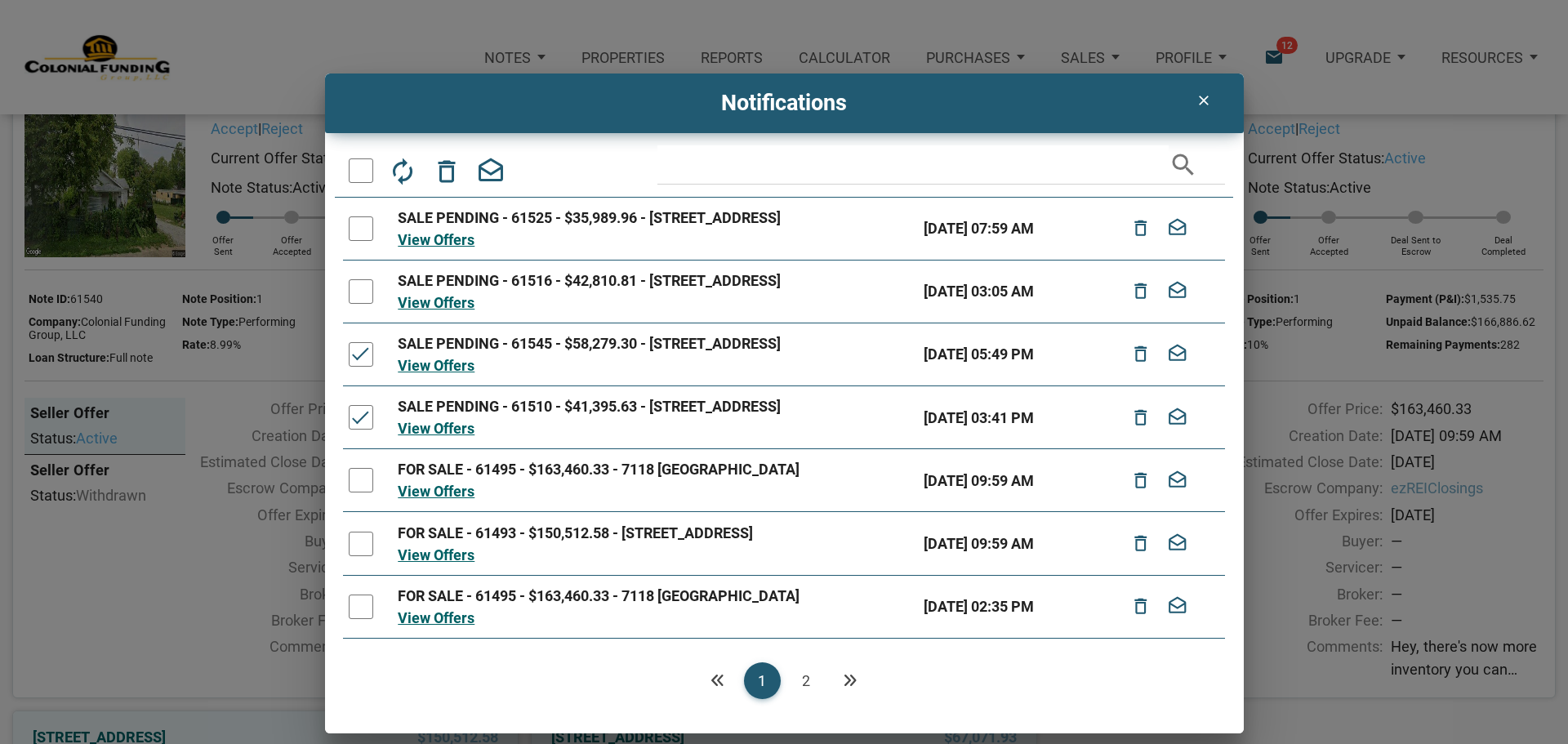
click at [360, 304] on div at bounding box center [361, 291] width 25 height 25
click at [354, 229] on div at bounding box center [361, 228] width 25 height 25
click at [444, 172] on icon "delete_outline" at bounding box center [447, 170] width 29 height 29
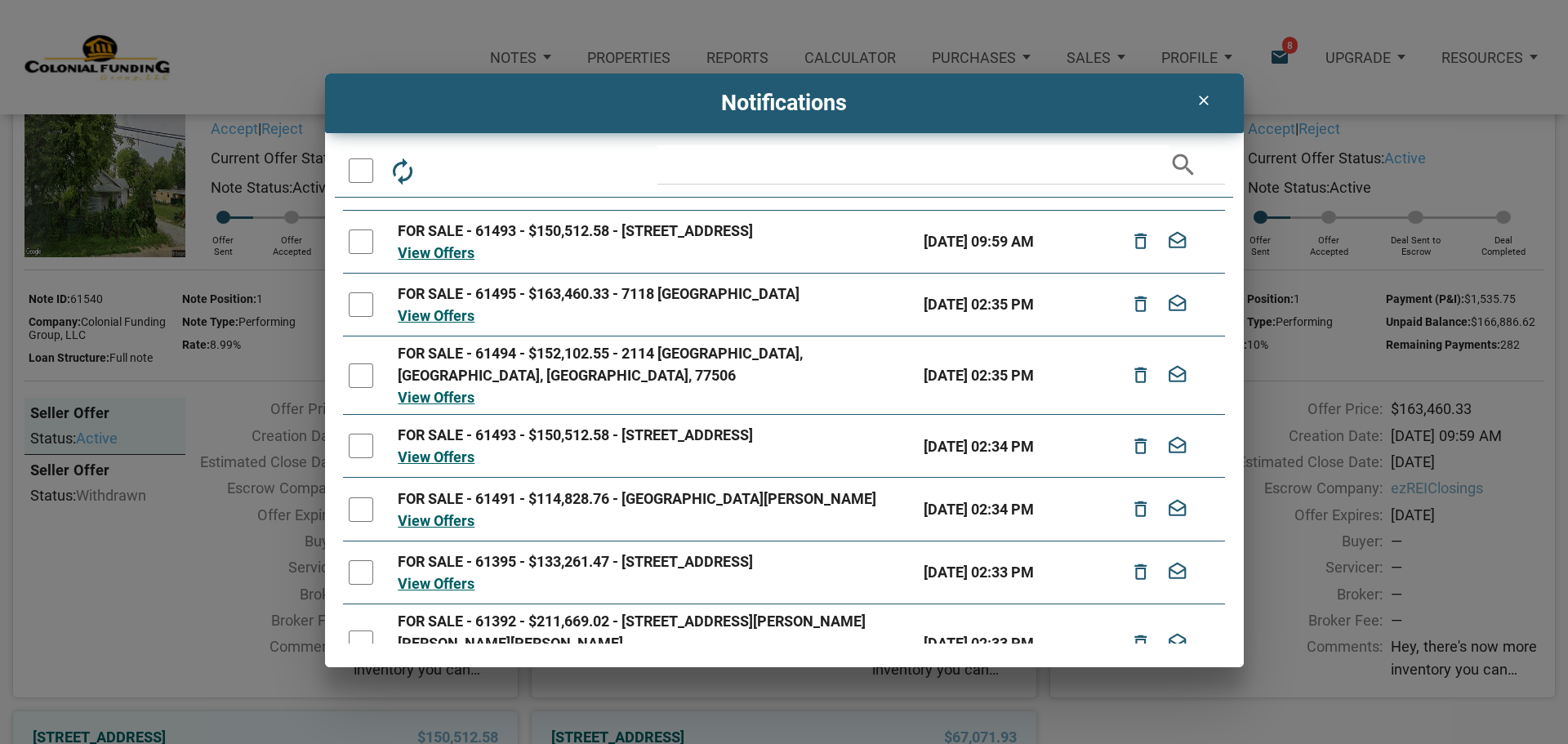
scroll to position [73, 0]
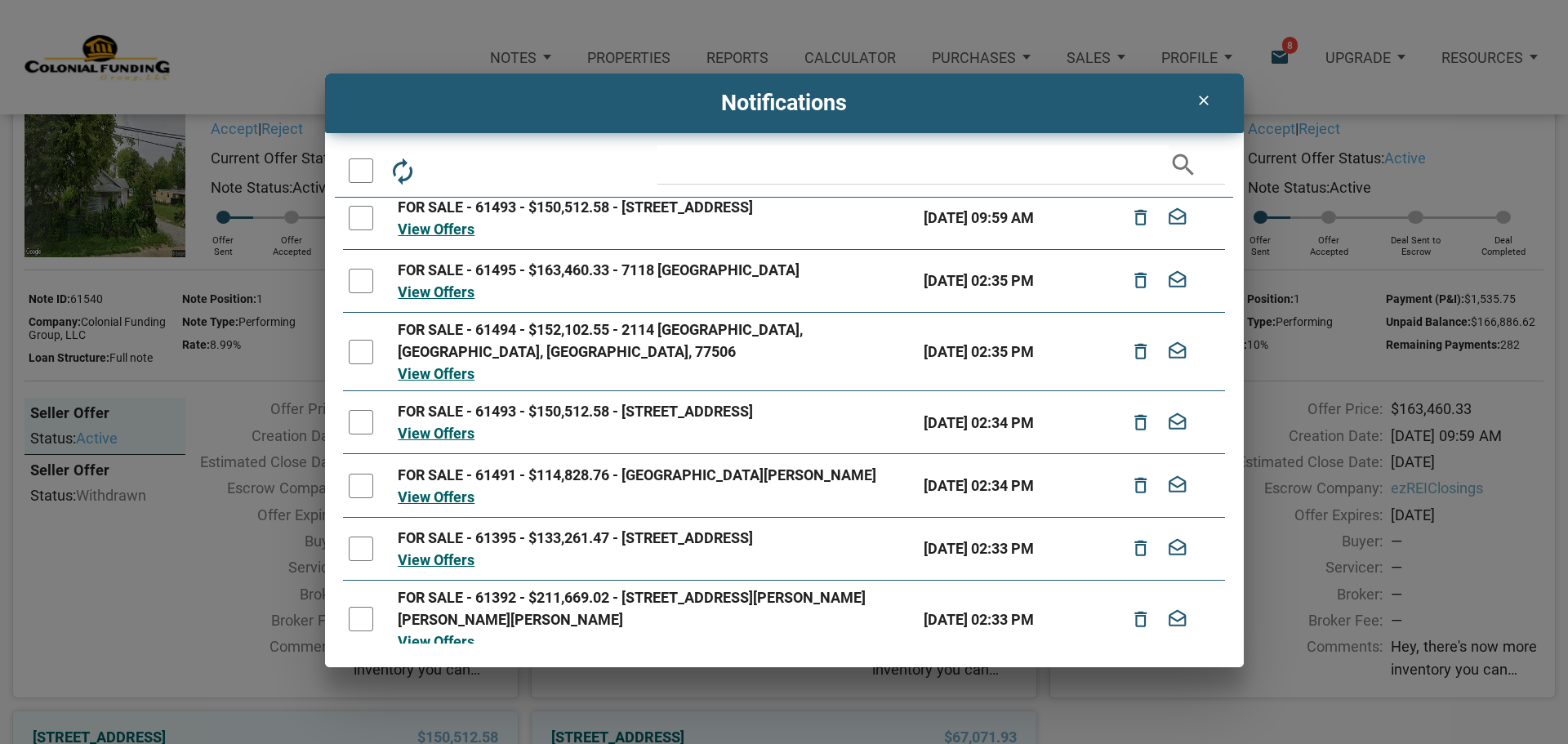
click at [372, 170] on div at bounding box center [361, 170] width 25 height 25
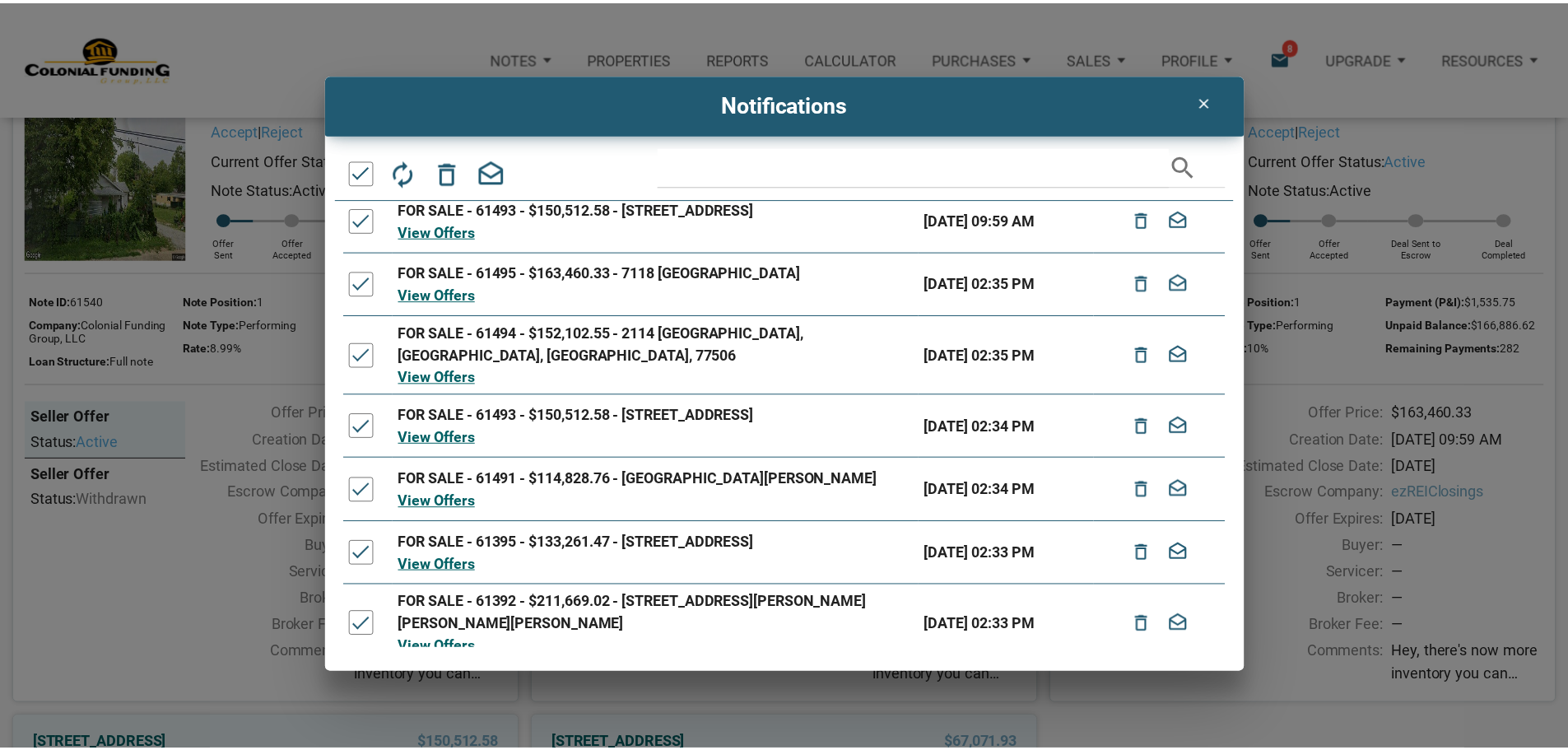
scroll to position [0, 0]
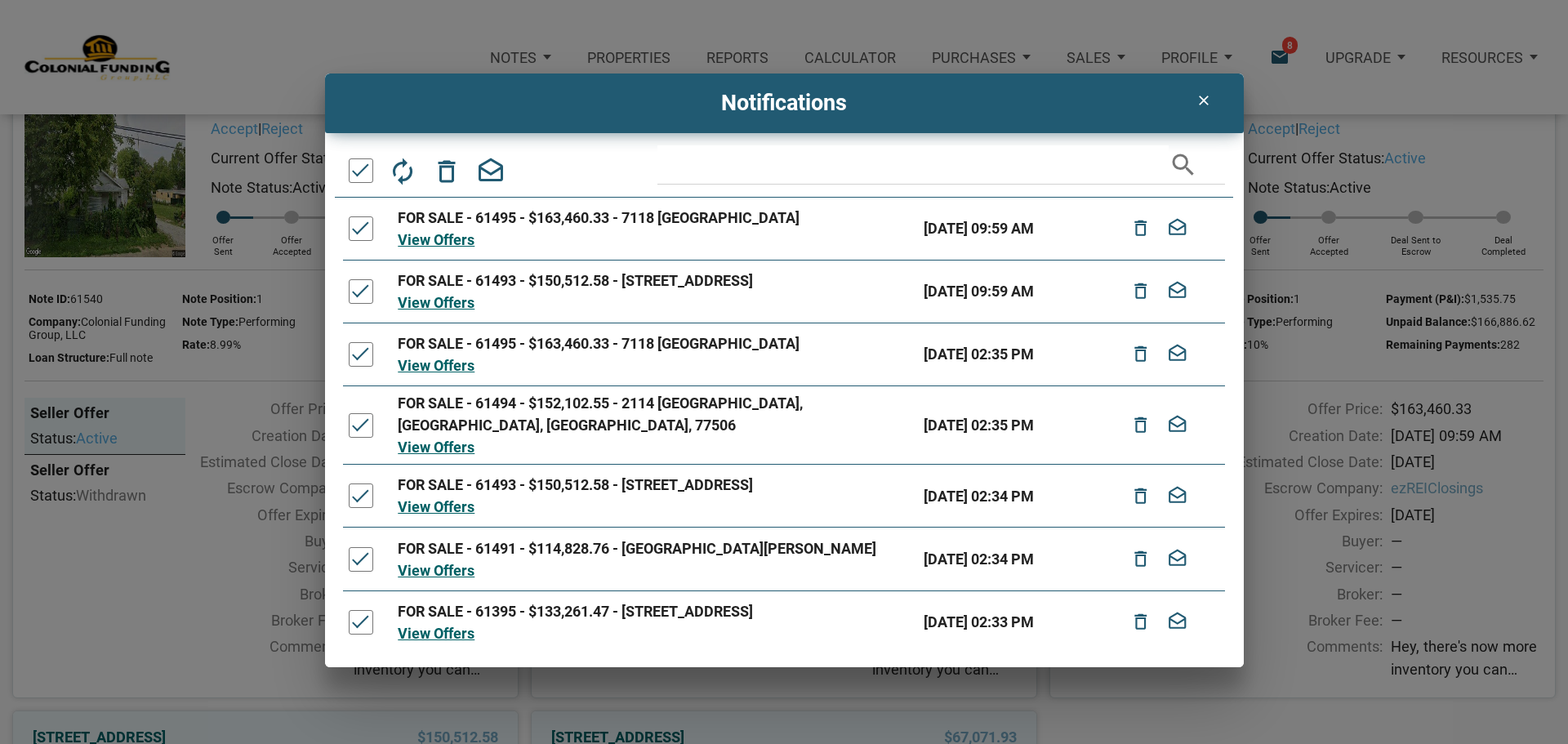
click at [357, 224] on div at bounding box center [361, 228] width 25 height 25
click at [445, 169] on icon "delete_outline" at bounding box center [447, 170] width 29 height 29
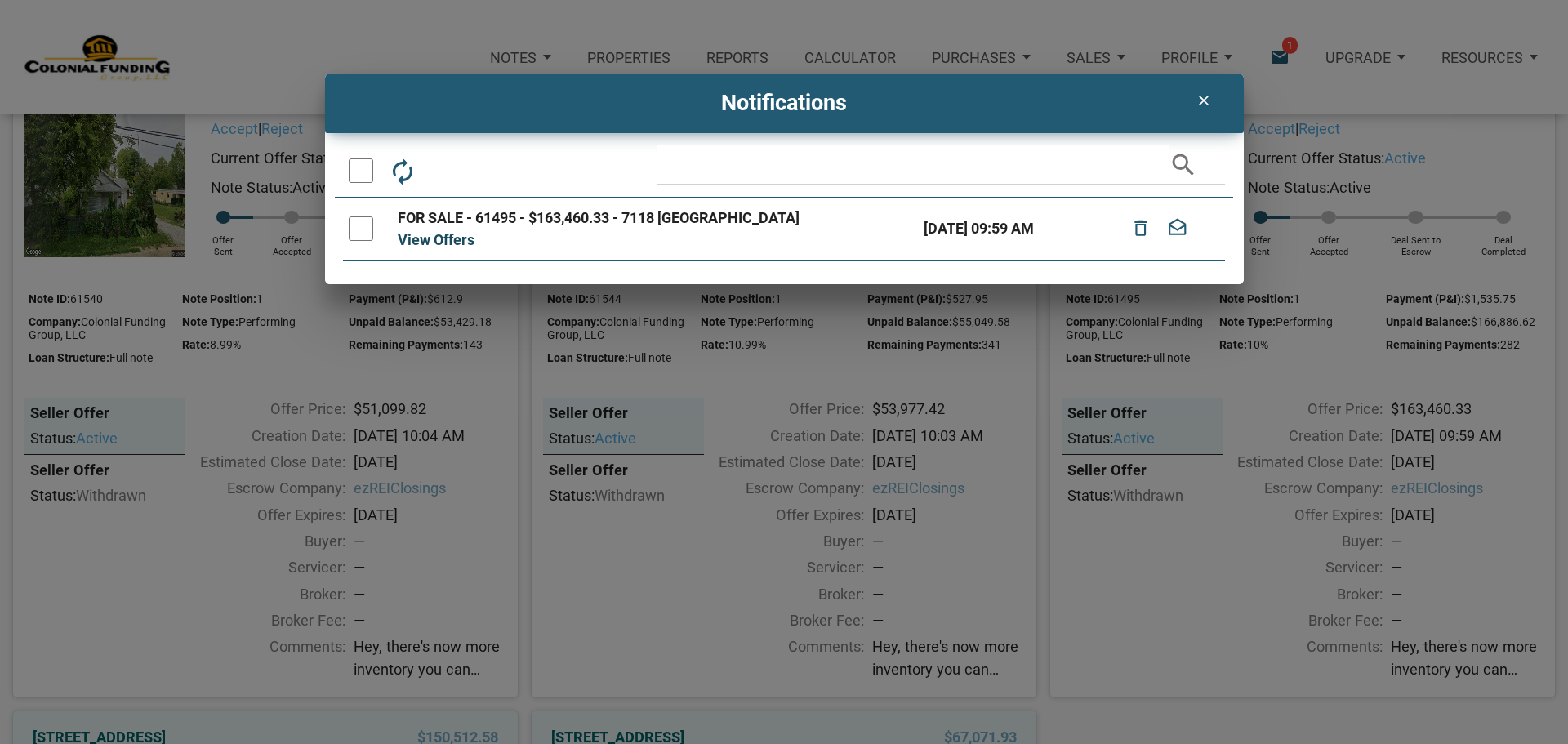
click at [434, 235] on link "View Offers" at bounding box center [436, 239] width 77 height 17
